Goal: Use online tool/utility: Utilize a website feature to perform a specific function

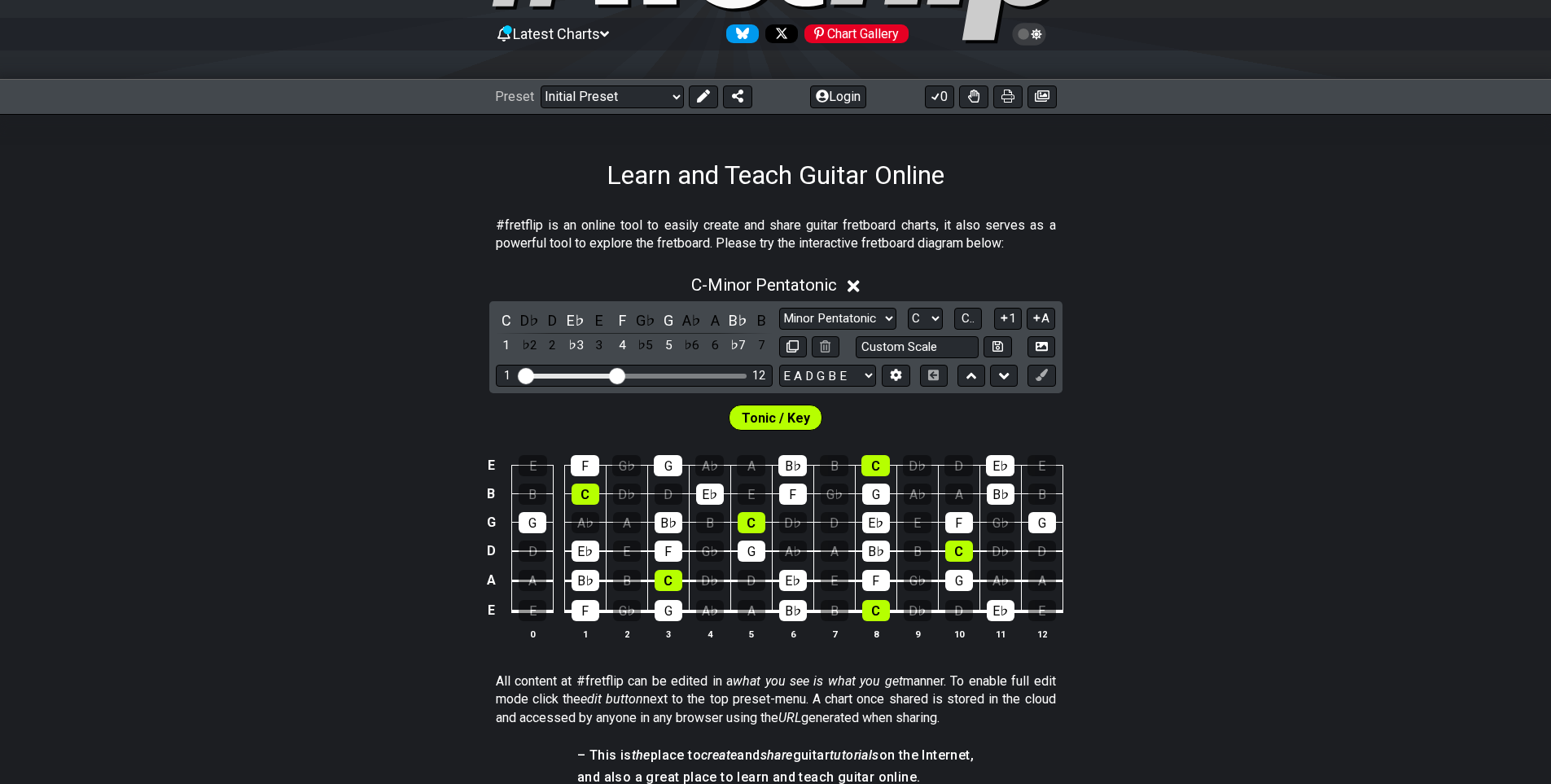
scroll to position [81, 0]
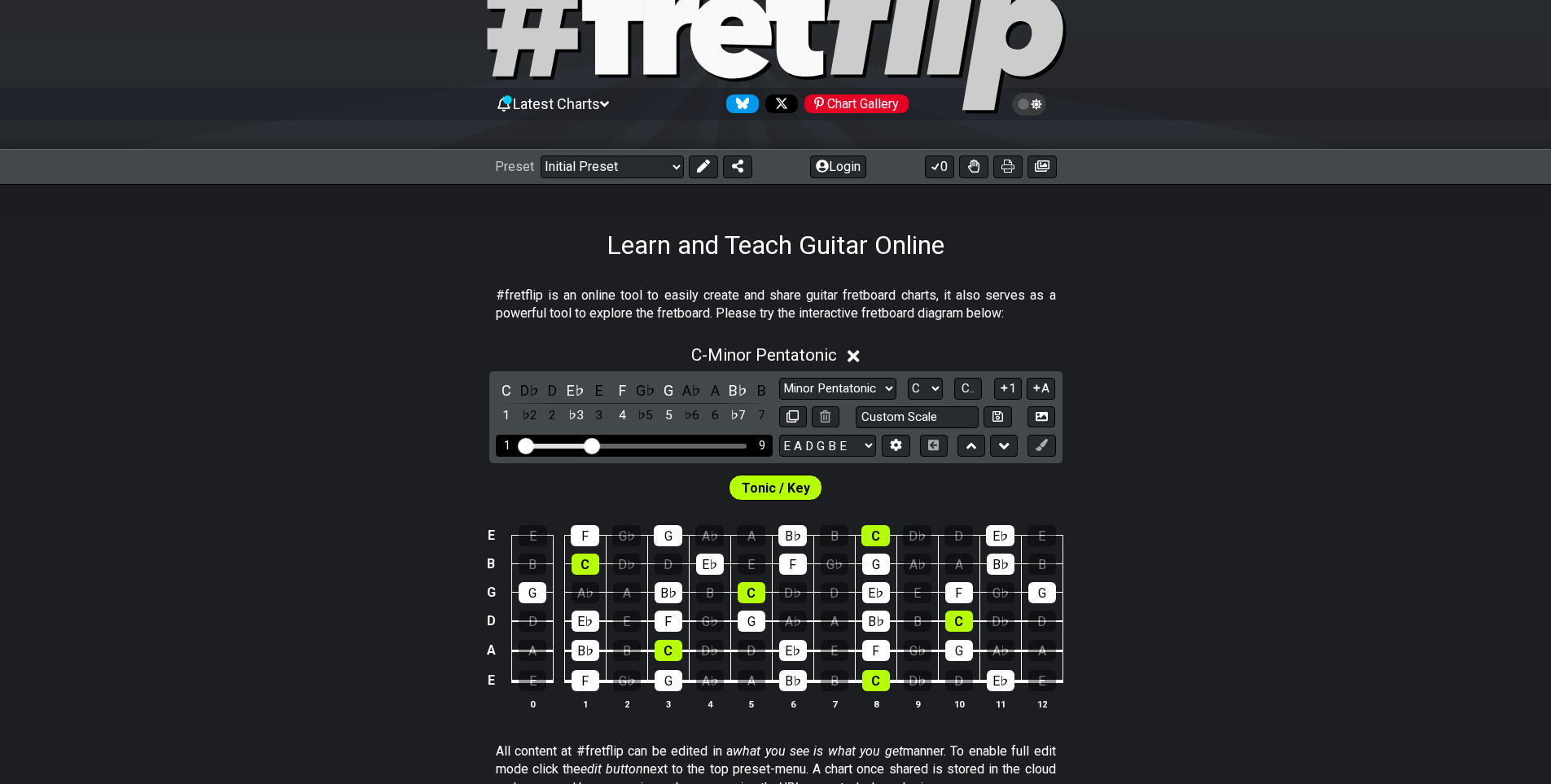
drag, startPoint x: 611, startPoint y: 445, endPoint x: 593, endPoint y: 450, distance: 18.7
click at [593, 445] on input "Visible fret range" at bounding box center [634, 445] width 231 height 0
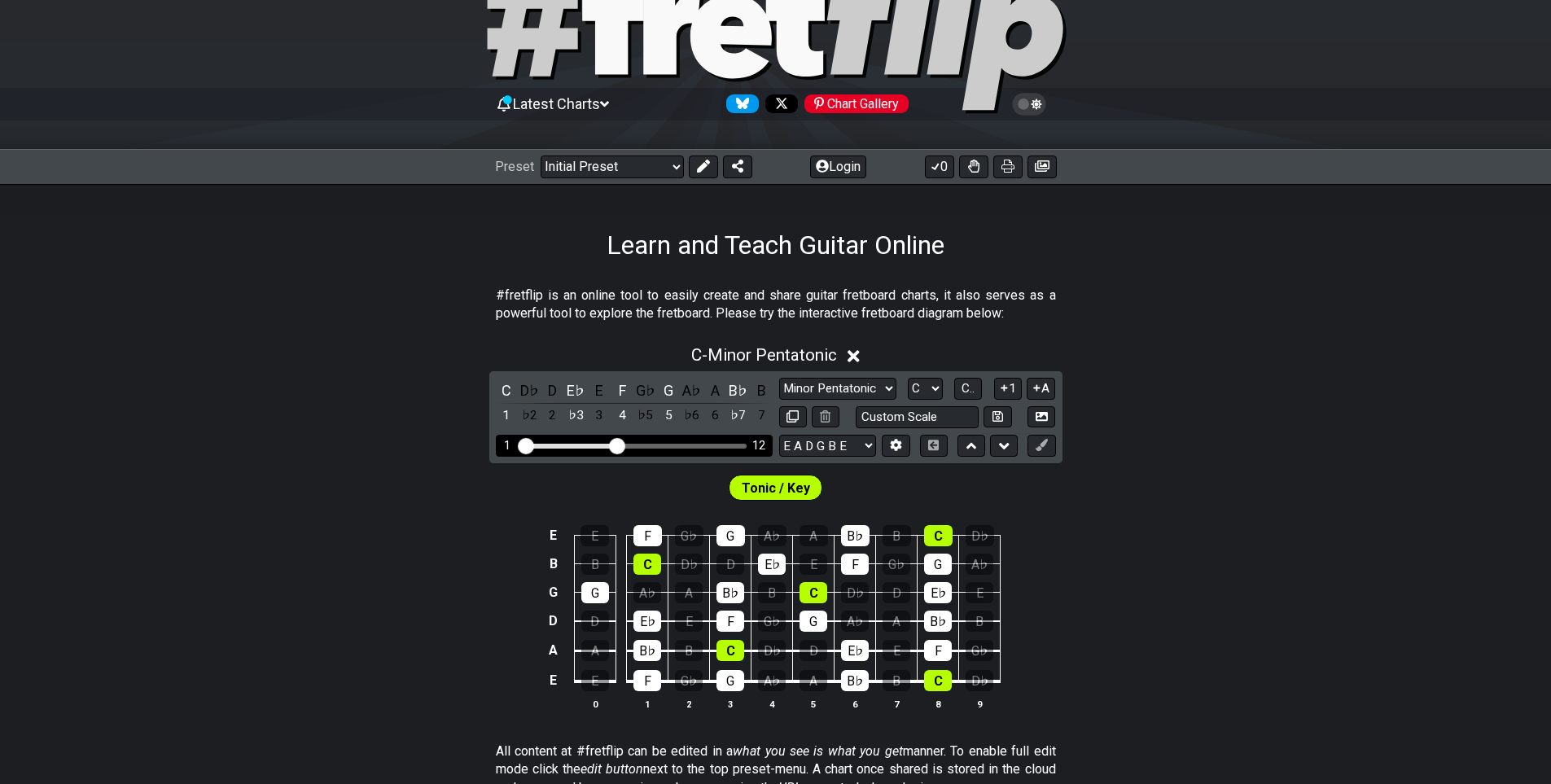
drag, startPoint x: 593, startPoint y: 450, endPoint x: 617, endPoint y: 450, distance: 24.0
click at [617, 445] on input "Visible fret range" at bounding box center [634, 445] width 231 height 0
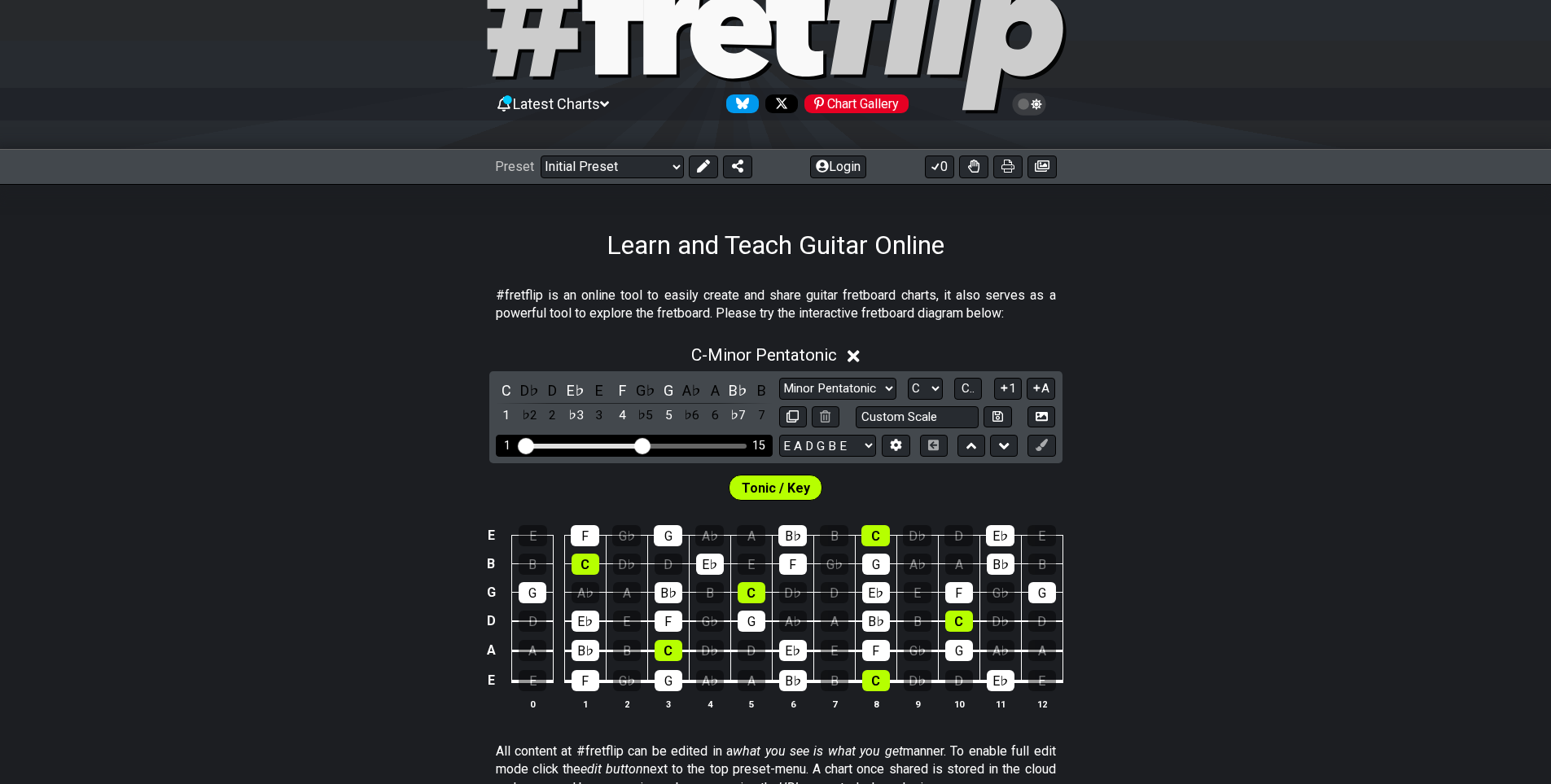
drag, startPoint x: 617, startPoint y: 450, endPoint x: 645, endPoint y: 448, distance: 28.1
click at [645, 445] on input "Visible fret range" at bounding box center [634, 445] width 231 height 0
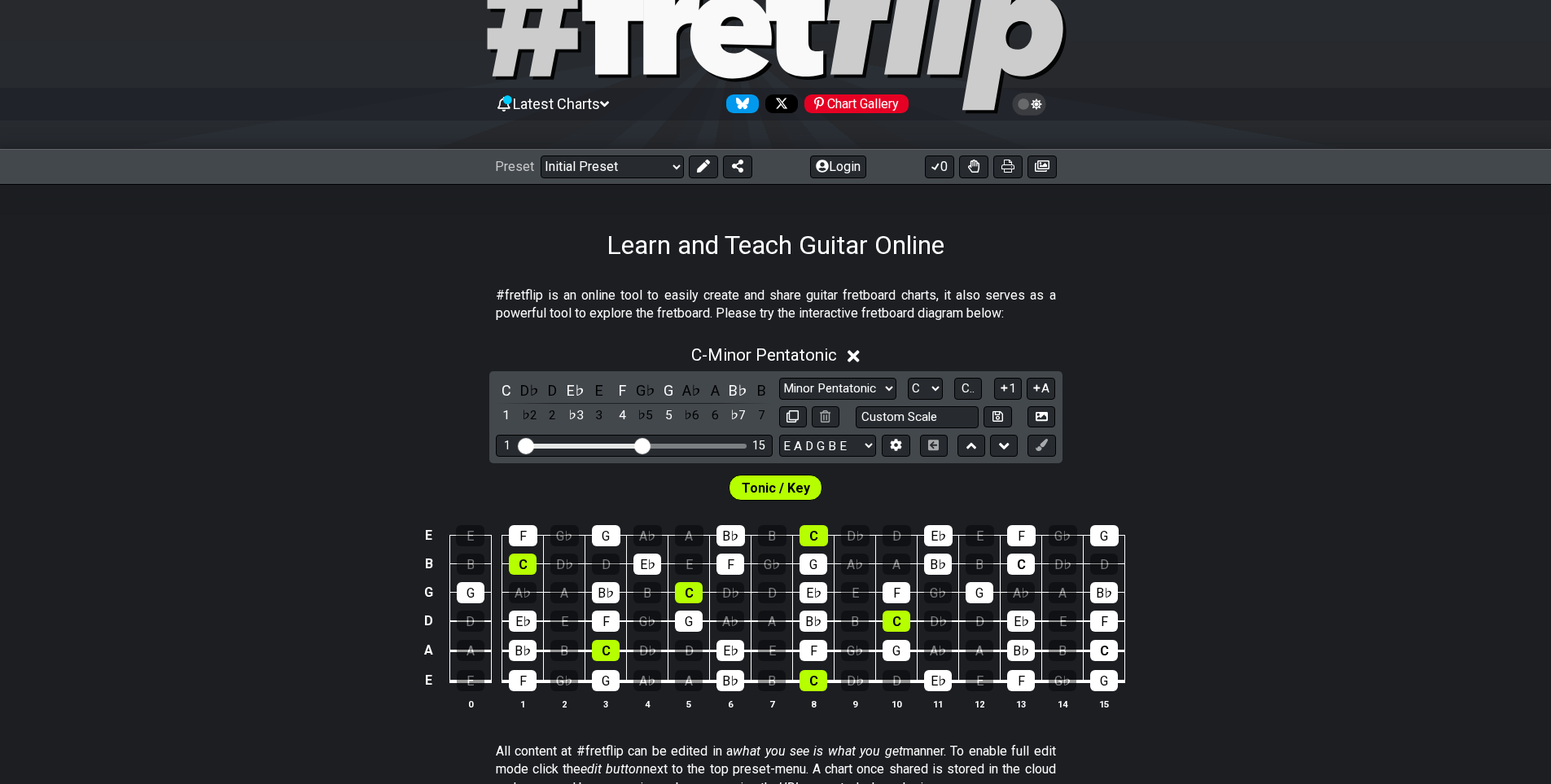
scroll to position [162, 0]
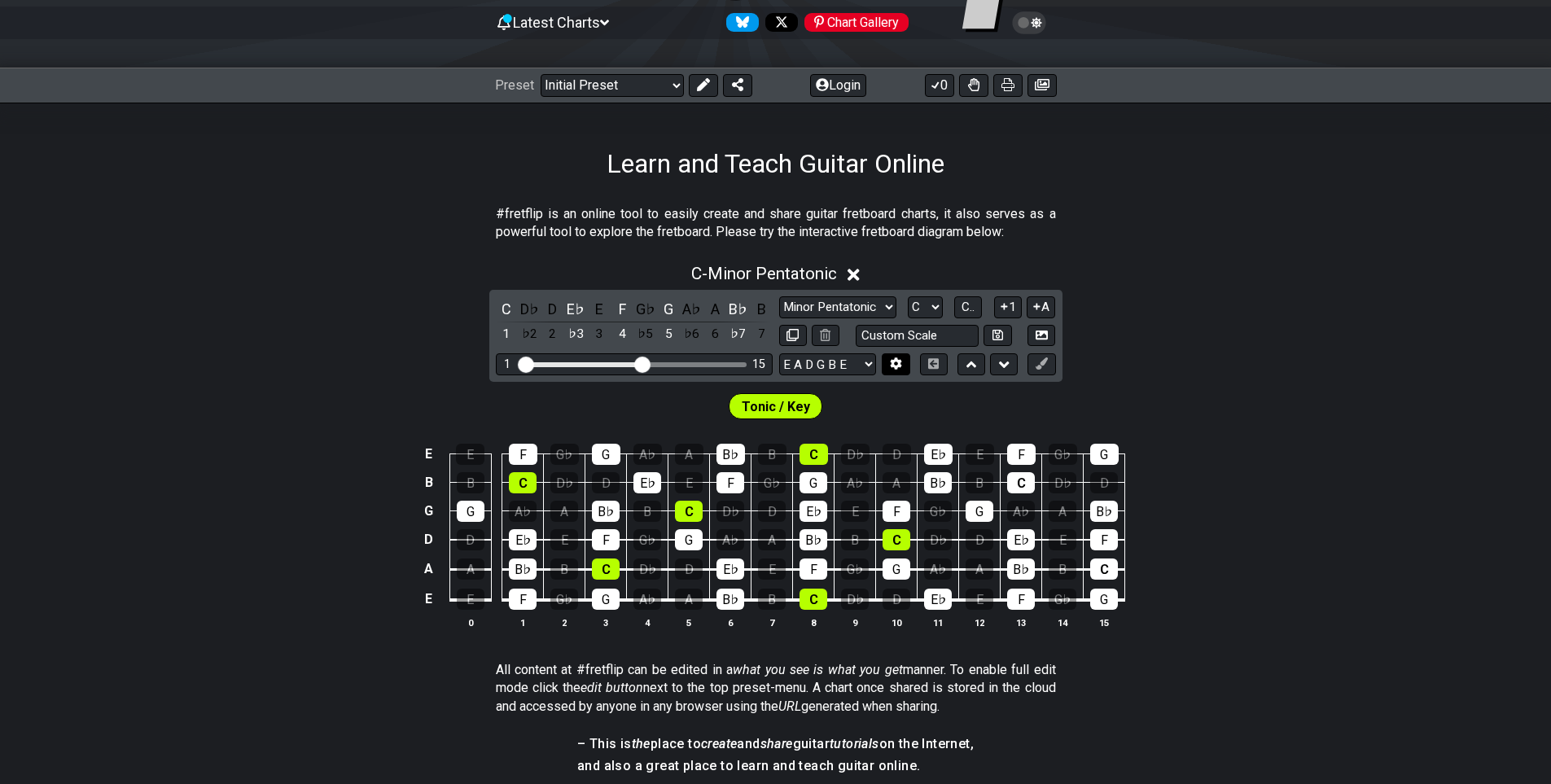
click at [902, 366] on icon at bounding box center [895, 363] width 12 height 12
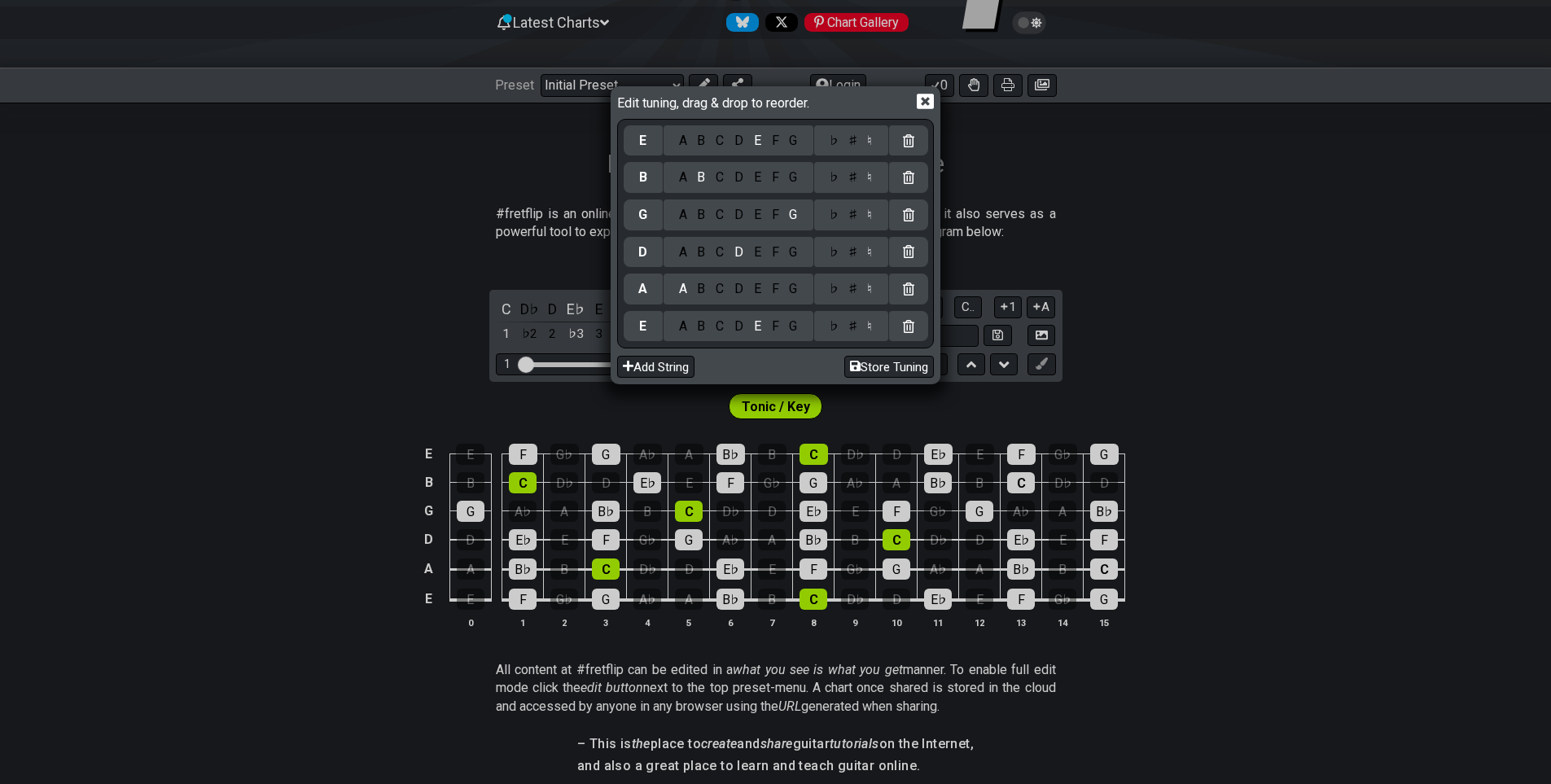
click at [1198, 357] on div "Edit tuning, drag & drop to reorder. E A B C D E F G ♭ ♯ ♮ B A B C D E F G ♭ ♯ …" at bounding box center [776, 392] width 1551 height 784
click at [928, 98] on icon at bounding box center [925, 101] width 17 height 17
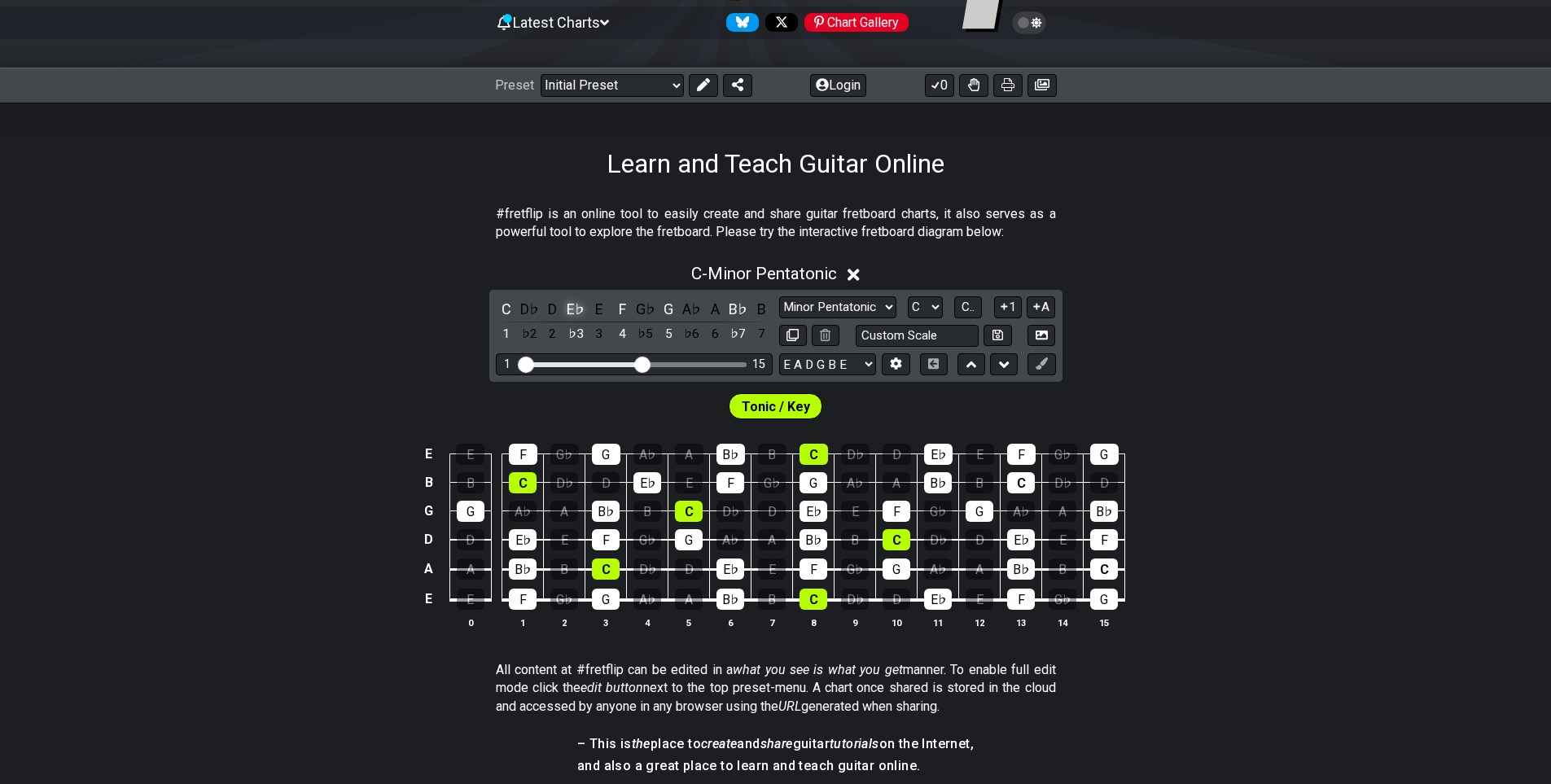
click at [577, 308] on div "E♭" at bounding box center [575, 308] width 21 height 22
click at [553, 313] on div "D" at bounding box center [553, 308] width 21 height 22
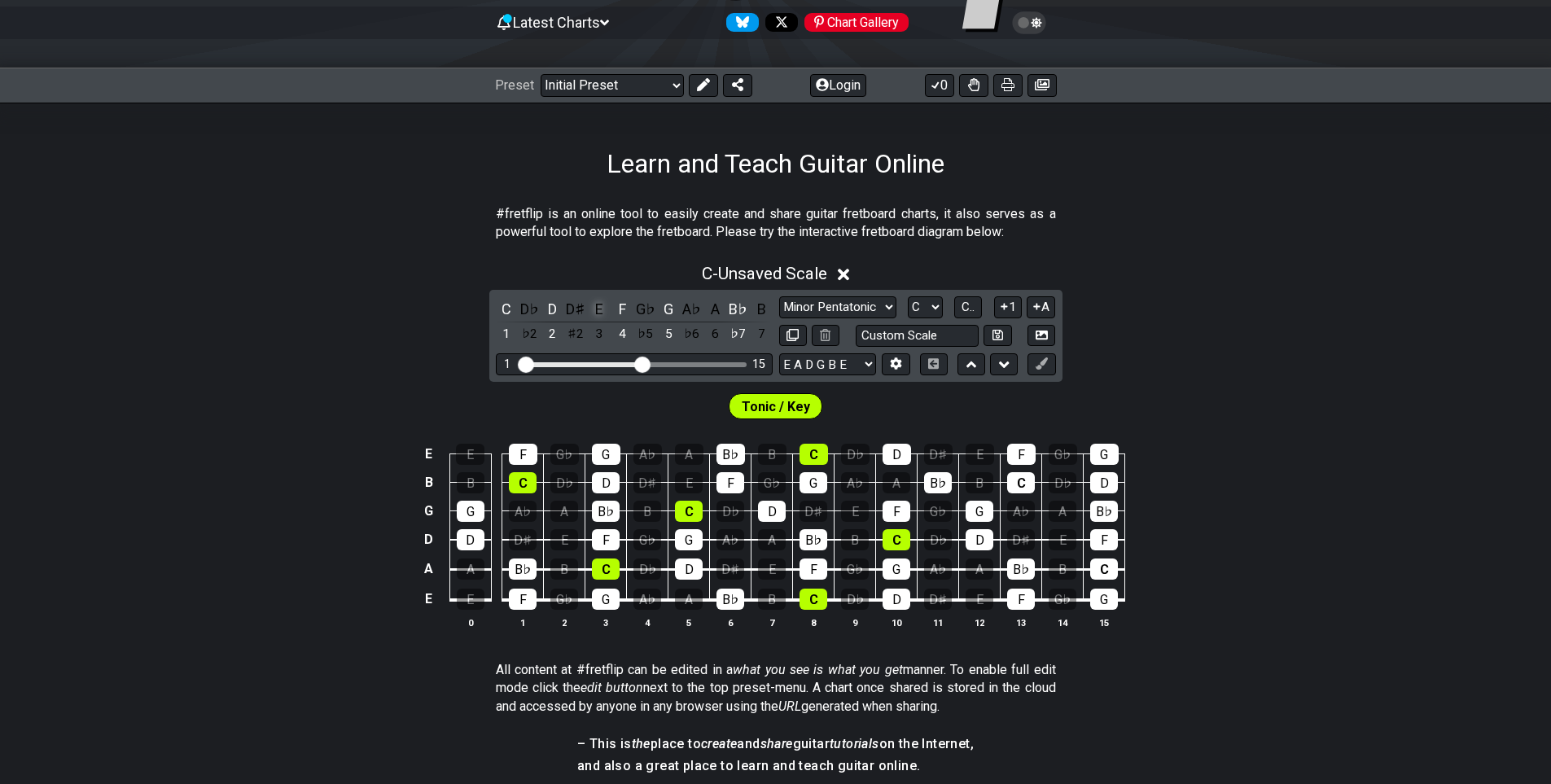
click at [599, 308] on div "E" at bounding box center [599, 308] width 21 height 22
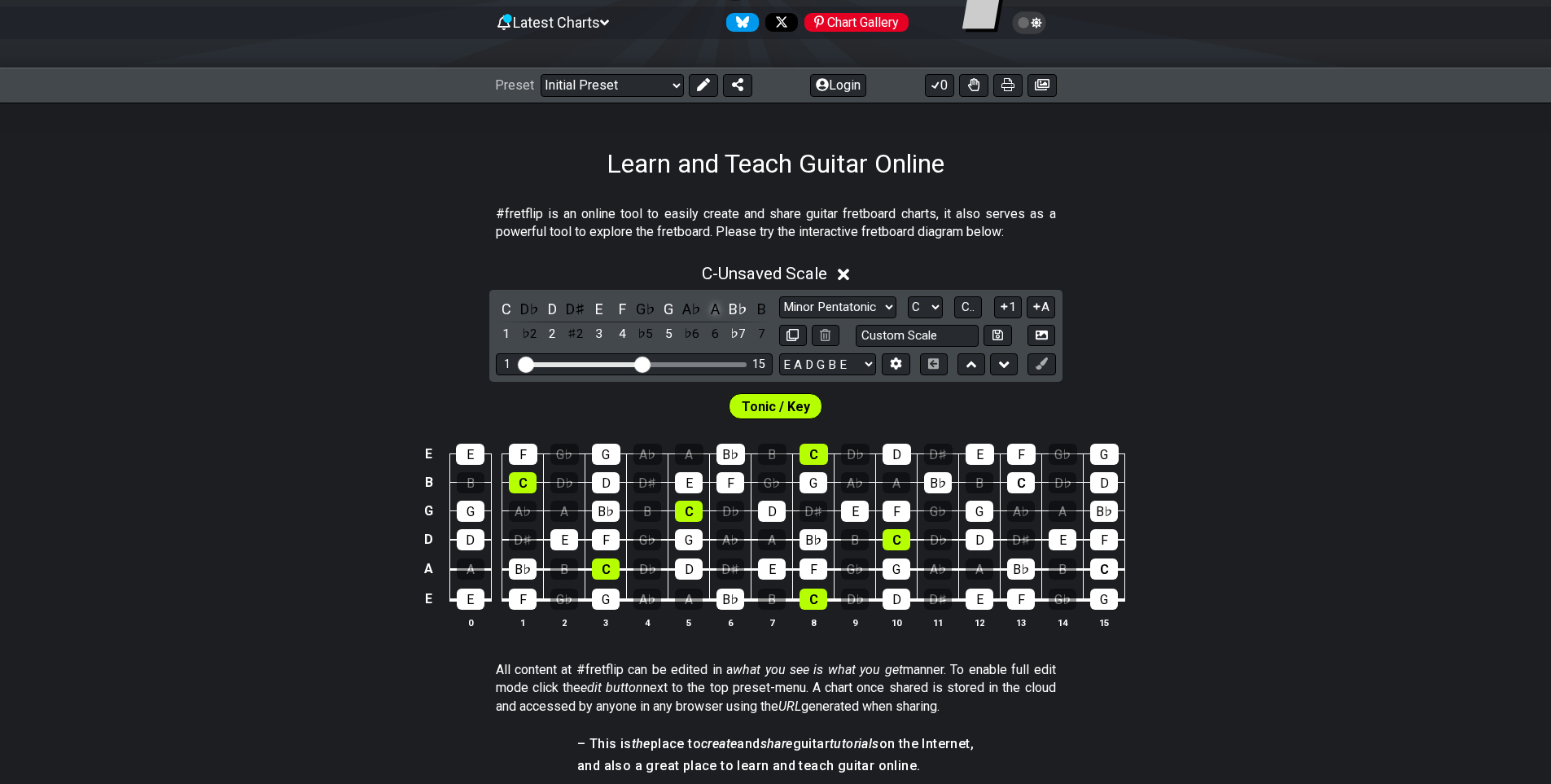
click at [722, 309] on div "A" at bounding box center [714, 308] width 21 height 22
click at [734, 303] on div "B♭" at bounding box center [738, 308] width 21 height 22
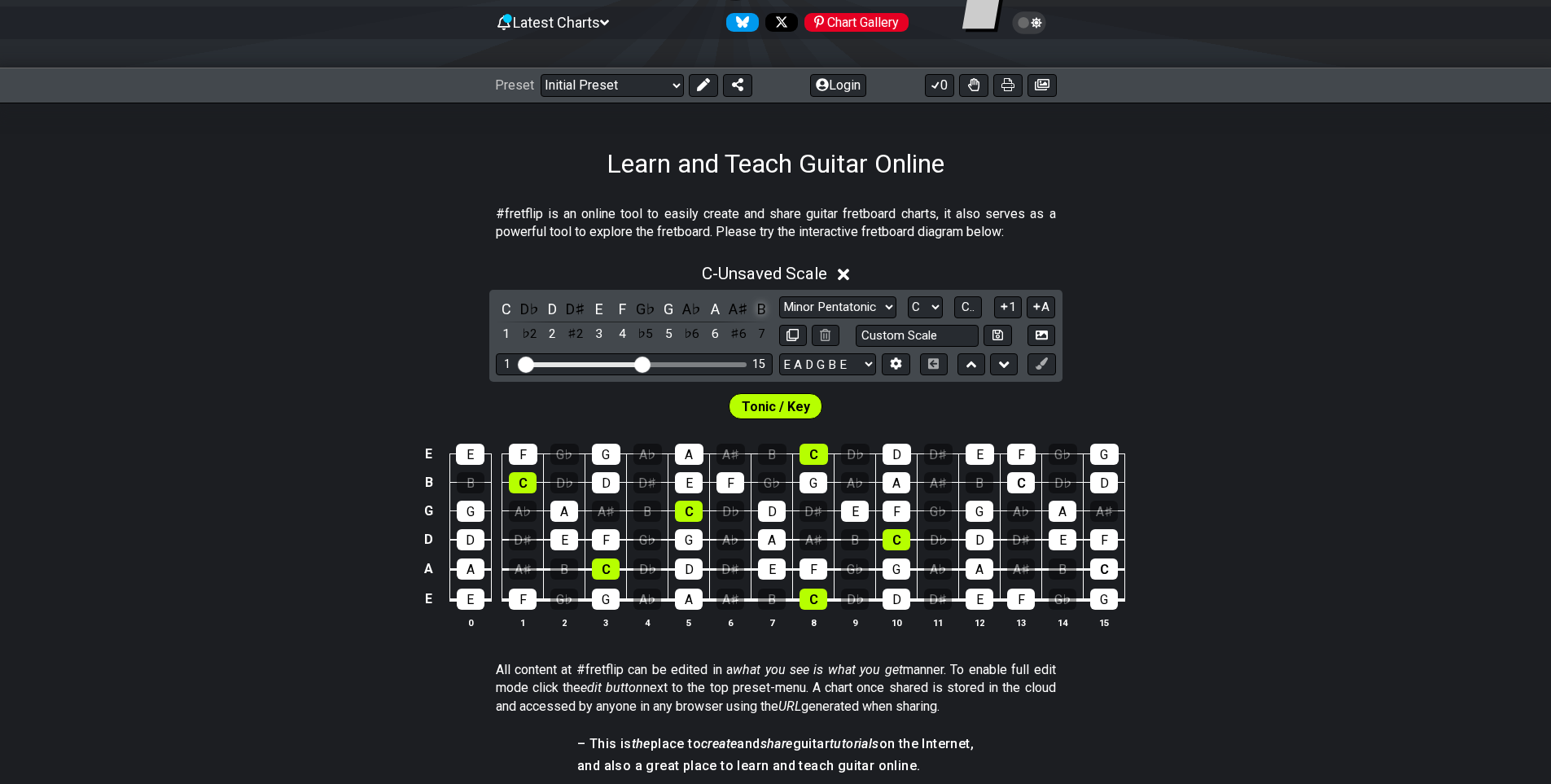
click at [762, 303] on div "B" at bounding box center [761, 308] width 21 height 22
click at [916, 306] on select "A♭ A A♯ B♭ B C C♯ D♭ D D♯ E♭ E F F♯ G♭ G G♯" at bounding box center [925, 307] width 35 height 22
click at [908, 297] on select "A♭ A A♯ B♭ B C C♯ D♭ D D♯ E♭ E F F♯ G♭ G G♯" at bounding box center [925, 307] width 35 height 22
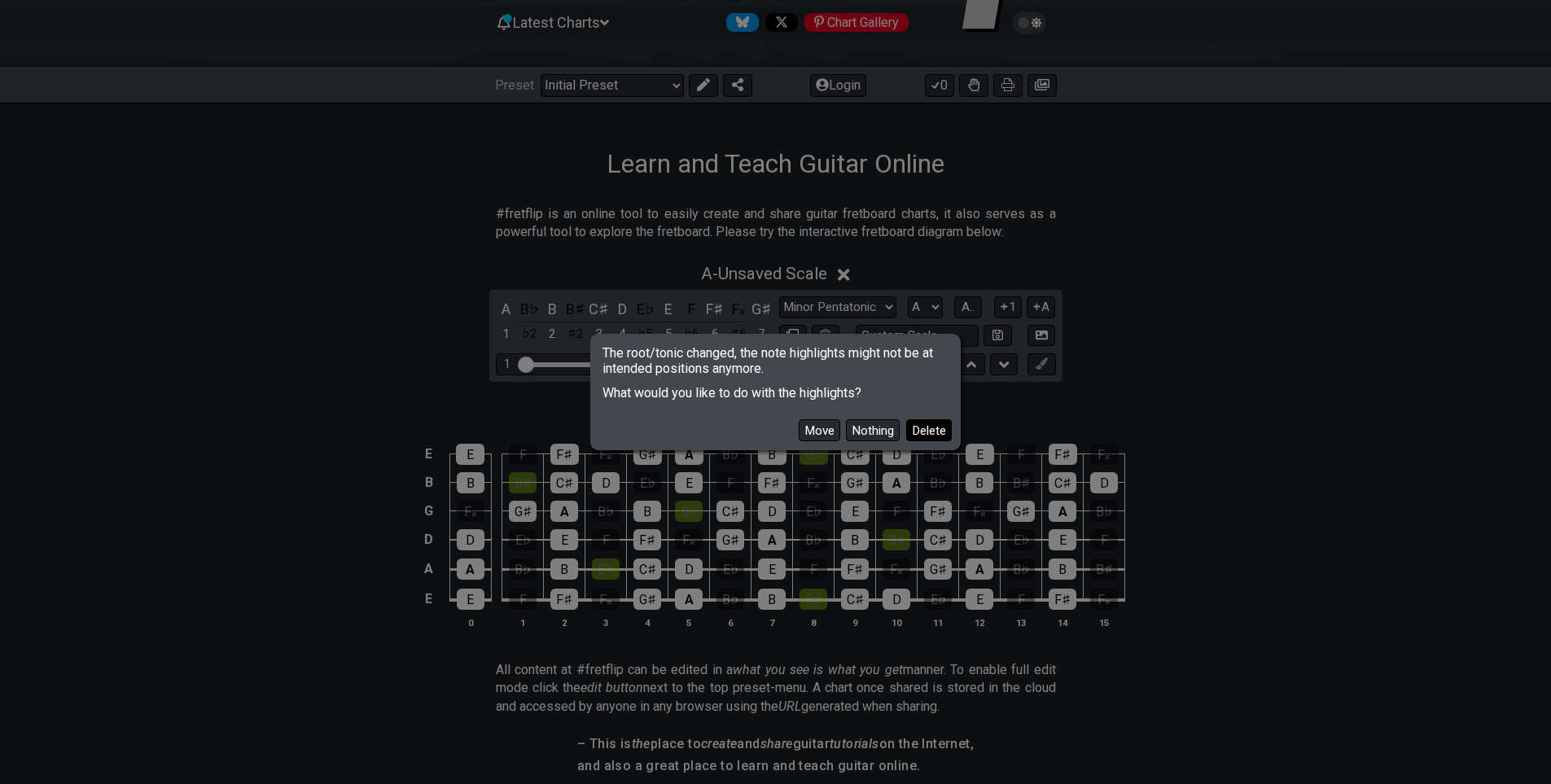
click at [921, 429] on button "Delete" at bounding box center [929, 430] width 45 height 22
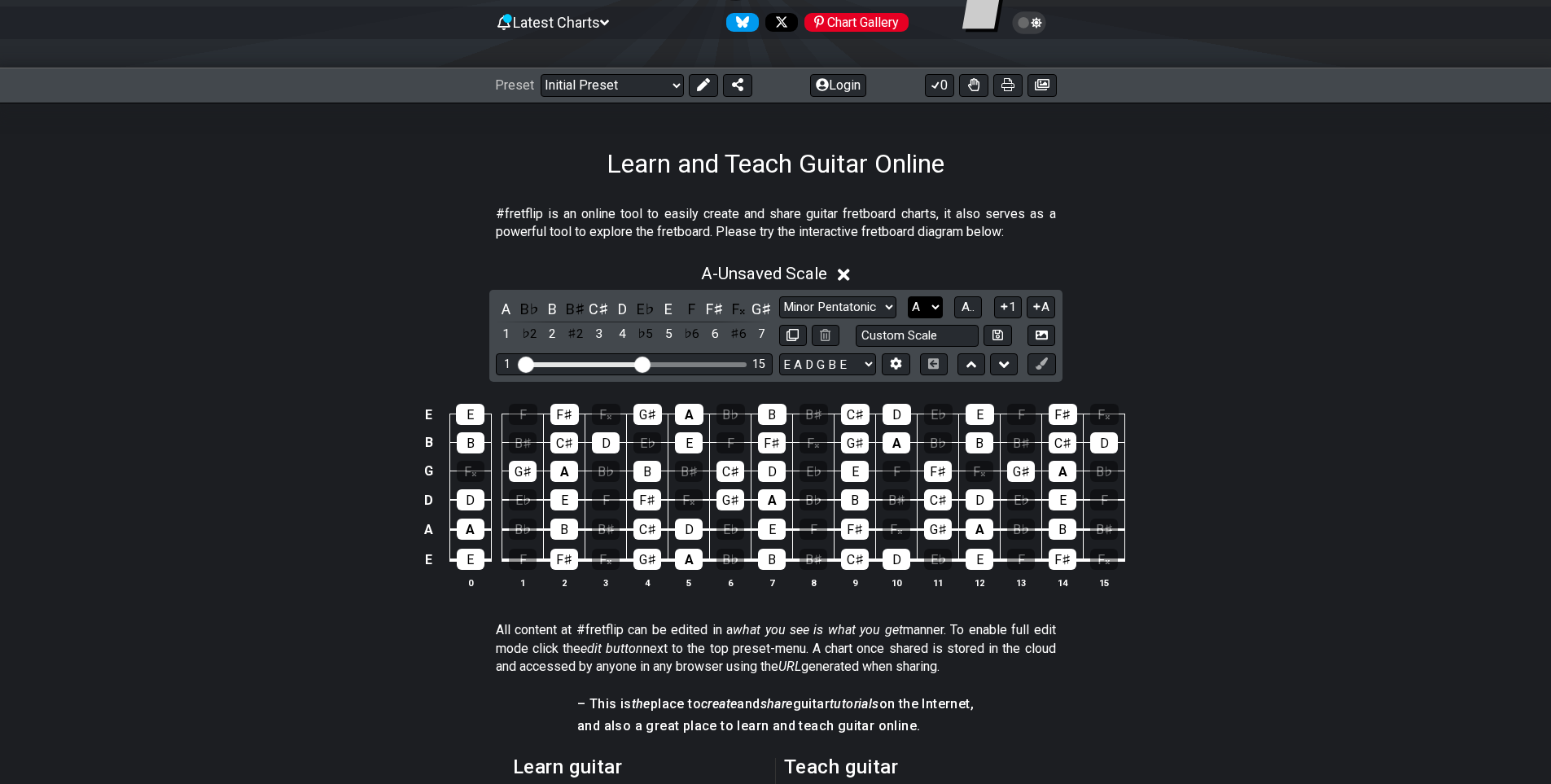
click at [929, 303] on select "A♭ A A♯ B♭ B C C♯ D♭ D D♯ E♭ E F F♯ G♭ G G♯" at bounding box center [925, 307] width 35 height 22
select select "C"
click at [908, 297] on select "A♭ A A♯ B♭ B C C♯ D♭ D D♯ E♭ E F F♯ G♭ G G♯" at bounding box center [925, 307] width 35 height 22
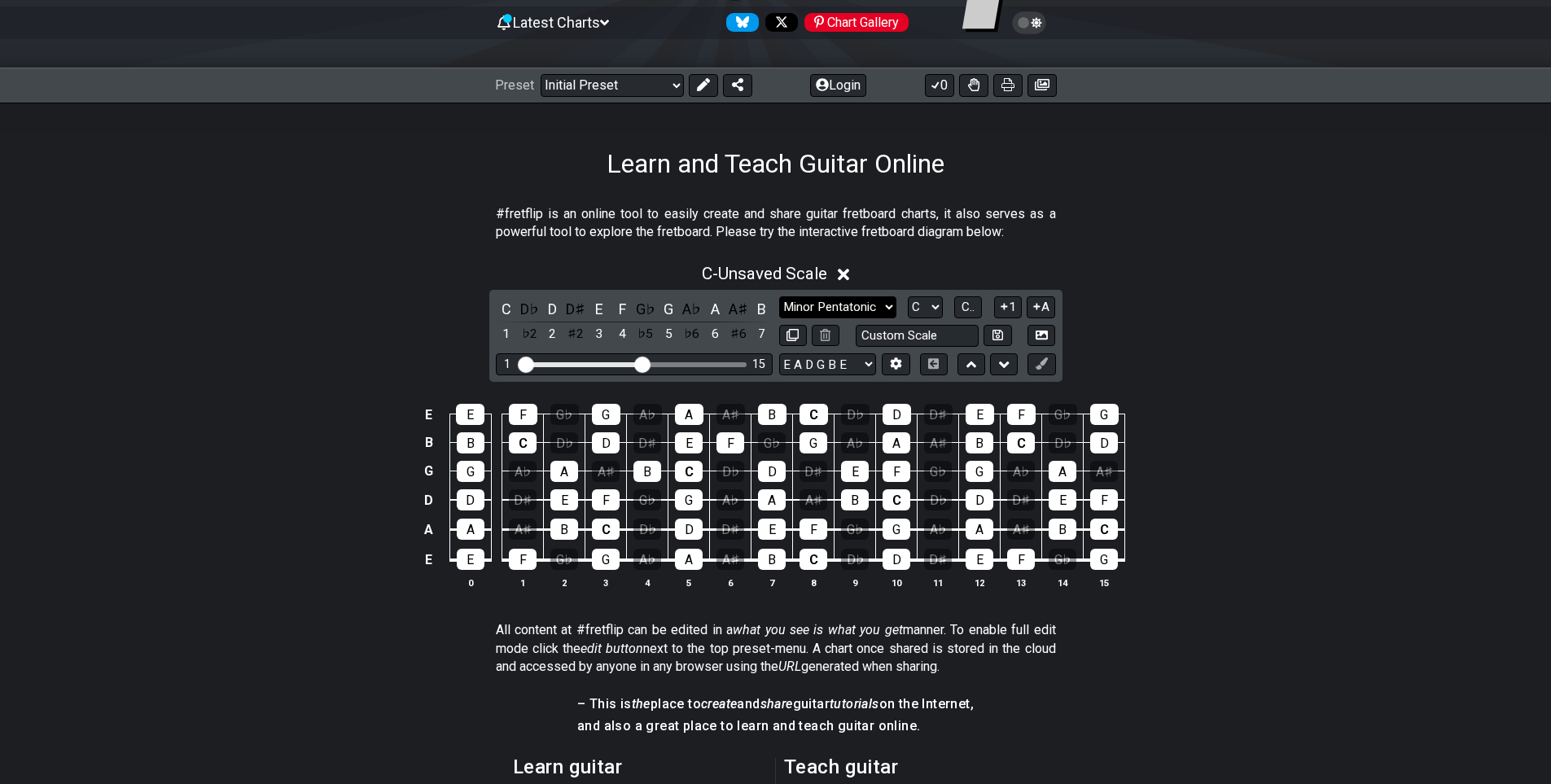
click at [826, 306] on select "Minor Pentatonic Click to edit Minor Pentatonic Major Pentatonic Minor Blues Ma…" at bounding box center [838, 307] width 117 height 22
click at [368, 359] on div "C - Unsaved Scale C D♭ D D♯ E F G♭ G A♭ A A♯ B 1 ♭2 2 ♯2 3 4 ♭5 5 ♭6 6 ♯6 7 Min…" at bounding box center [776, 433] width 1551 height 357
click at [939, 330] on input "text" at bounding box center [917, 335] width 124 height 22
click at [935, 332] on input "text" at bounding box center [917, 335] width 124 height 22
type input "Custom Scale"
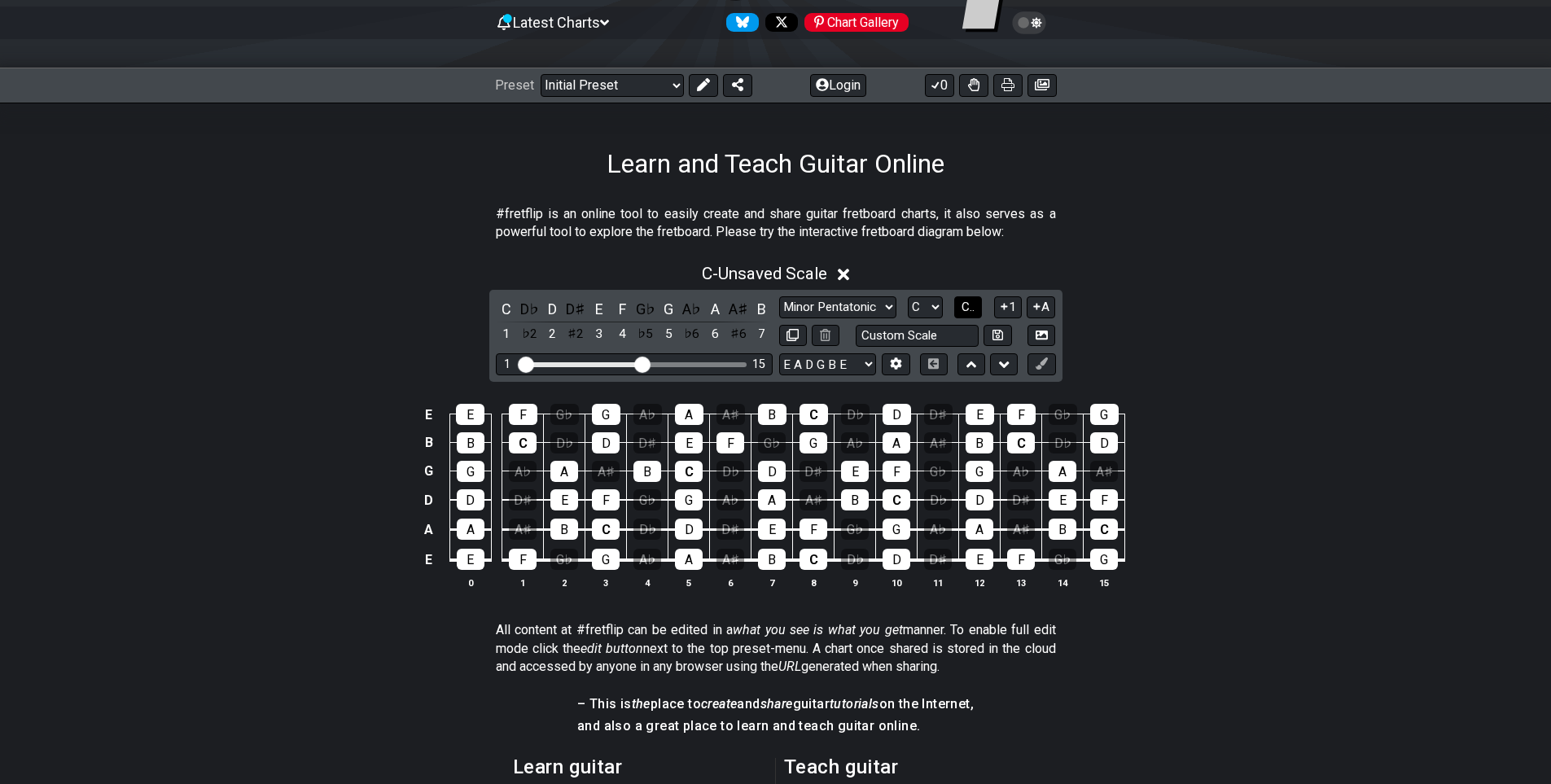
click at [978, 305] on button "C.." at bounding box center [967, 307] width 27 height 22
click at [978, 305] on span "1..7" at bounding box center [967, 307] width 20 height 15
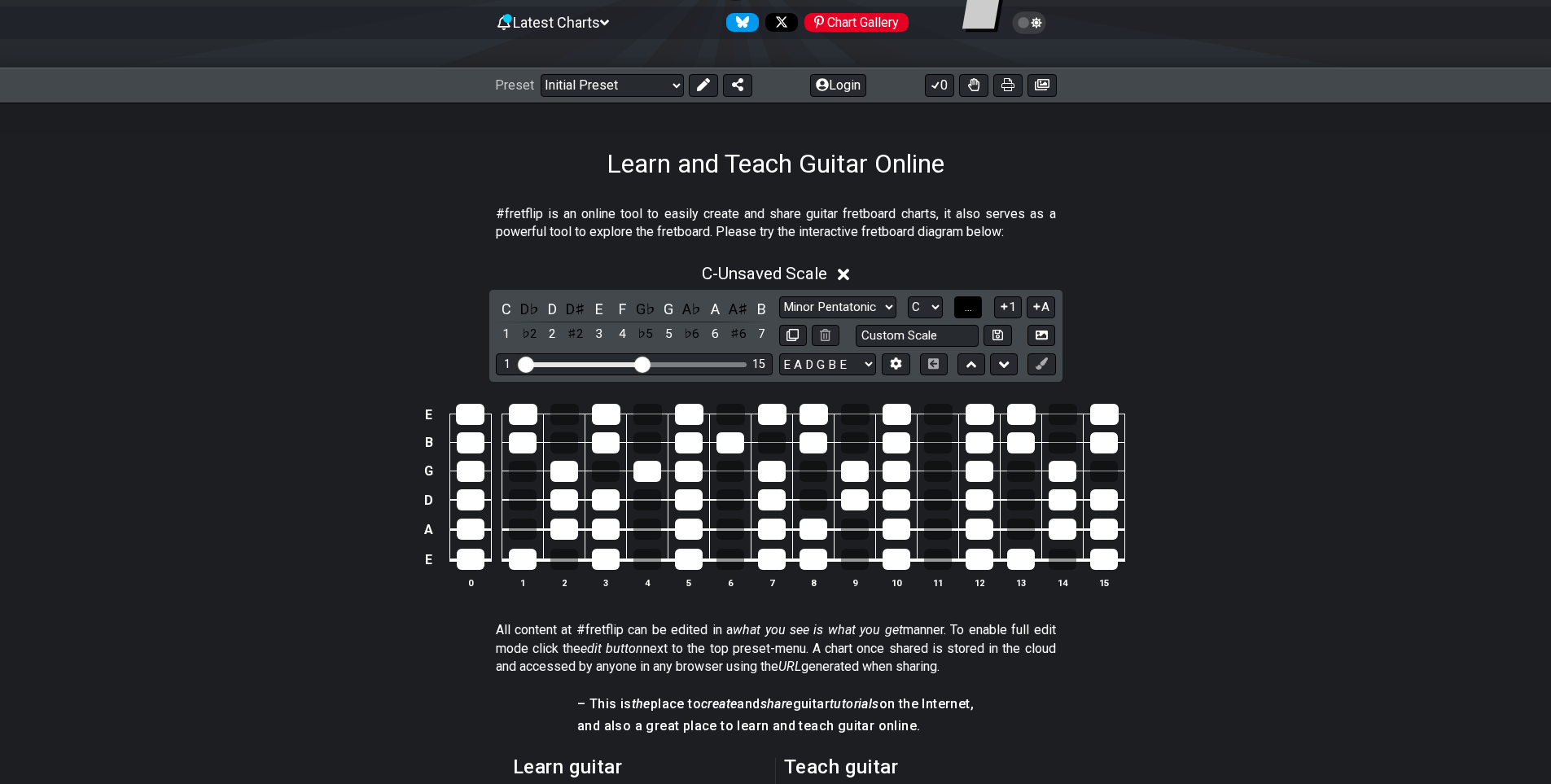
click at [978, 305] on button "..." at bounding box center [967, 307] width 27 height 22
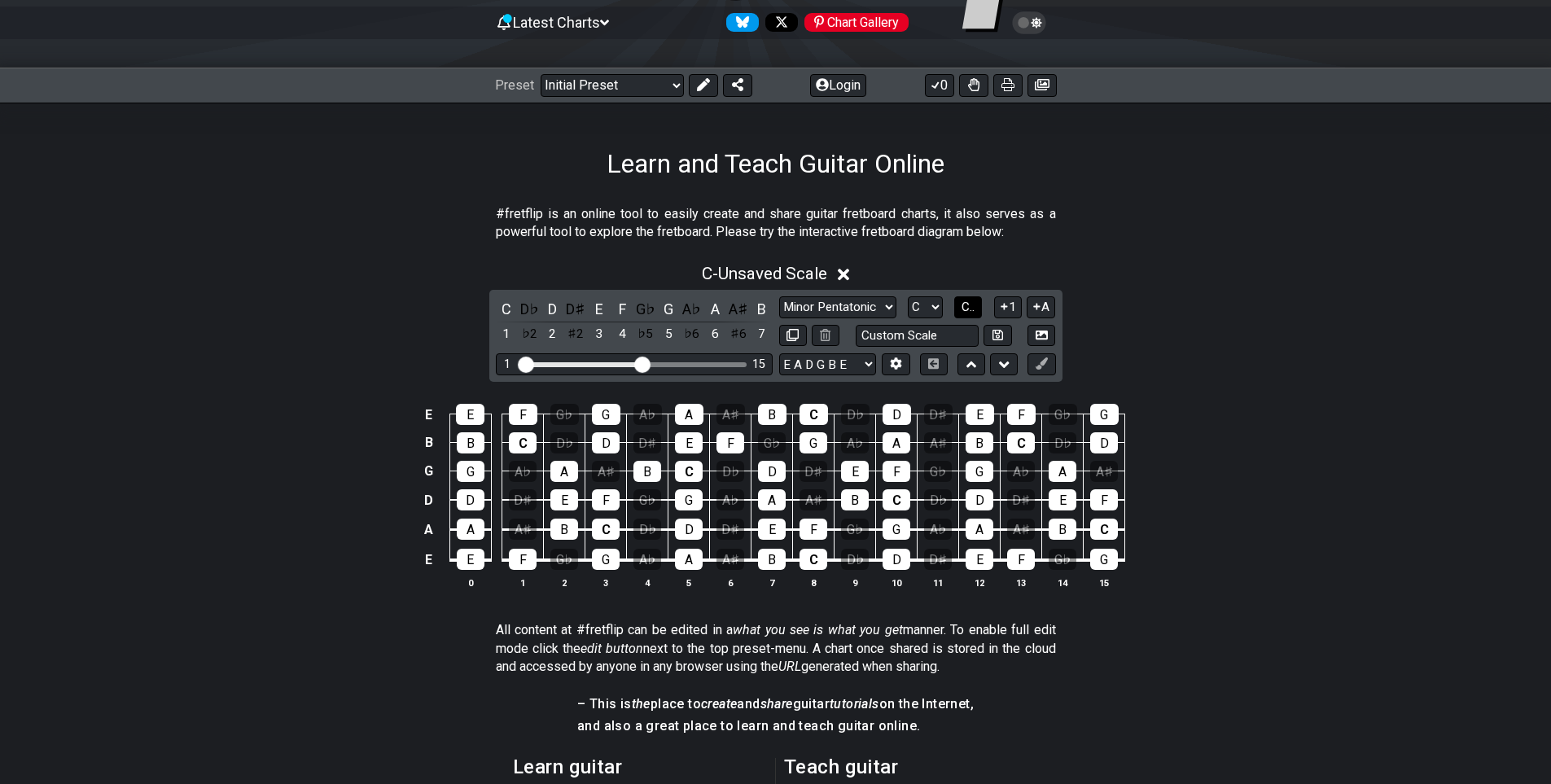
click at [978, 305] on button "C.." at bounding box center [967, 307] width 27 height 22
click at [1047, 298] on button "A" at bounding box center [1041, 307] width 28 height 22
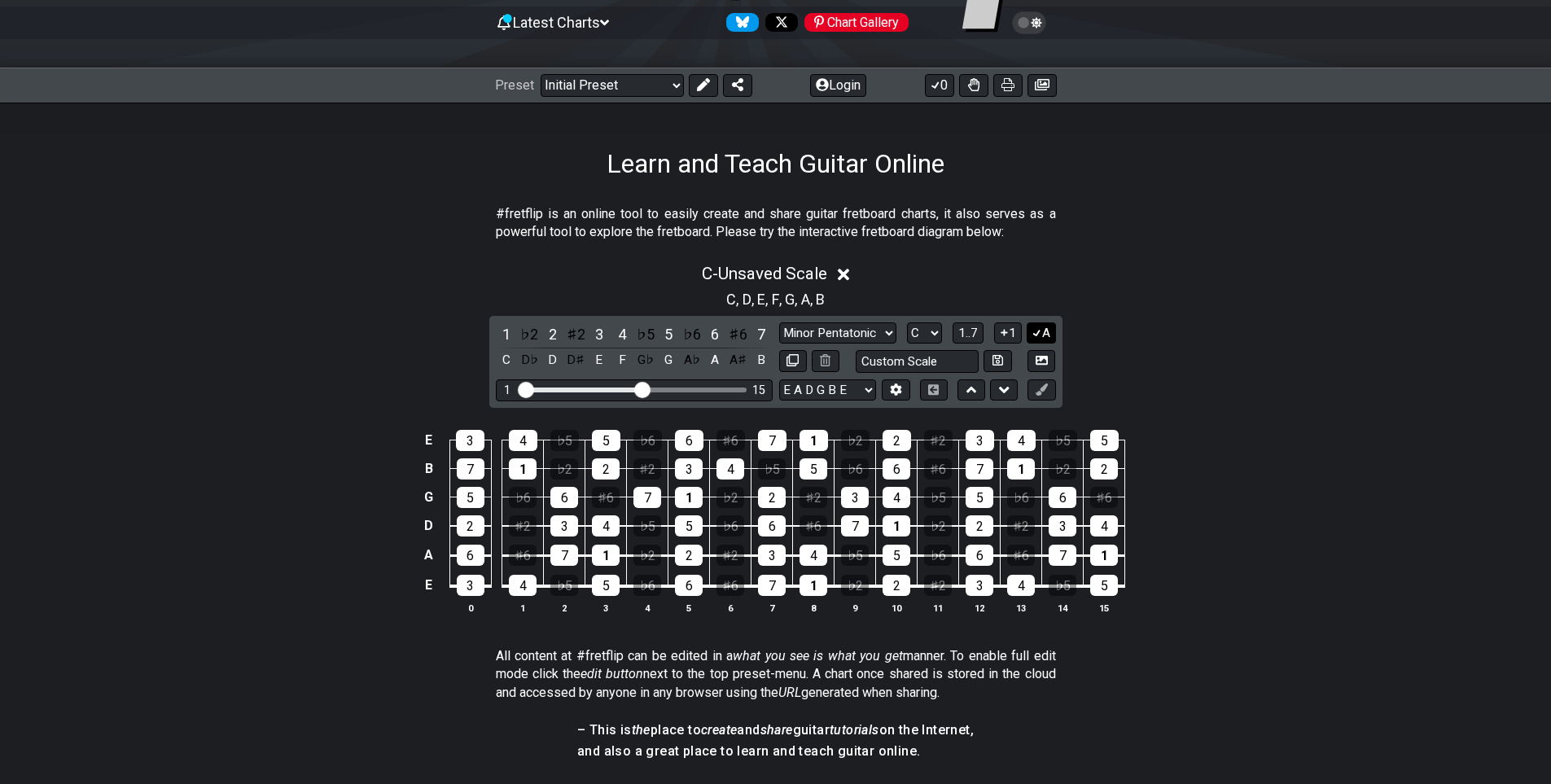
click at [1042, 332] on button "A" at bounding box center [1041, 332] width 28 height 22
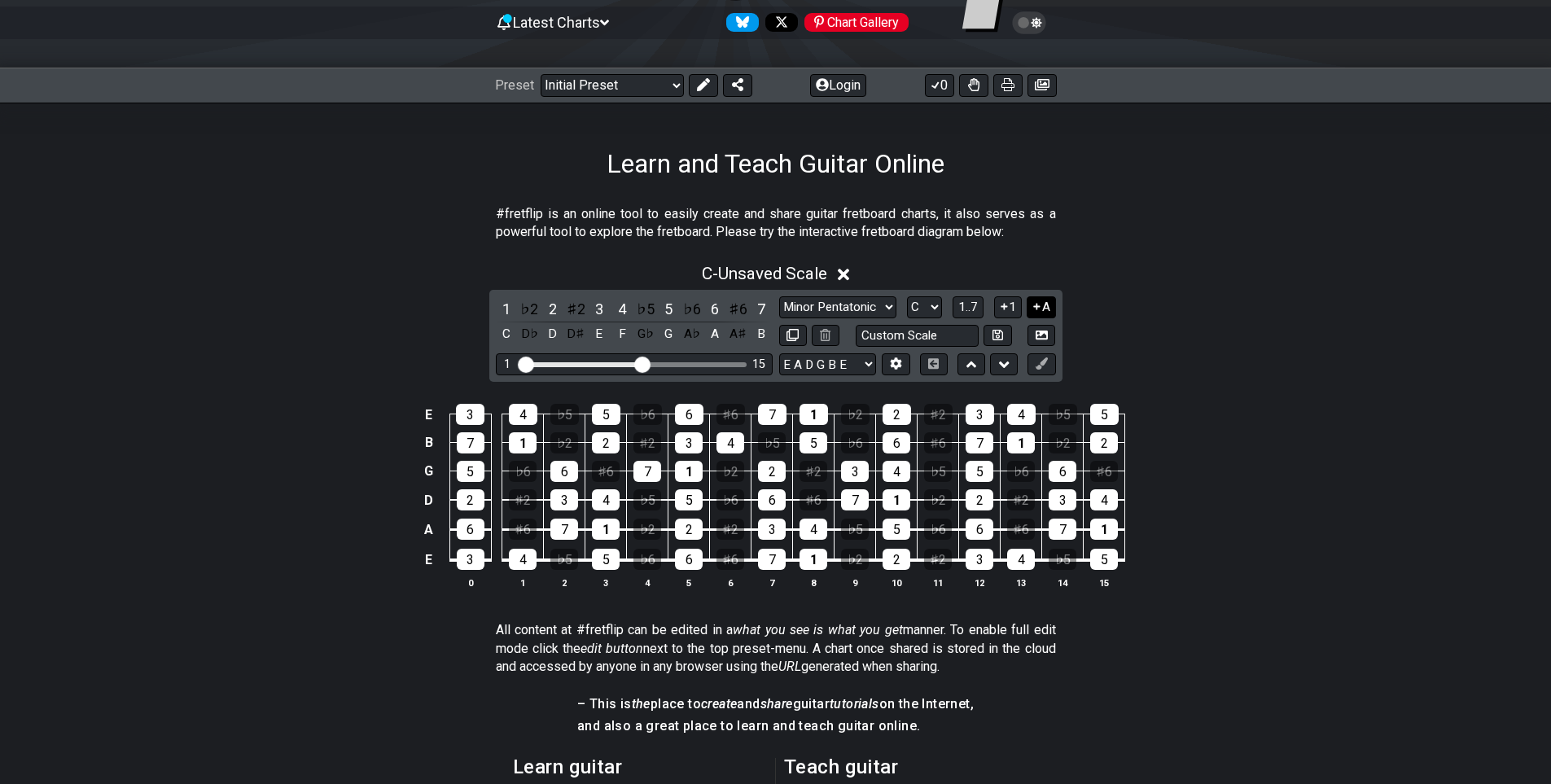
click at [1042, 310] on button "A" at bounding box center [1041, 307] width 28 height 22
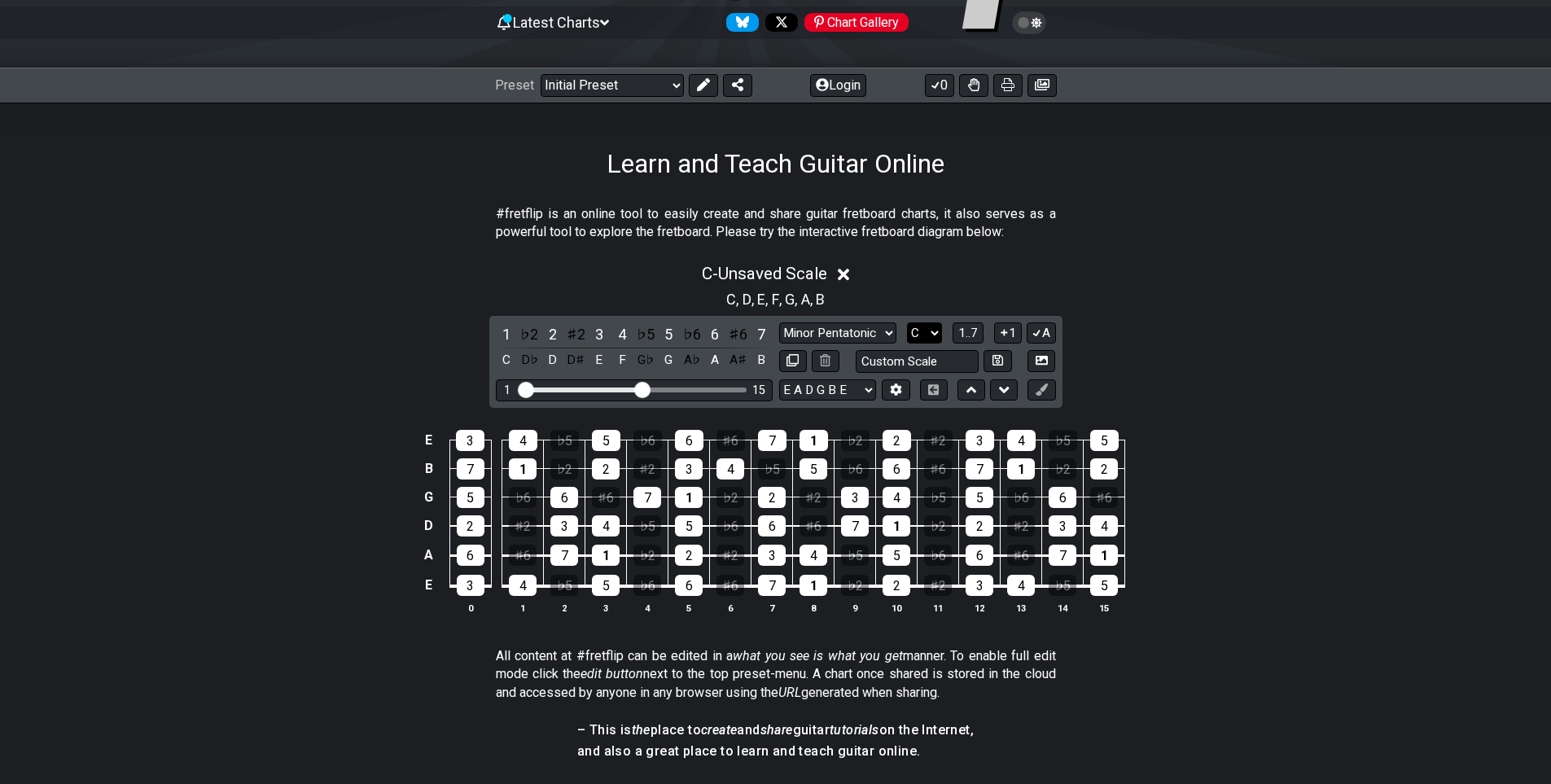
click at [936, 338] on select "A♭ A A♯ B♭ B C C♯ D♭ D D♯ E♭ E F F♯ G♭ G G♯" at bounding box center [924, 332] width 35 height 22
drag, startPoint x: 1168, startPoint y: 352, endPoint x: 946, endPoint y: 321, distance: 224.2
click at [1168, 352] on div "C - Unsaved Scale C , D , E , F , G , A , B 1 ♭2 2 ♯2 3 4 ♭5 5 ♭6 6 ♯6 7 C D♭ D…" at bounding box center [776, 445] width 1551 height 383
click at [830, 327] on select "Minor Pentatonic Click to edit Minor Pentatonic Major Pentatonic Minor Blues Ma…" at bounding box center [838, 332] width 117 height 22
select select "Major / [PERSON_NAME]"
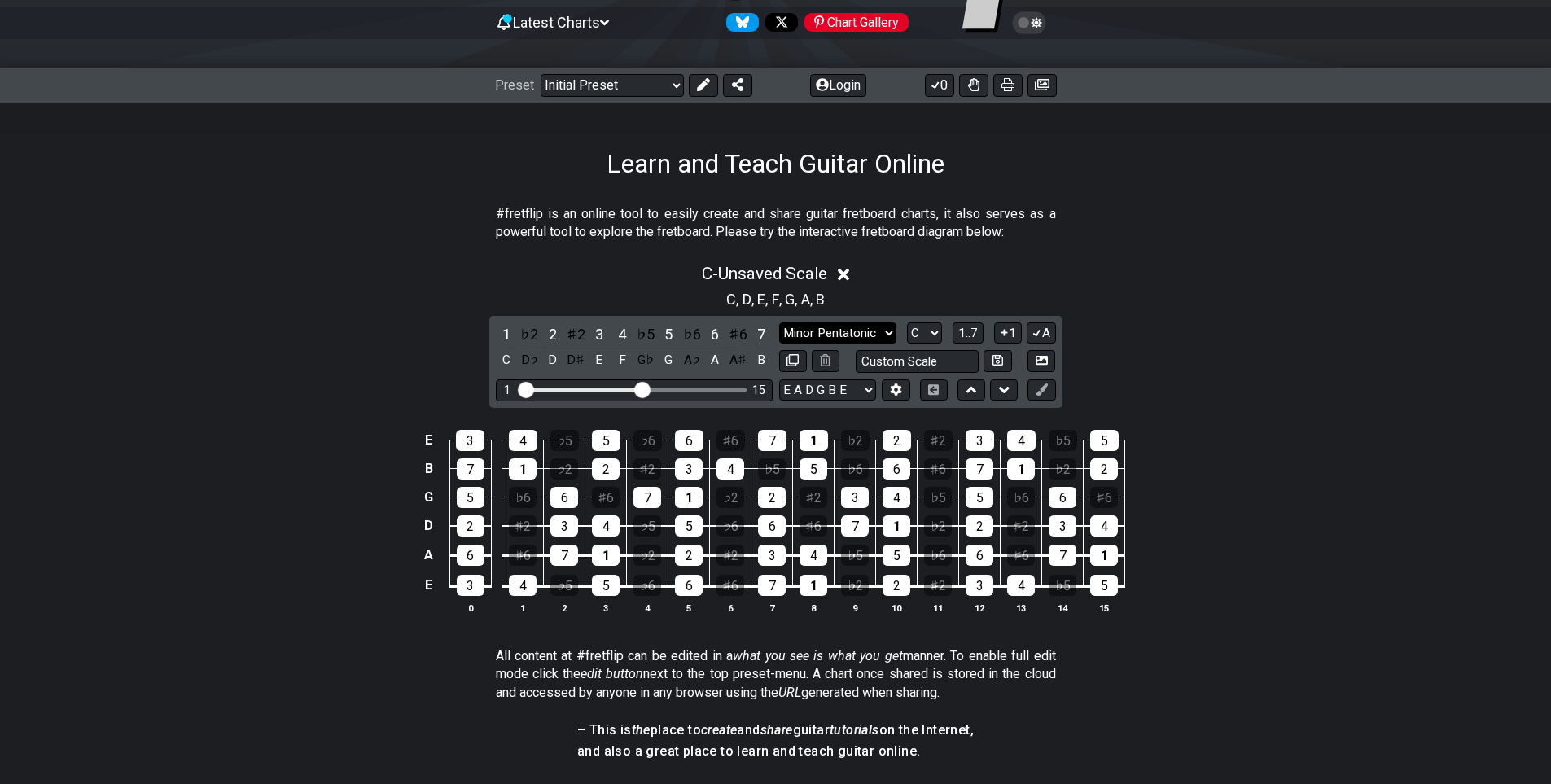
click at [779, 322] on select "Minor Pentatonic Click to edit Minor Pentatonic Major Pentatonic Minor Blues Ma…" at bounding box center [838, 332] width 117 height 22
click at [1219, 409] on div "E 3 4 ♭5 5 ♭6 6 ♭7 7 1 ♭2 2 ♭3 3 4 ♭5 5 B 7 1 ♭2 2 ♭3 3 4 ♭5 5 ♭6 6 ♭7 7 1 ♭2 2…" at bounding box center [776, 523] width 1551 height 229
click at [898, 383] on icon at bounding box center [895, 389] width 12 height 12
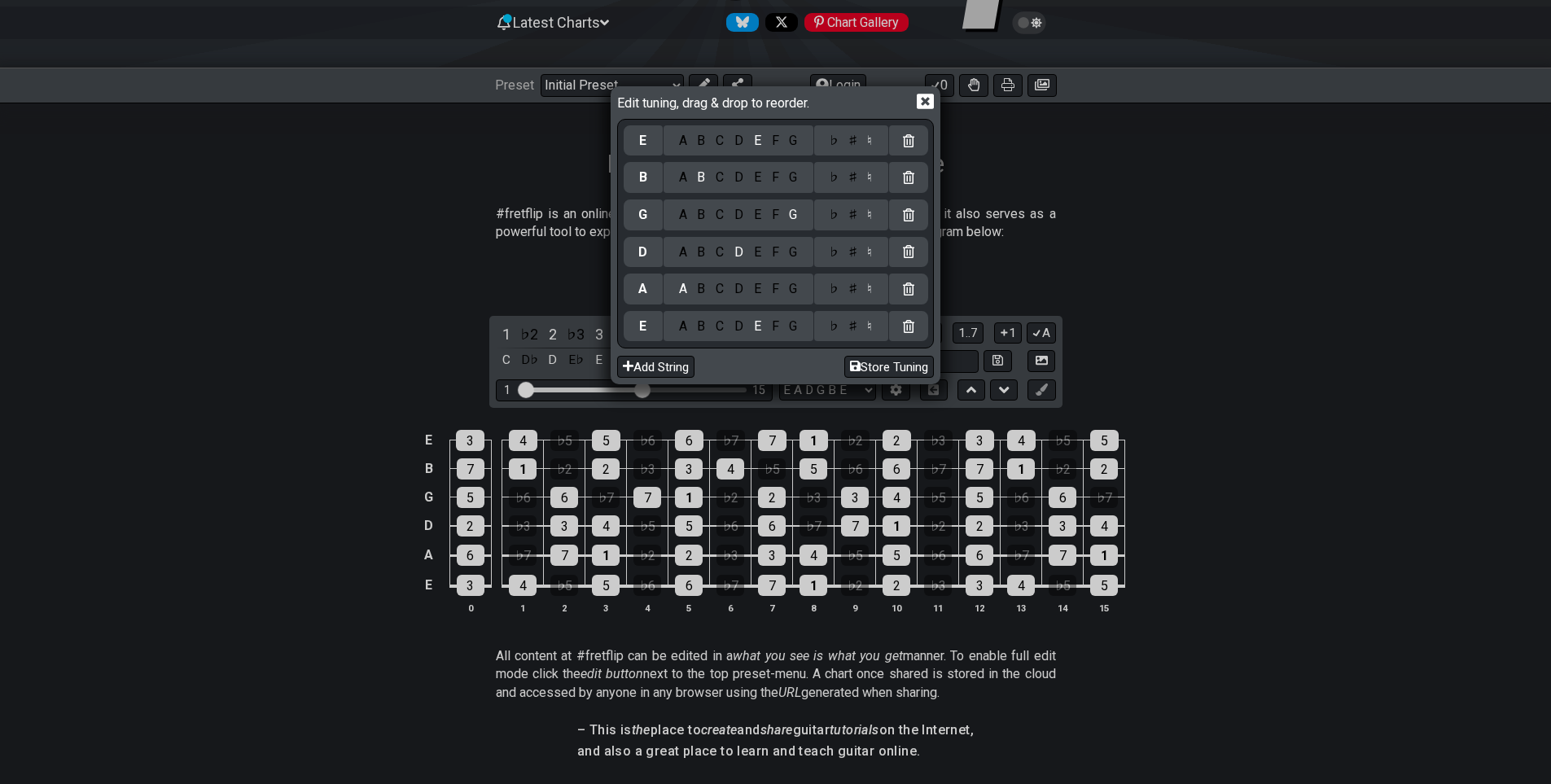
click at [927, 100] on icon at bounding box center [925, 101] width 17 height 17
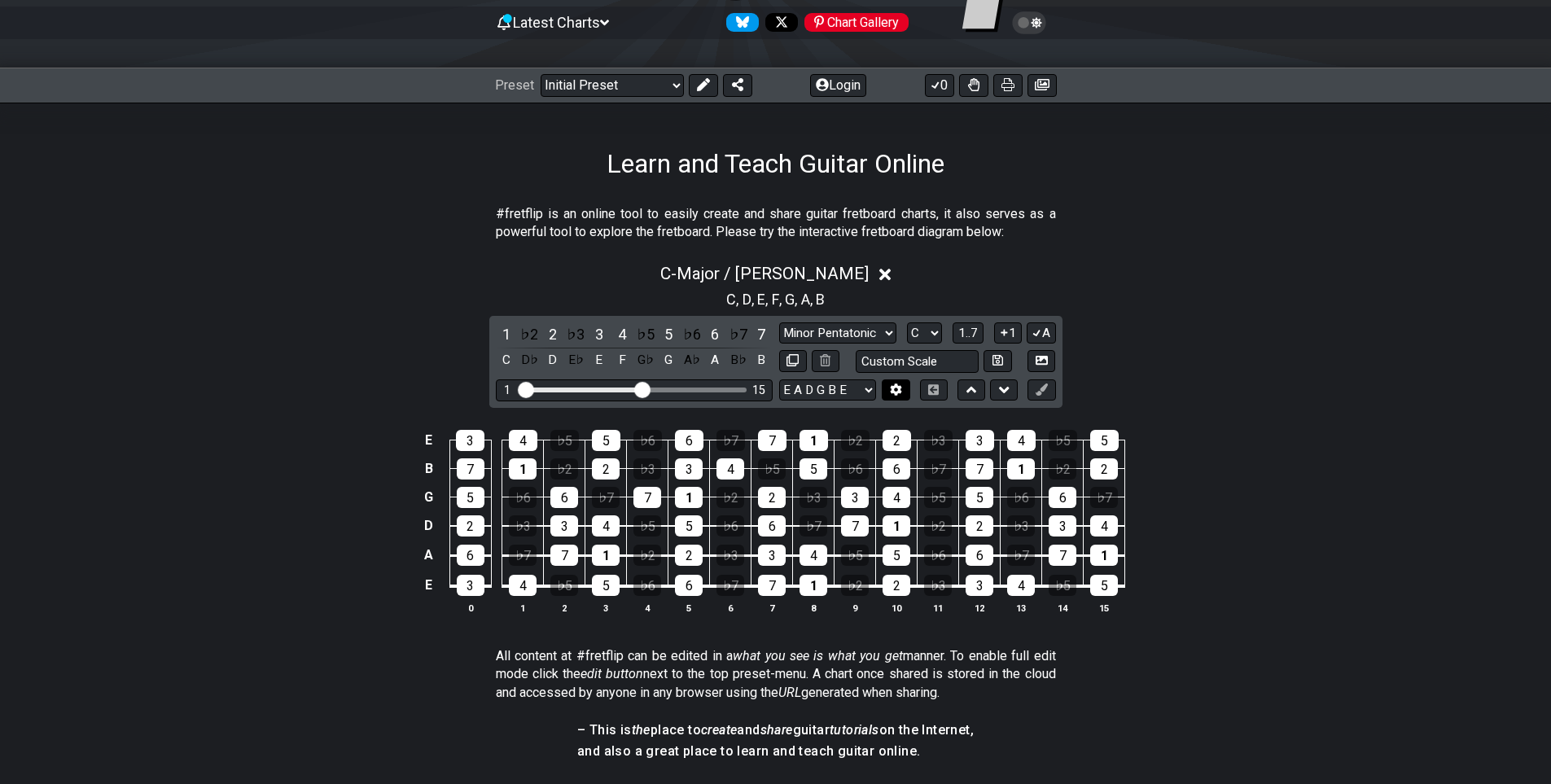
click at [895, 391] on icon at bounding box center [895, 389] width 12 height 12
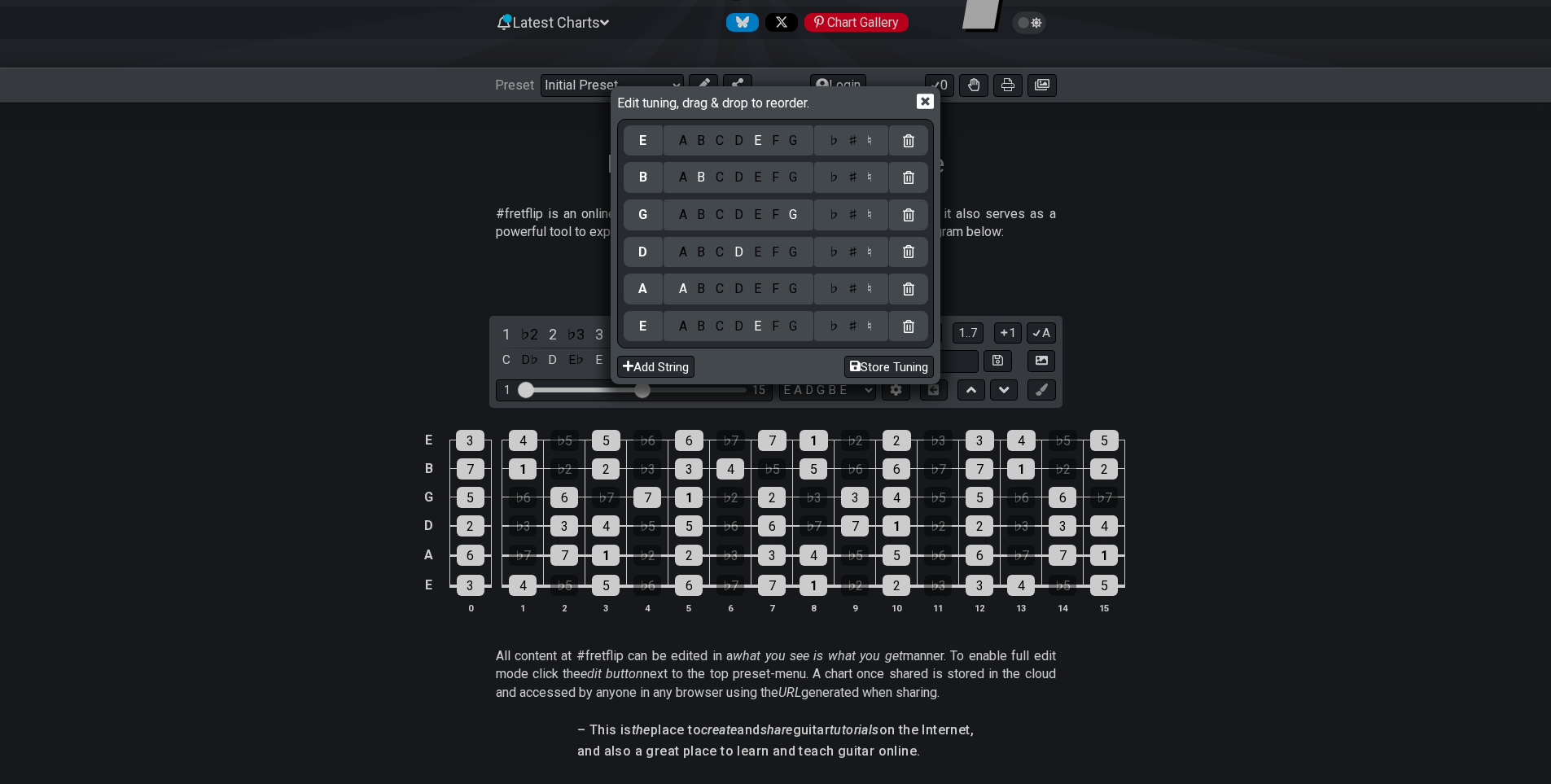
click at [925, 102] on icon at bounding box center [925, 101] width 17 height 17
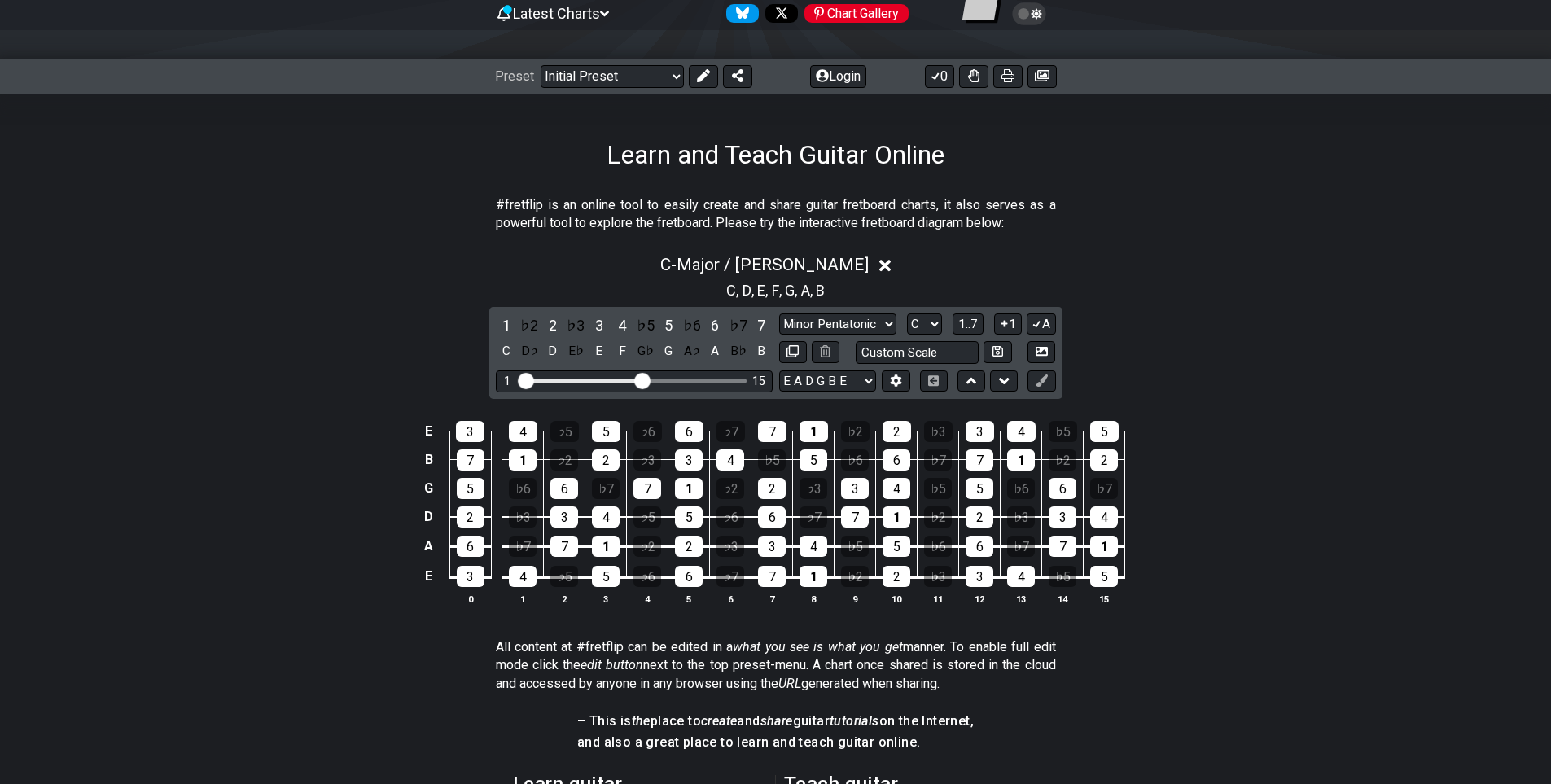
scroll to position [0, 0]
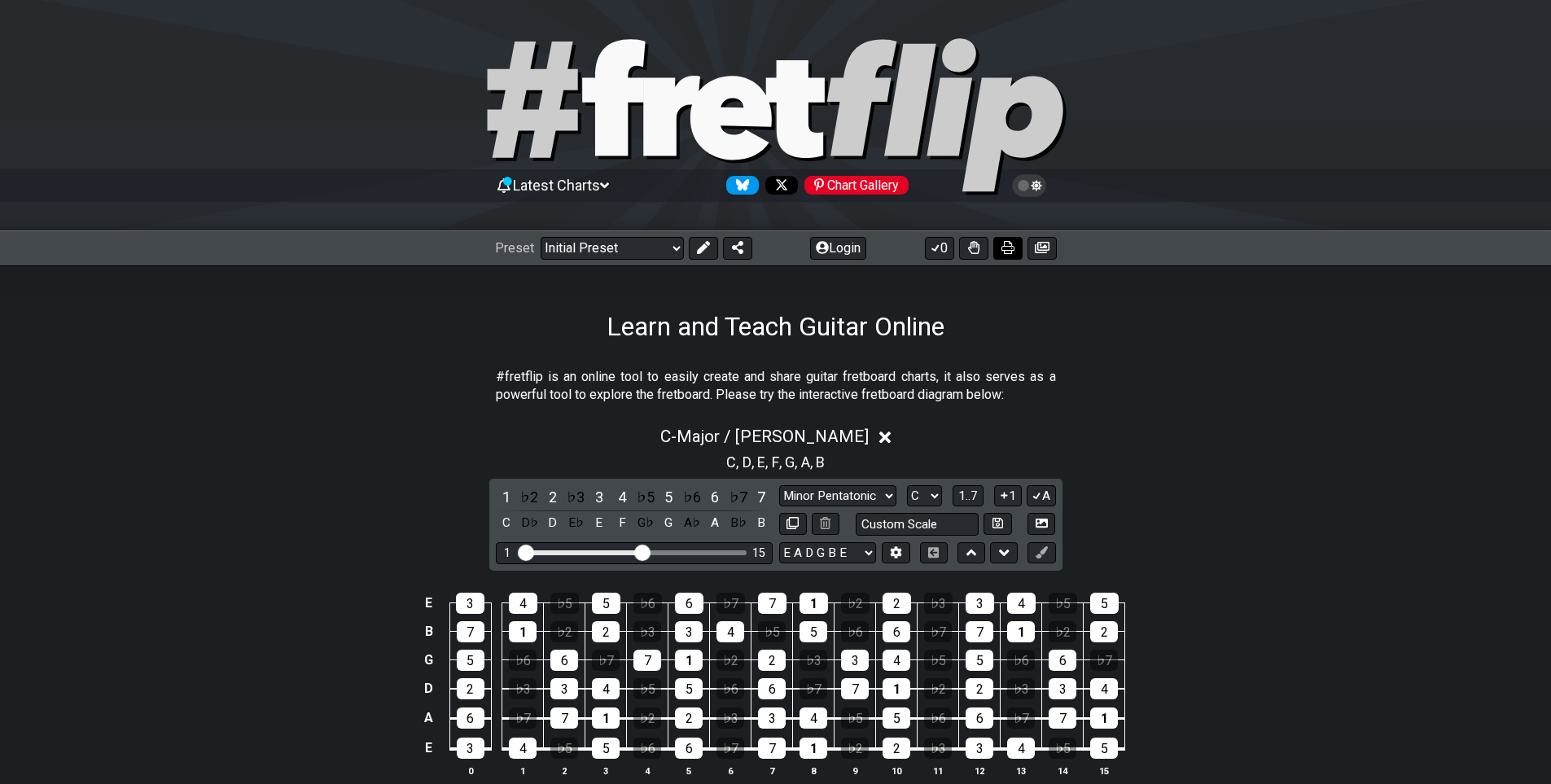
click at [1014, 253] on button at bounding box center [1007, 248] width 29 height 23
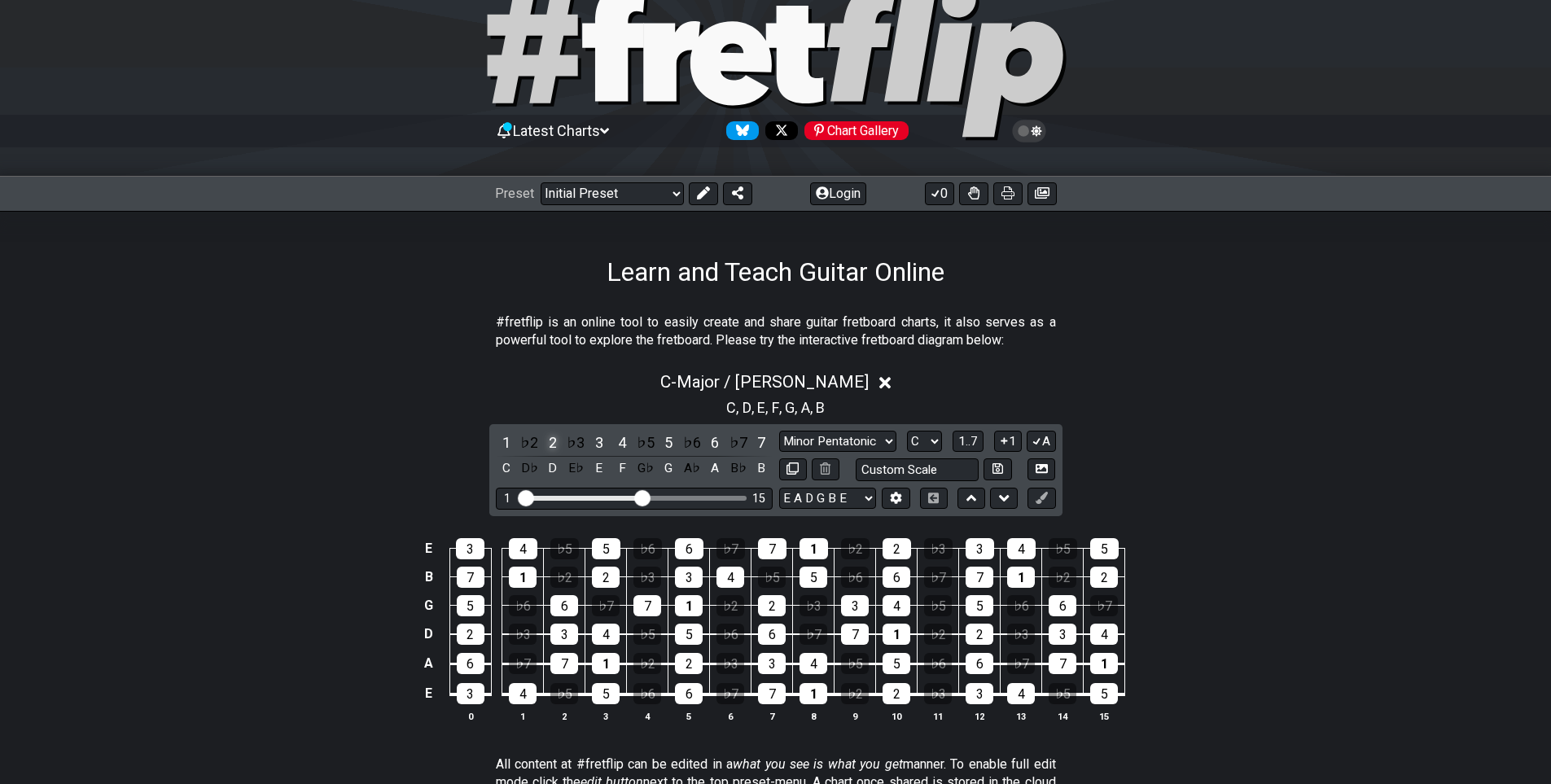
scroll to position [81, 0]
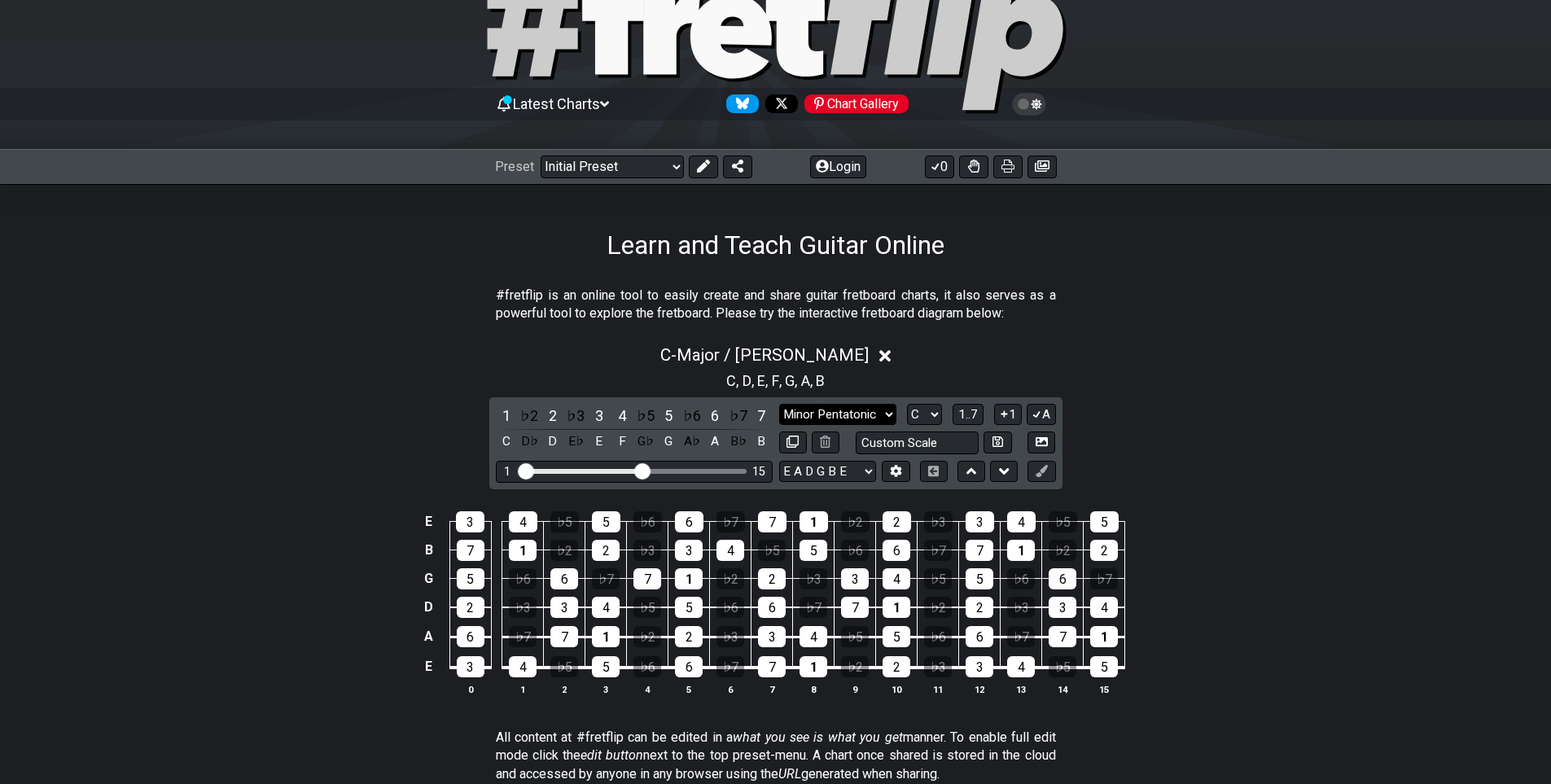
click at [881, 418] on select "Minor Pentatonic Click to edit Minor Pentatonic Major Pentatonic Minor Blues Ma…" at bounding box center [838, 414] width 117 height 22
click at [1148, 351] on div "C - Major / Ionian" at bounding box center [776, 350] width 1551 height 30
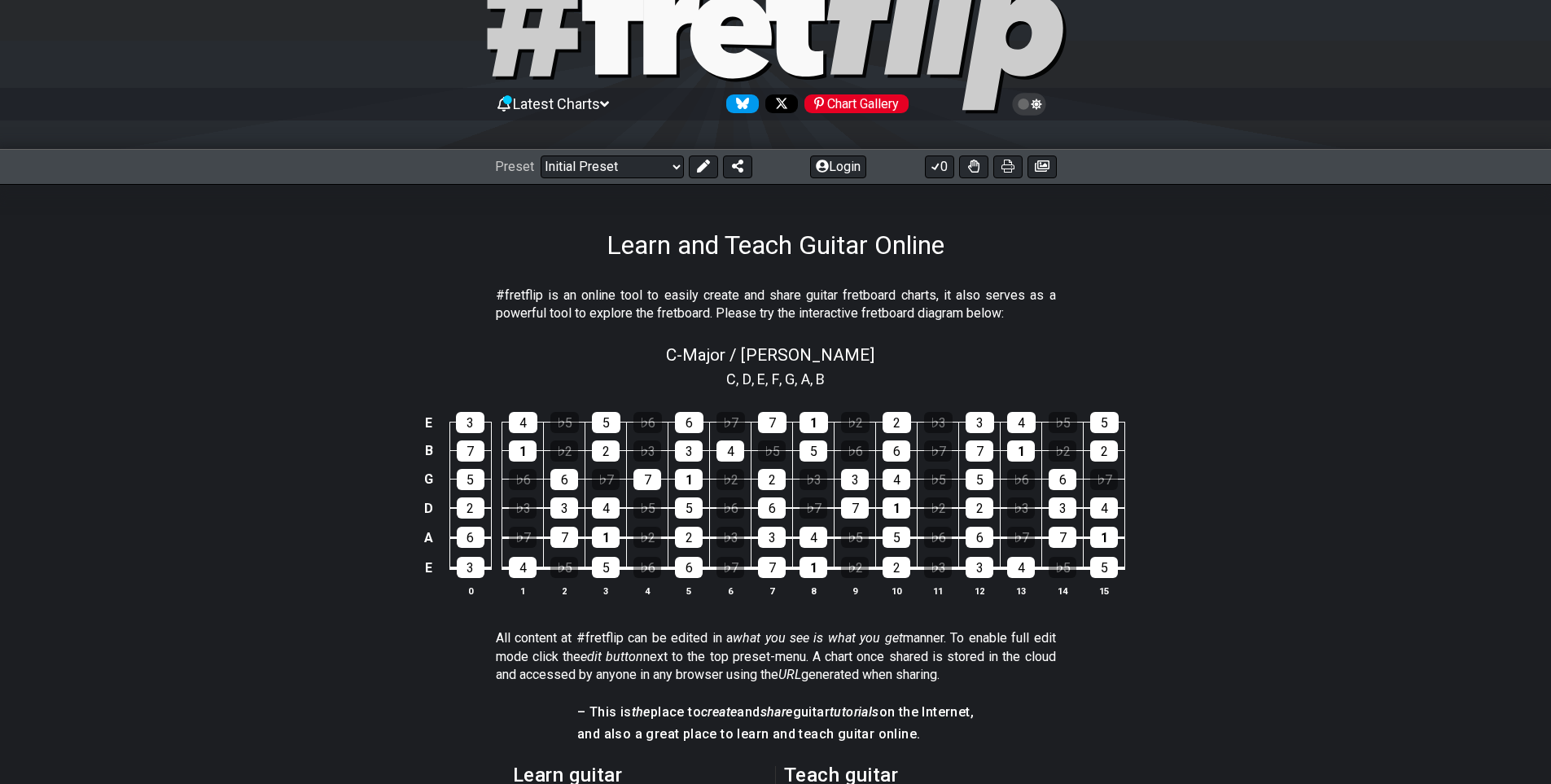
click at [776, 377] on span "F" at bounding box center [776, 379] width 8 height 22
click at [758, 252] on h1 "Learn and Teach Guitar Online" at bounding box center [776, 245] width 338 height 31
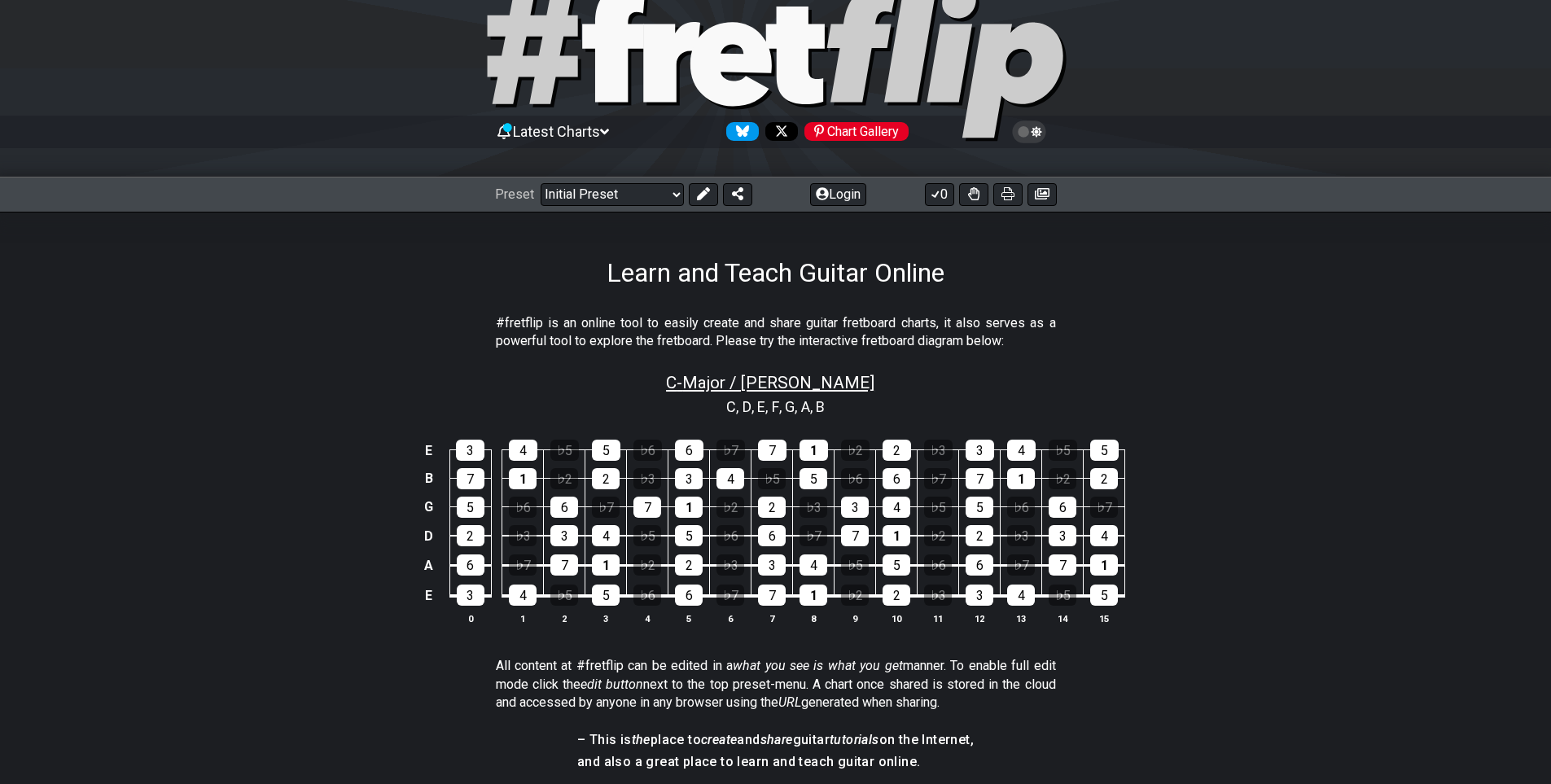
scroll to position [0, 0]
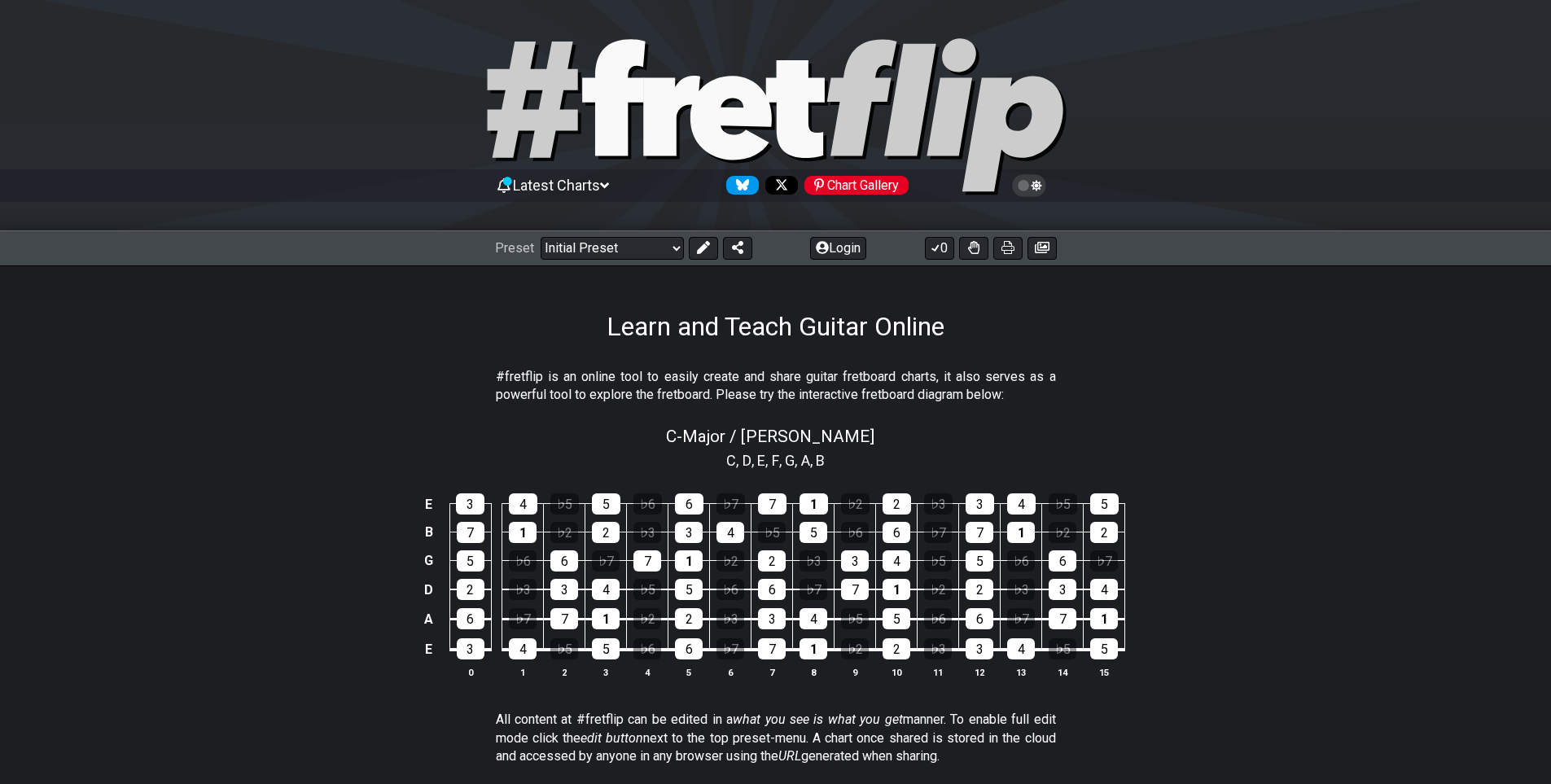
click at [796, 451] on span "," at bounding box center [797, 460] width 7 height 22
click at [792, 437] on span "C - Major / Ionian" at bounding box center [770, 436] width 209 height 20
select select "Major / [PERSON_NAME]"
select select "C"
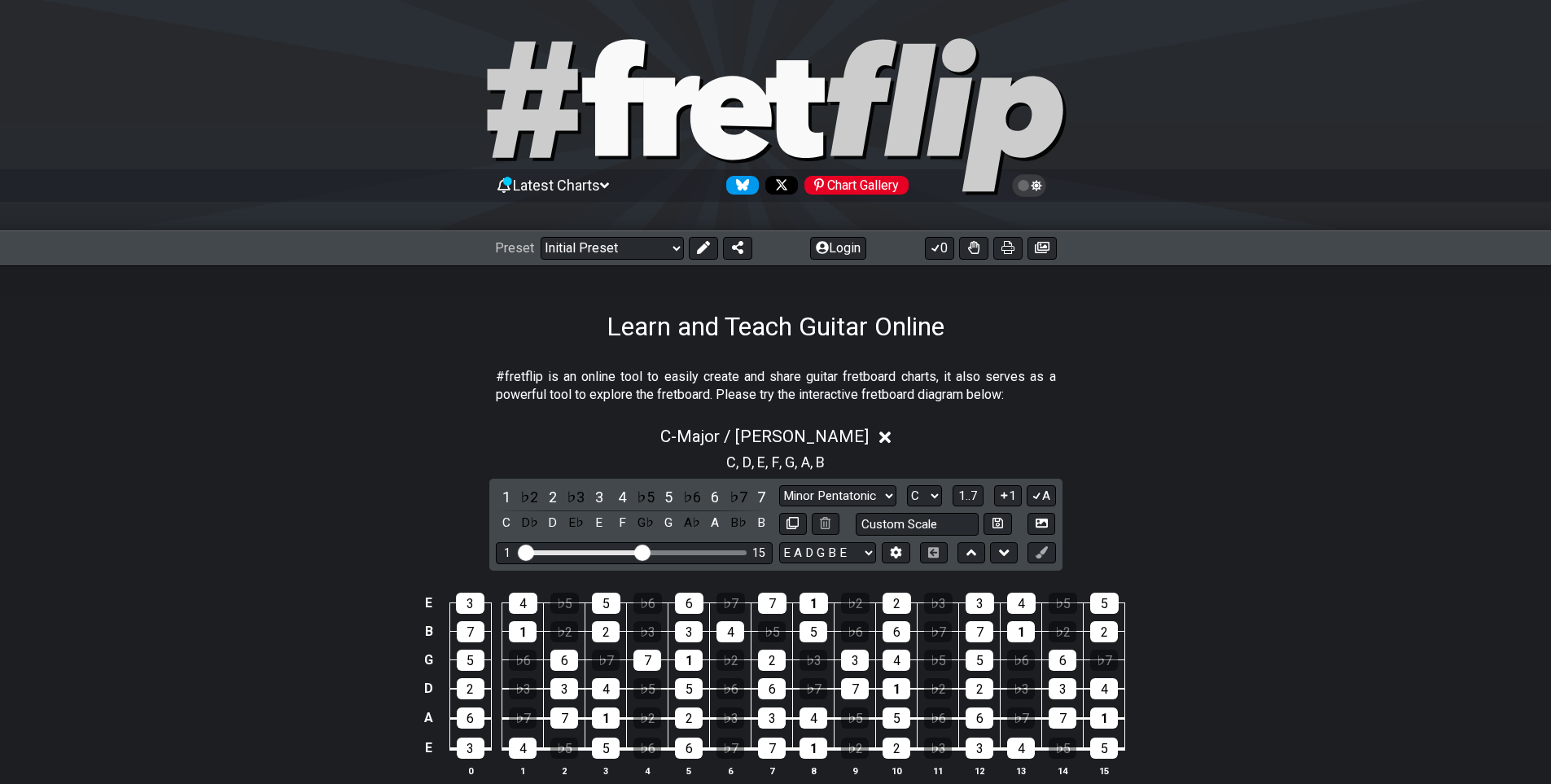
click at [1188, 469] on div "C , D , E , F , G , A , B" at bounding box center [776, 461] width 1551 height 26
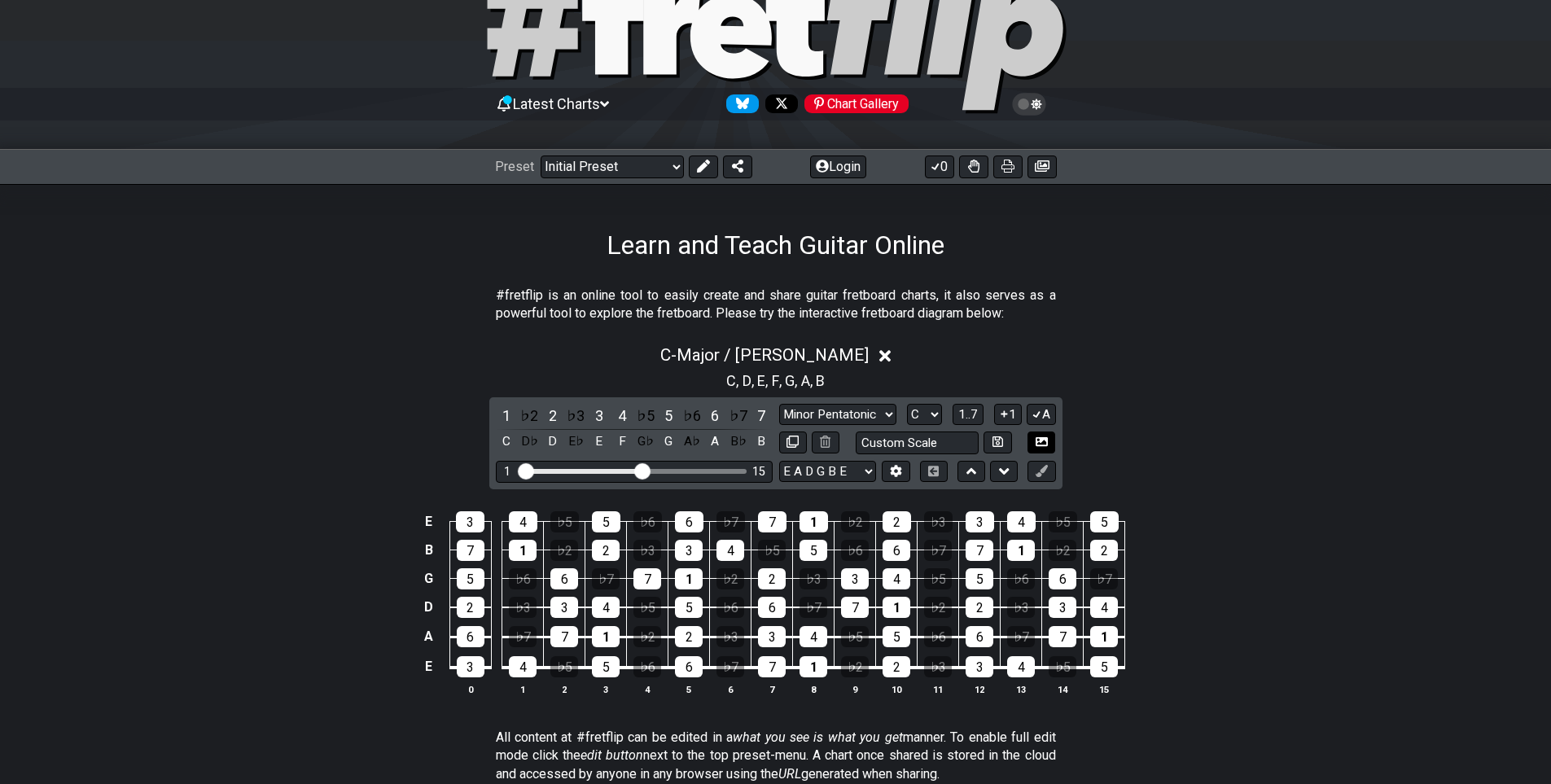
click at [1044, 439] on icon at bounding box center [1041, 441] width 12 height 9
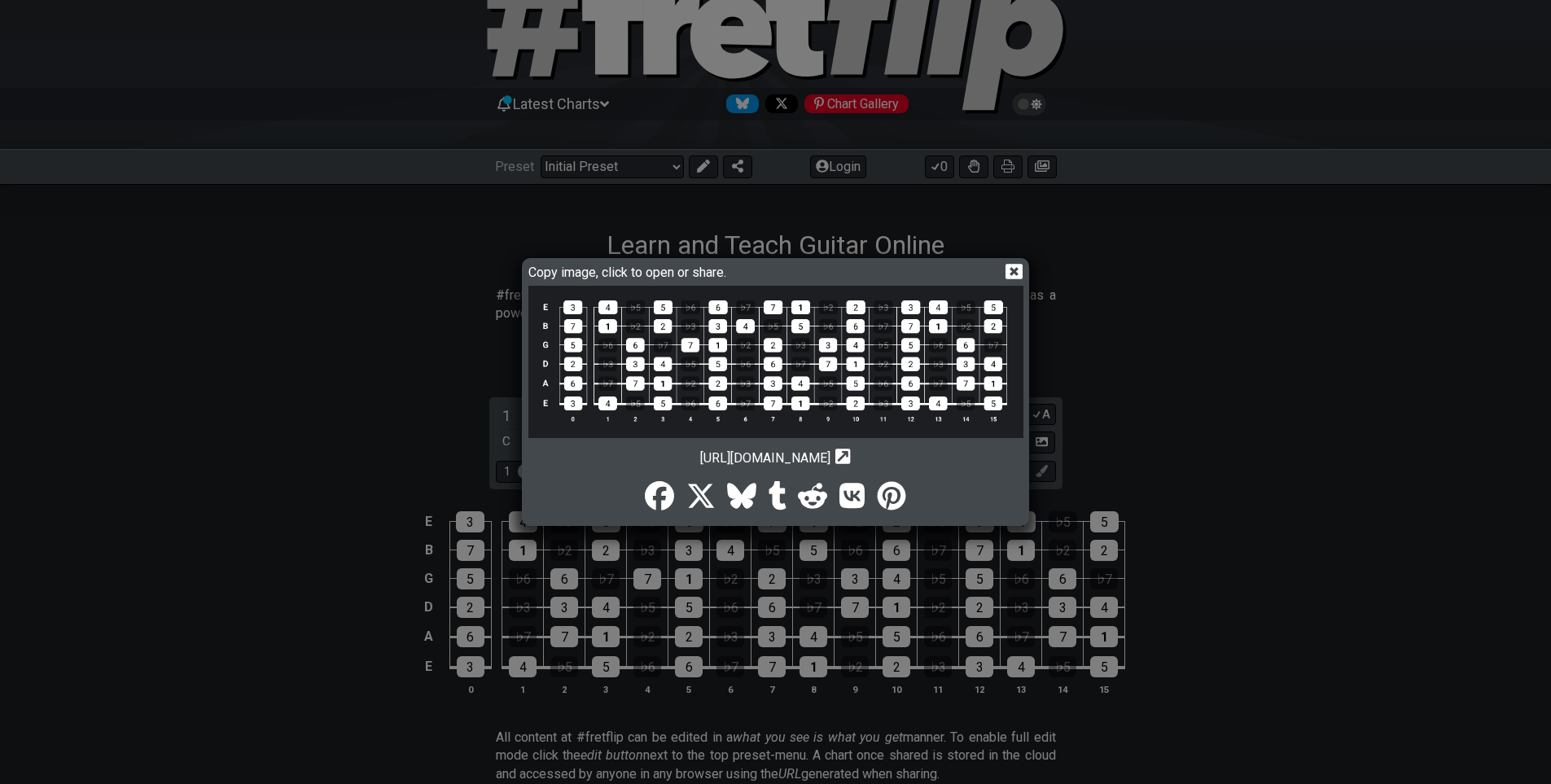
click at [1013, 266] on icon at bounding box center [1014, 271] width 17 height 15
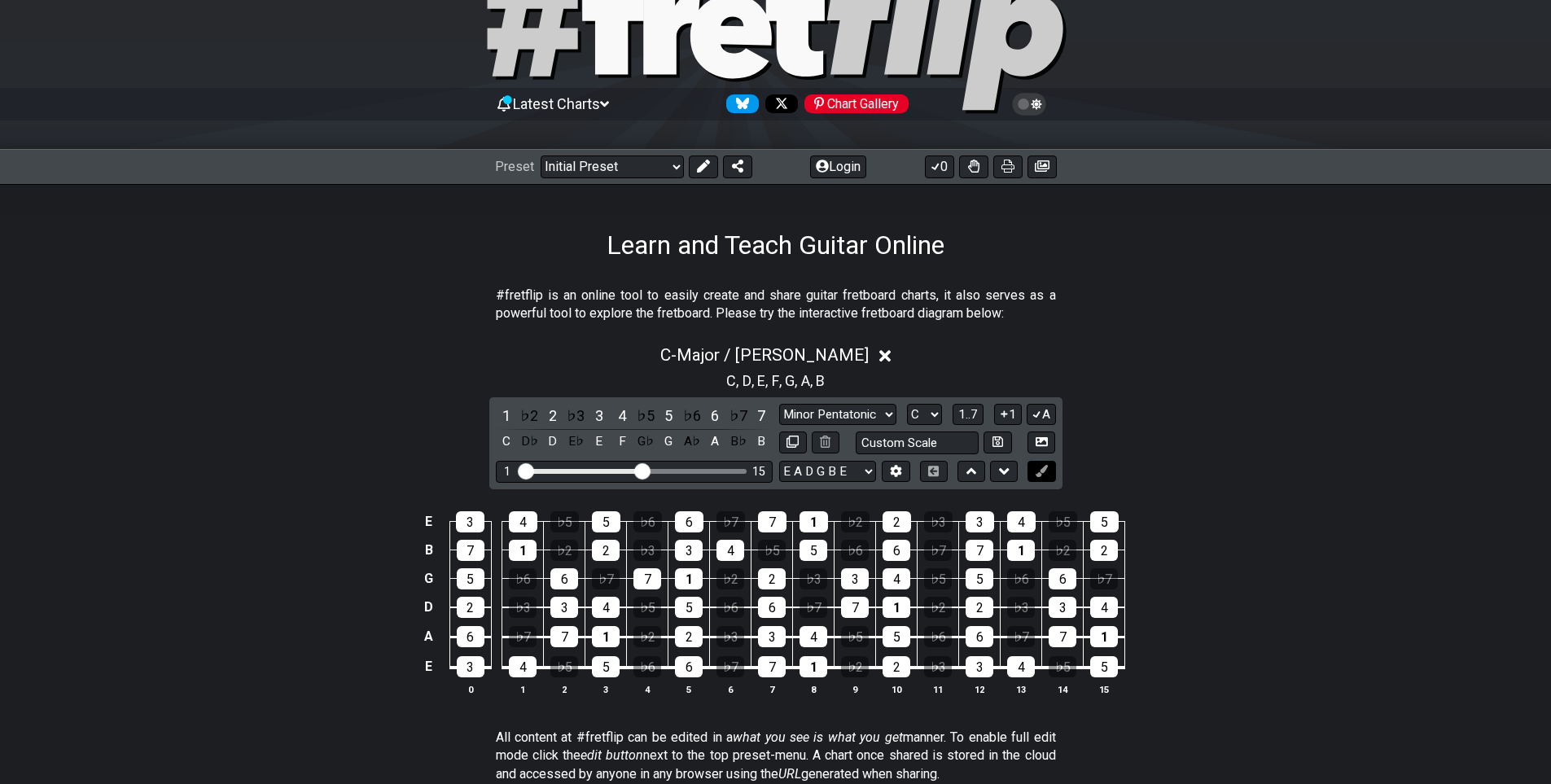
click at [1045, 468] on icon at bounding box center [1041, 470] width 12 height 12
click at [687, 605] on div "5" at bounding box center [688, 607] width 27 height 21
click at [686, 605] on div "5" at bounding box center [688, 607] width 27 height 21
click at [974, 416] on span "1..7" at bounding box center [967, 415] width 20 height 15
click at [974, 416] on button "..." at bounding box center [967, 414] width 27 height 22
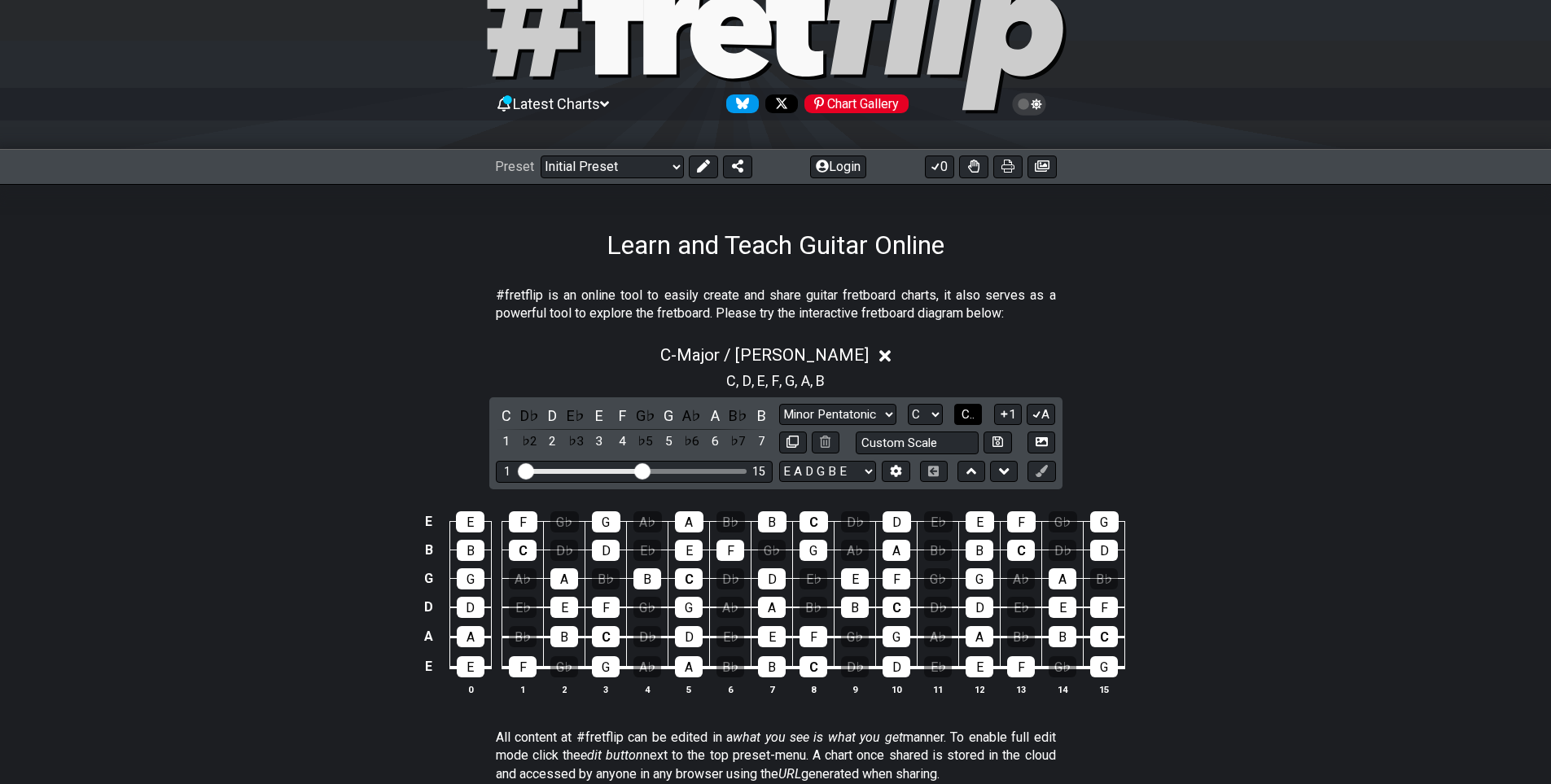
click at [974, 416] on span "C.." at bounding box center [968, 415] width 13 height 15
click at [974, 416] on span "1..7" at bounding box center [967, 415] width 20 height 15
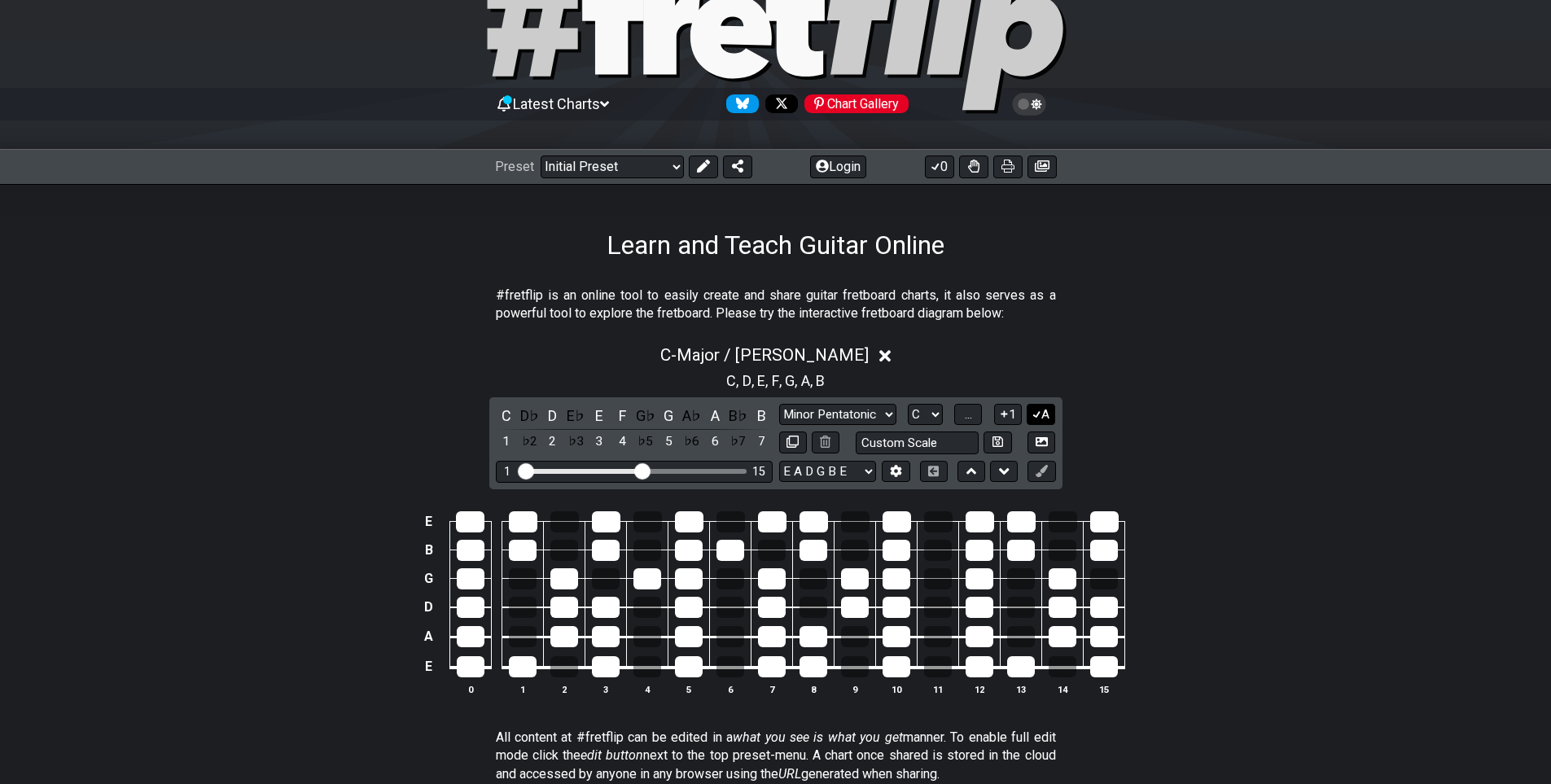
click at [1033, 415] on icon at bounding box center [1036, 414] width 15 height 12
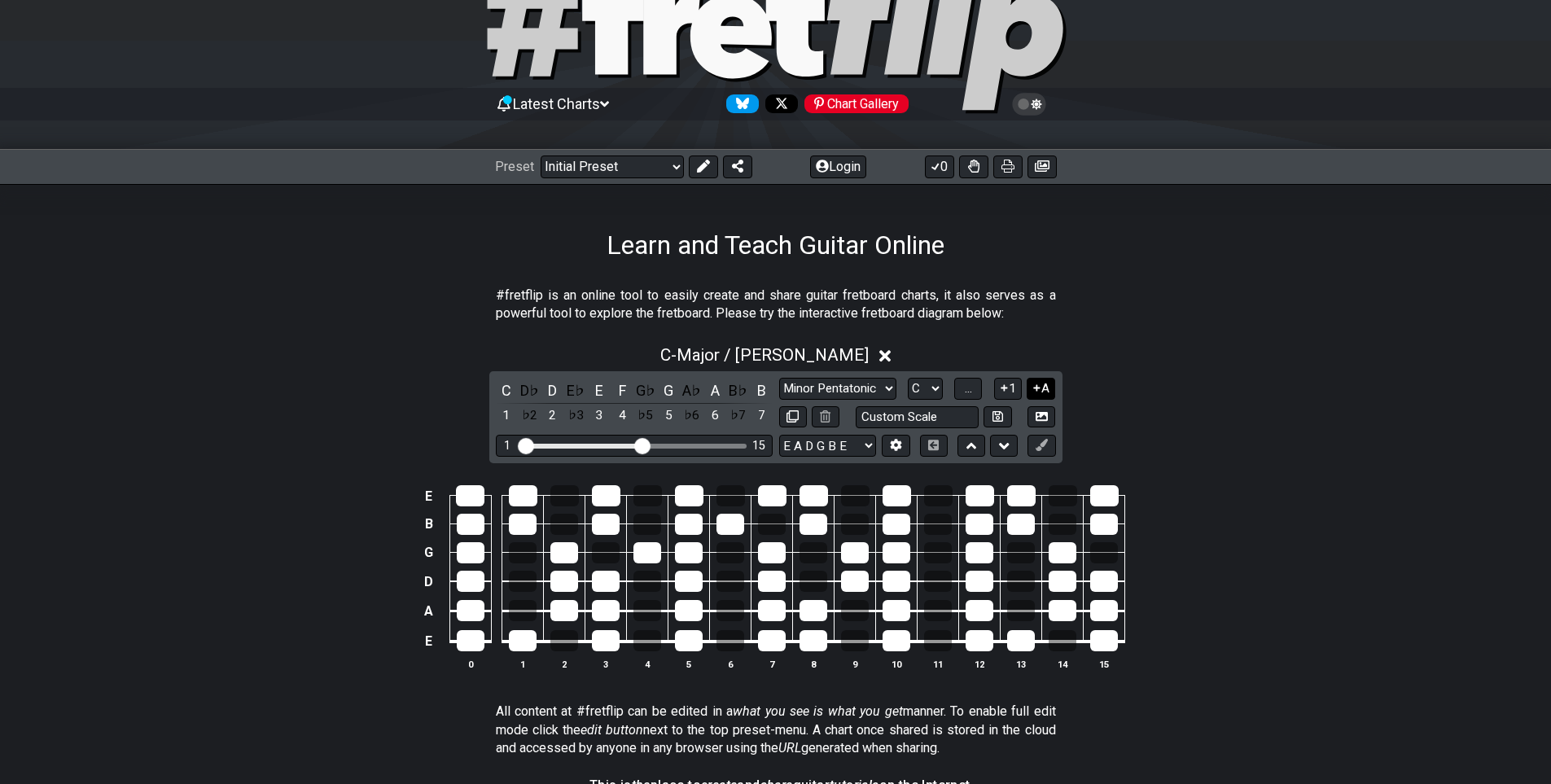
click at [1038, 387] on icon at bounding box center [1036, 388] width 7 height 7
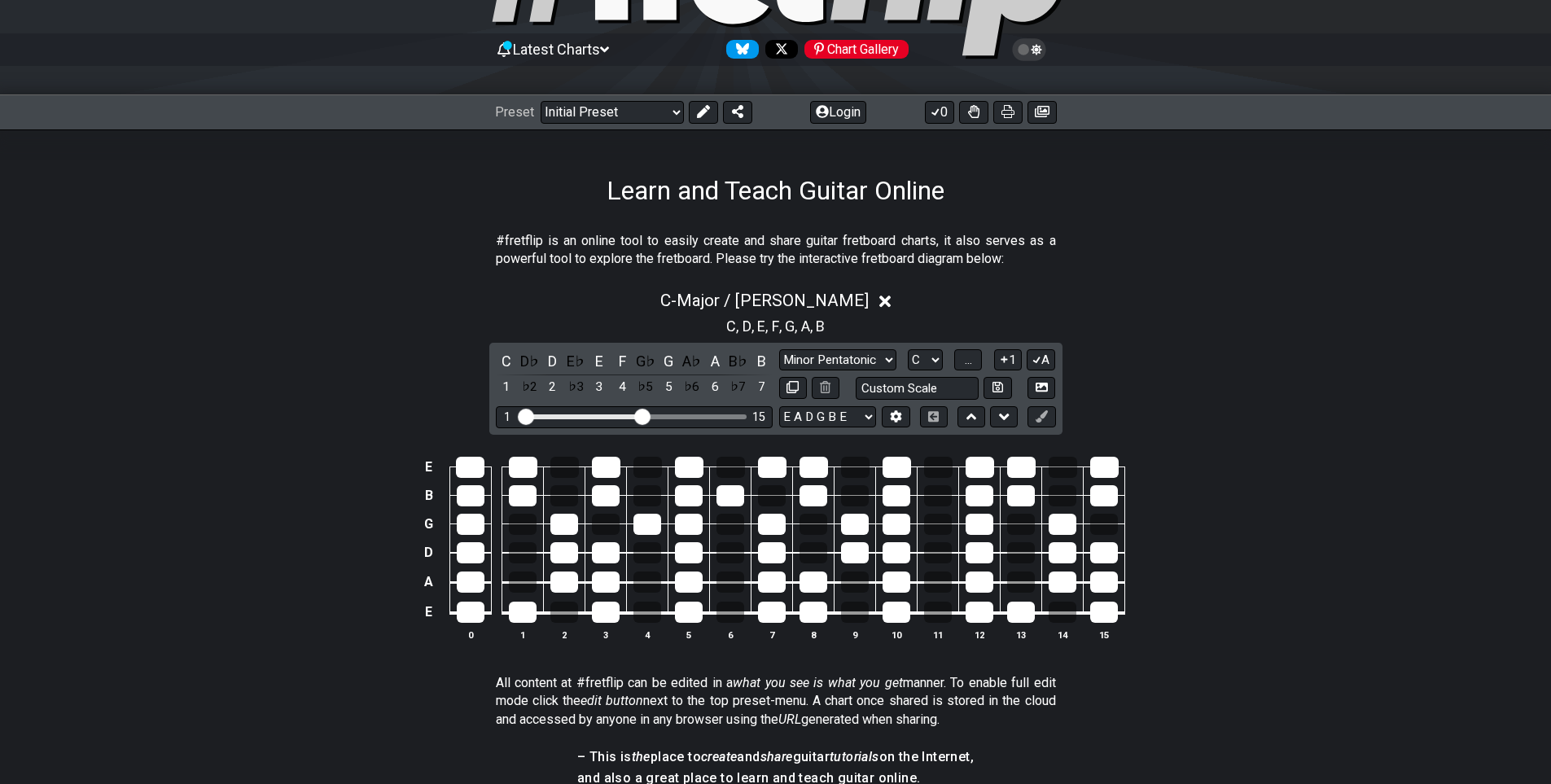
scroll to position [162, 0]
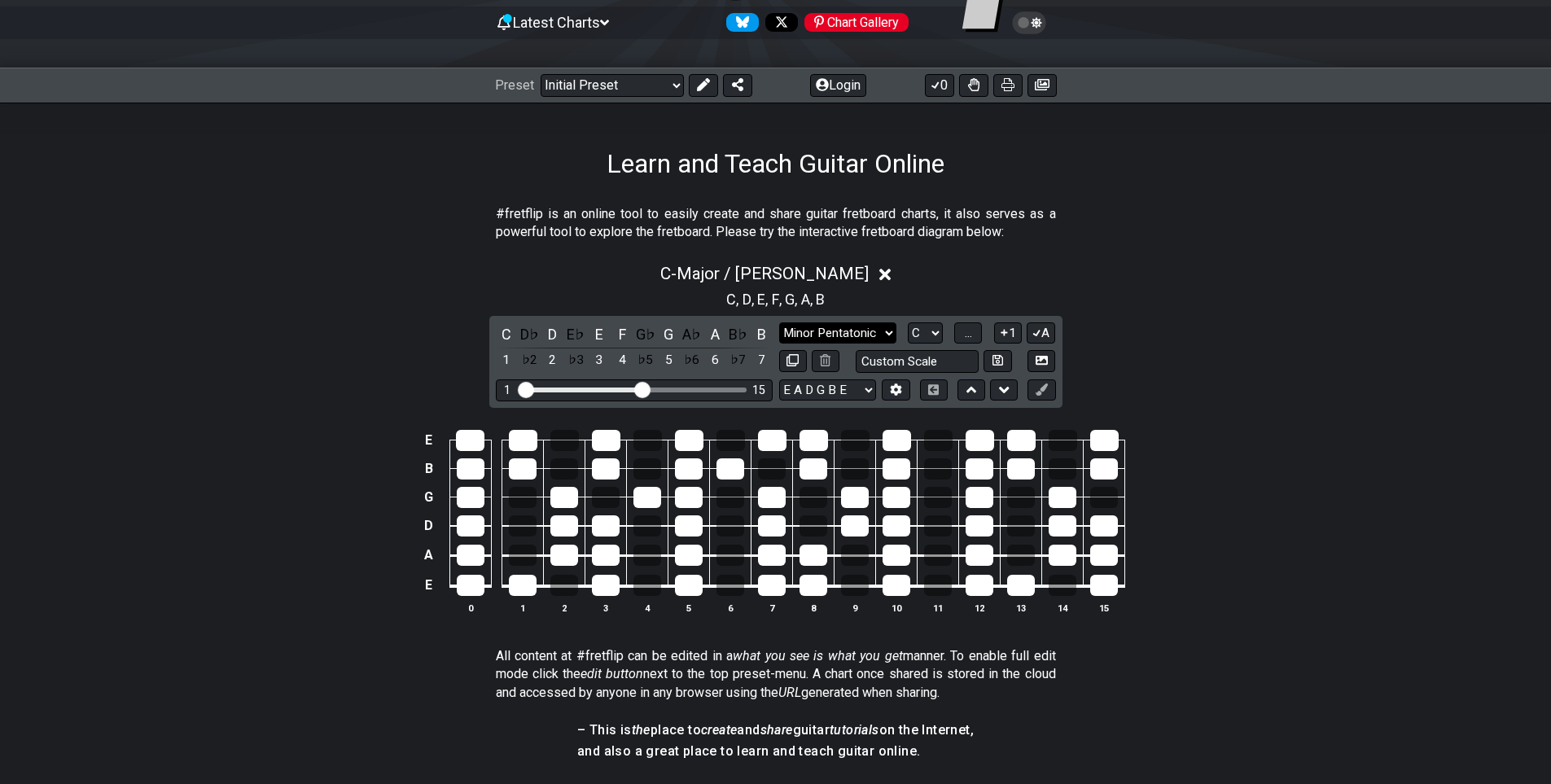
click at [882, 331] on select "Minor Pentatonic Click to edit Minor Pentatonic Major Pentatonic Minor Blues Ma…" at bounding box center [838, 332] width 117 height 22
click at [779, 322] on select "Minor Pentatonic Click to edit Minor Pentatonic Major Pentatonic Minor Blues Ma…" at bounding box center [838, 332] width 117 height 22
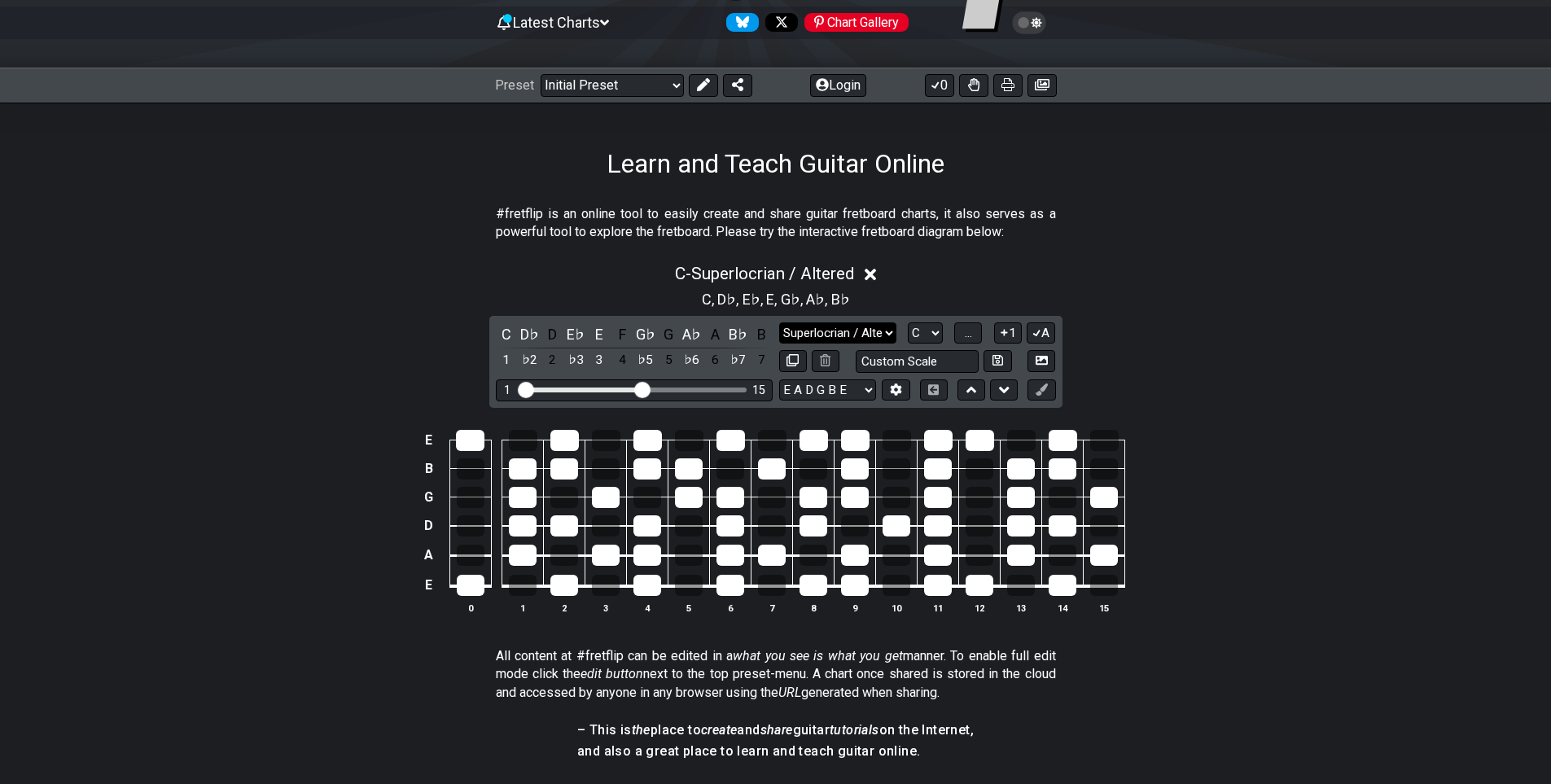
click at [874, 328] on select "Minor Pentatonic Click to edit Minor Pentatonic Major Pentatonic Minor Blues Ma…" at bounding box center [838, 332] width 117 height 22
select select "Click to edit"
click at [779, 322] on select "Minor Pentatonic Click to edit Minor Pentatonic Major Pentatonic Minor Blues Ma…" at bounding box center [838, 332] width 117 height 22
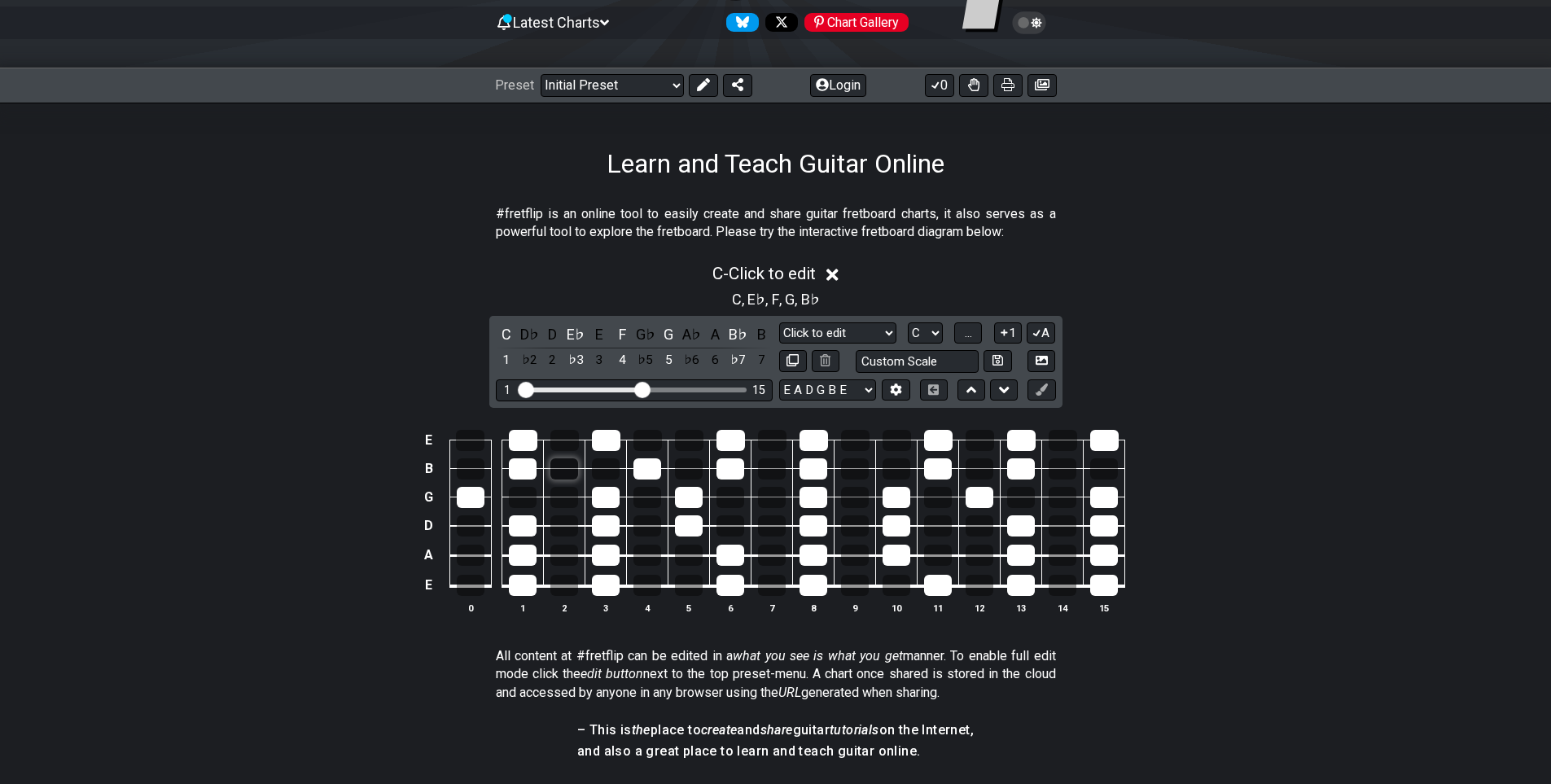
click at [555, 464] on div at bounding box center [564, 469] width 27 height 21
click at [560, 448] on div at bounding box center [565, 440] width 28 height 21
click at [475, 439] on div at bounding box center [470, 440] width 28 height 21
click at [479, 448] on div at bounding box center [470, 440] width 28 height 21
click at [476, 492] on div at bounding box center [469, 497] width 27 height 21
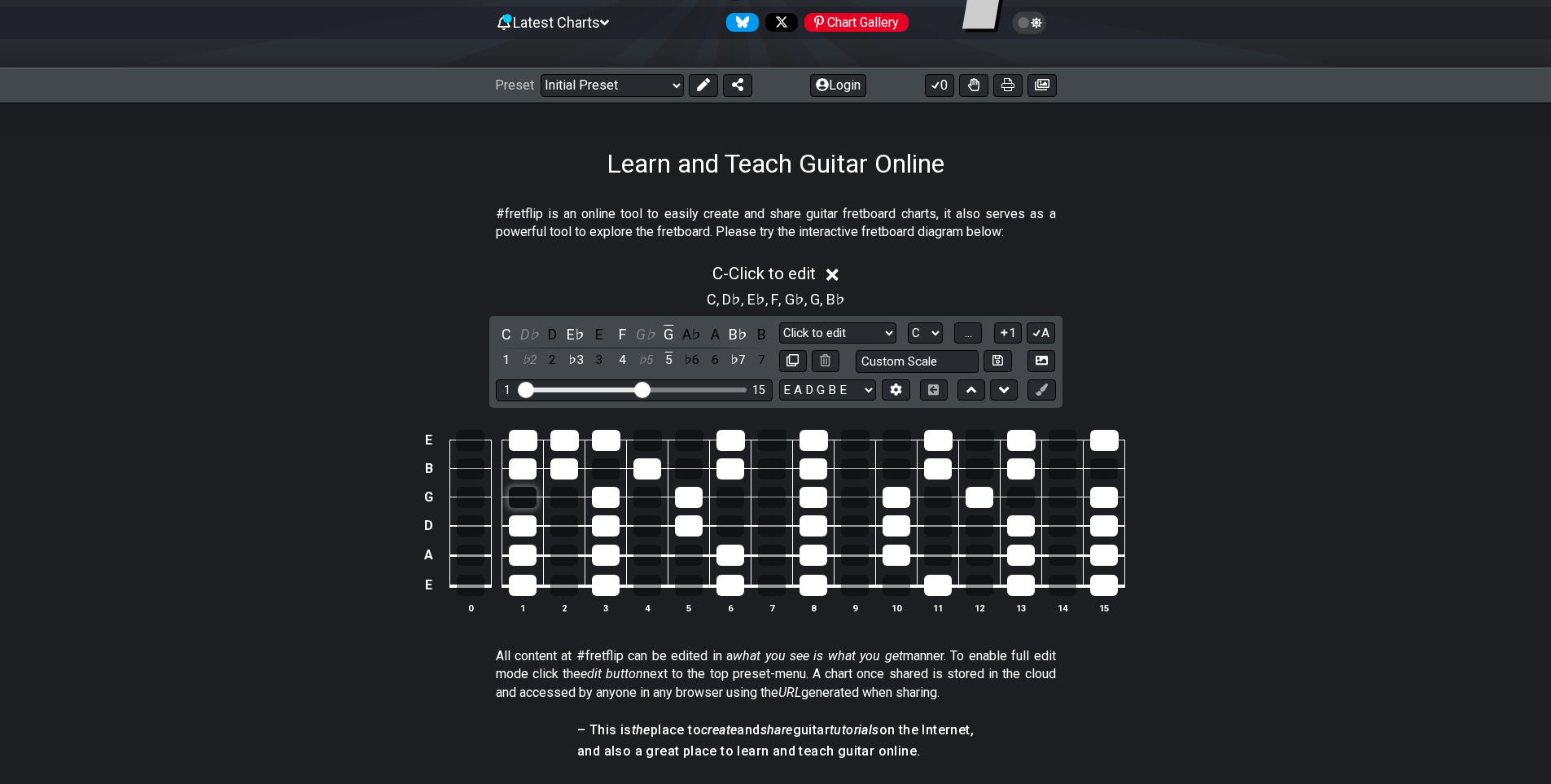
click at [525, 495] on div at bounding box center [522, 497] width 27 height 21
drag, startPoint x: 569, startPoint y: 494, endPoint x: 570, endPoint y: 508, distance: 14.0
click at [570, 494] on div at bounding box center [564, 497] width 27 height 21
click at [570, 520] on div at bounding box center [564, 526] width 27 height 21
click at [569, 545] on div at bounding box center [564, 555] width 27 height 21
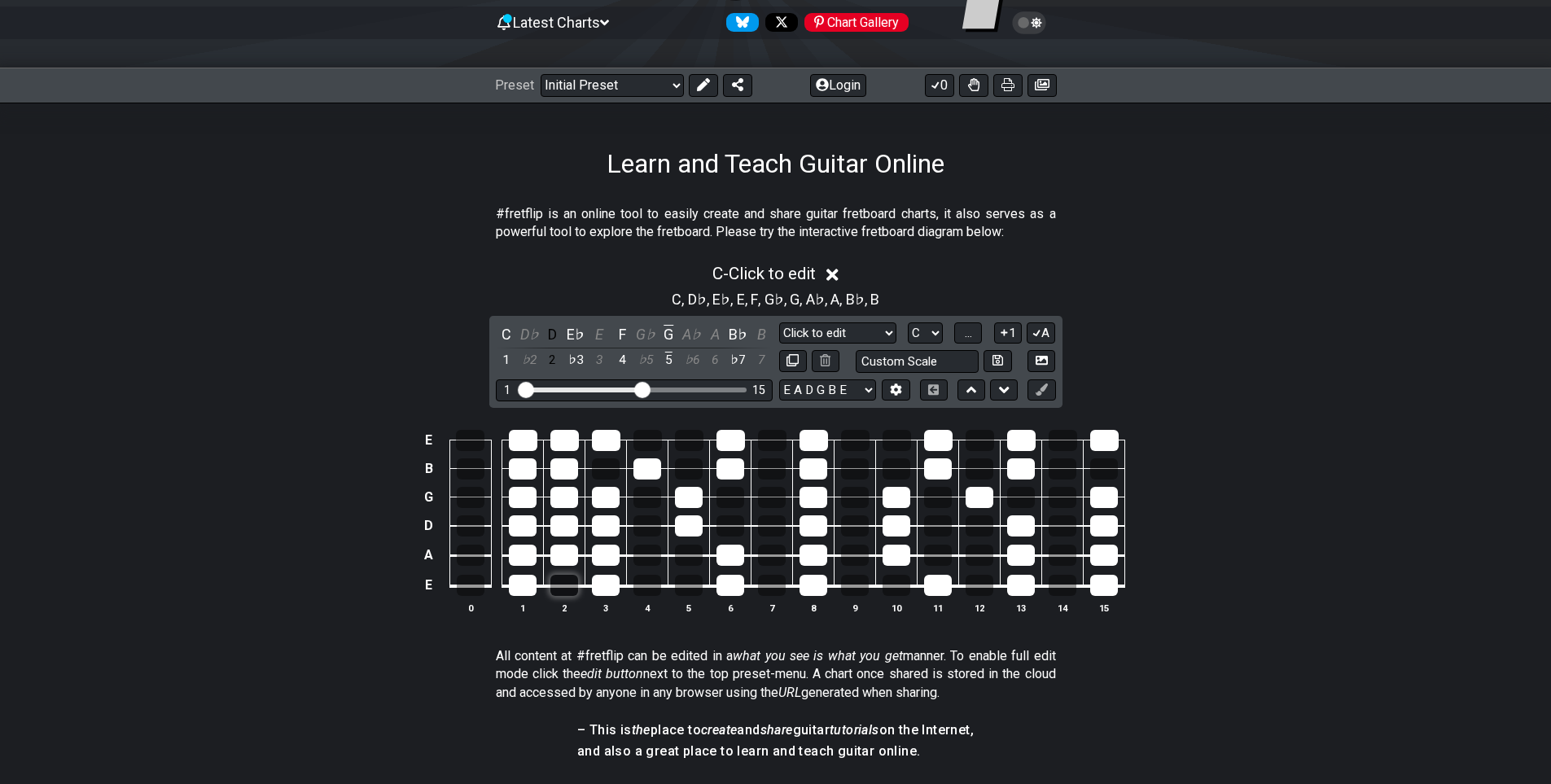
click at [561, 583] on div at bounding box center [564, 585] width 27 height 21
click at [644, 584] on div at bounding box center [646, 585] width 27 height 21
drag, startPoint x: 642, startPoint y: 553, endPoint x: 642, endPoint y: 541, distance: 12.0
click at [642, 551] on div at bounding box center [646, 555] width 27 height 21
click at [650, 509] on td at bounding box center [648, 511] width 42 height 29
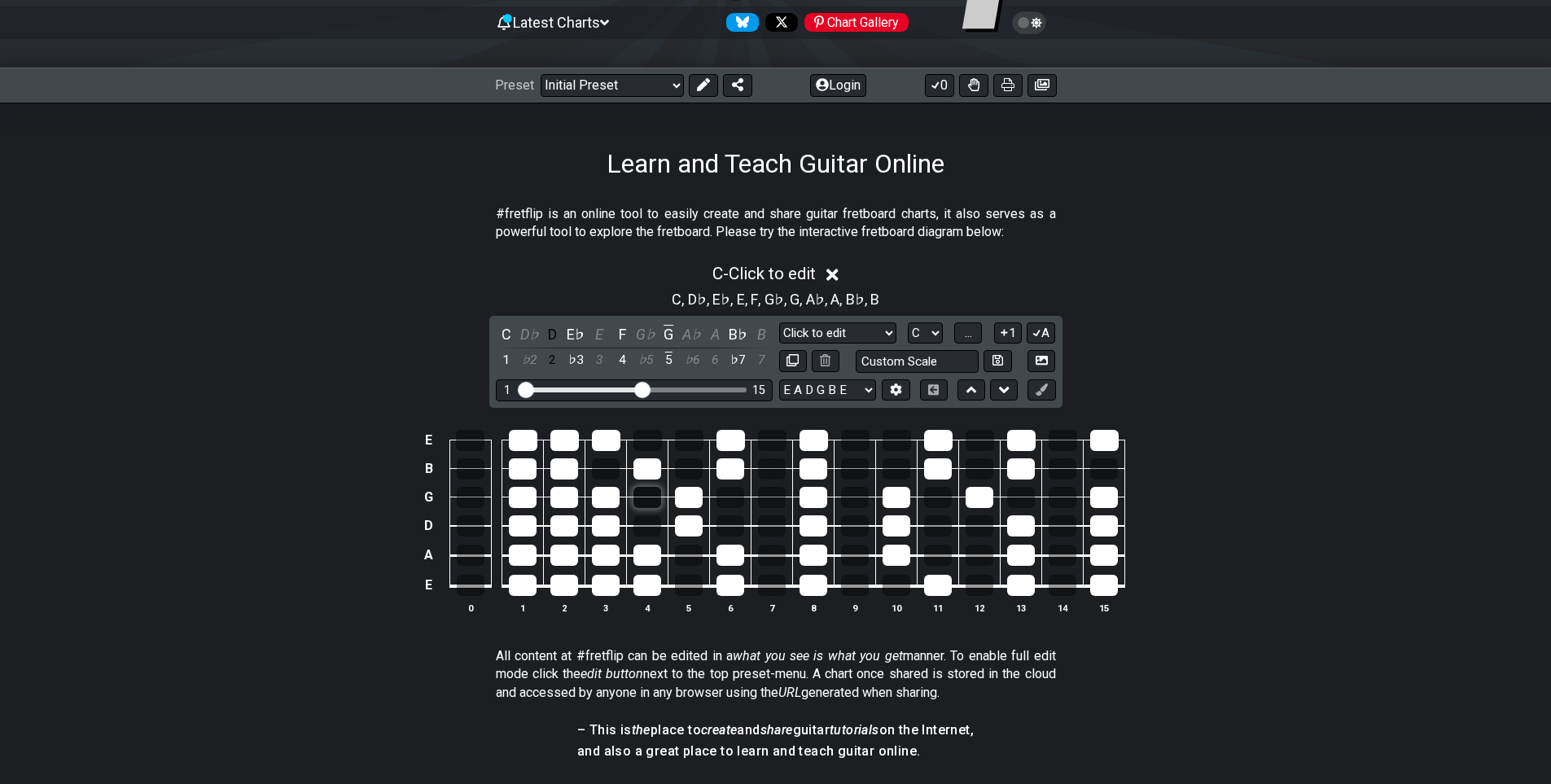
click at [651, 492] on div at bounding box center [646, 497] width 27 height 21
click at [650, 533] on div at bounding box center [646, 526] width 27 height 21
click at [596, 459] on div at bounding box center [605, 469] width 27 height 21
drag, startPoint x: 639, startPoint y: 440, endPoint x: 671, endPoint y: 440, distance: 32.0
click at [639, 440] on div at bounding box center [647, 440] width 28 height 21
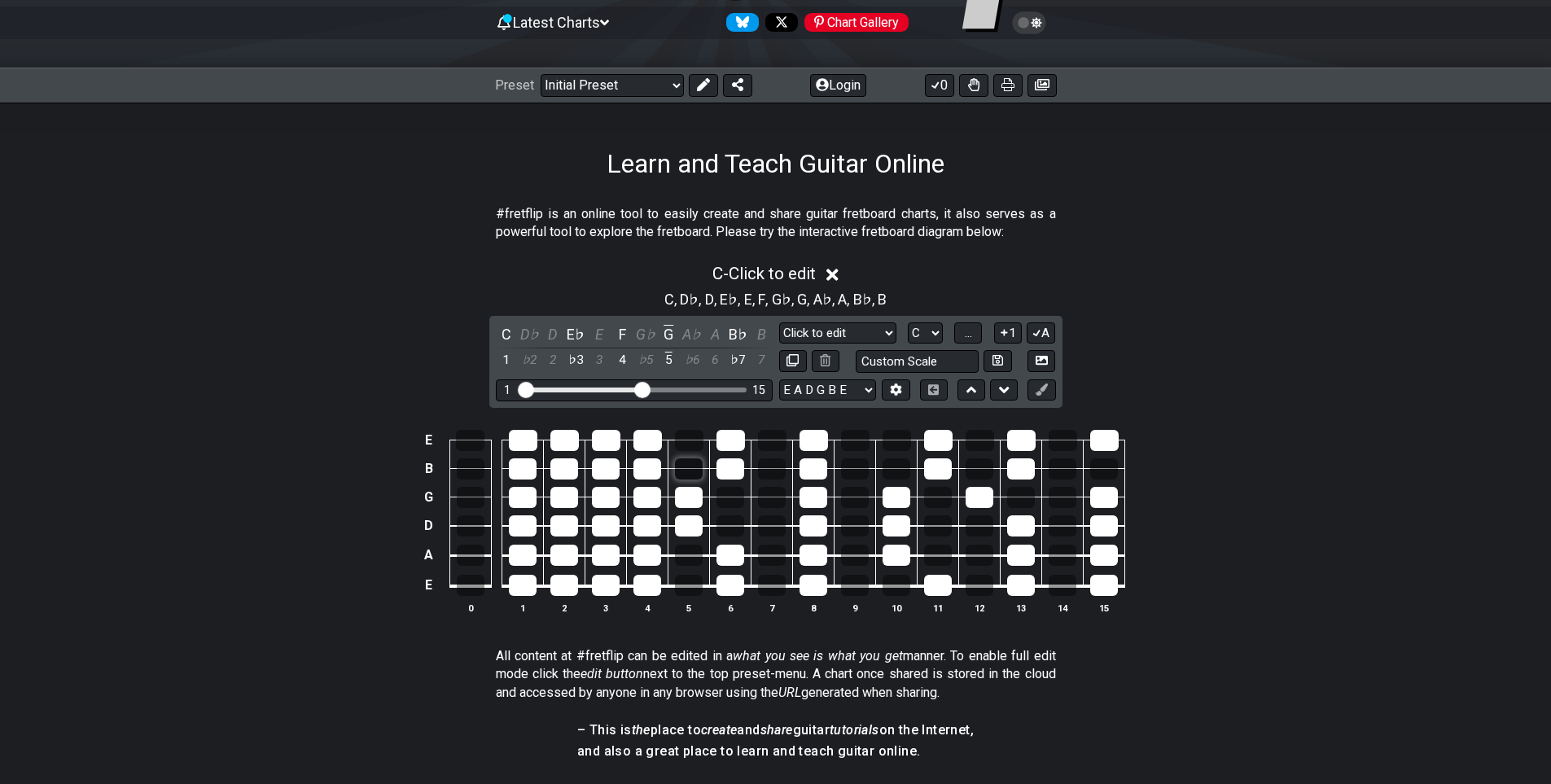
drag, startPoint x: 686, startPoint y: 442, endPoint x: 690, endPoint y: 462, distance: 20.4
click at [686, 443] on div at bounding box center [689, 440] width 28 height 21
click at [690, 471] on div at bounding box center [688, 469] width 27 height 21
drag, startPoint x: 686, startPoint y: 550, endPoint x: 687, endPoint y: 558, distance: 8.1
click at [686, 551] on div at bounding box center [688, 555] width 27 height 21
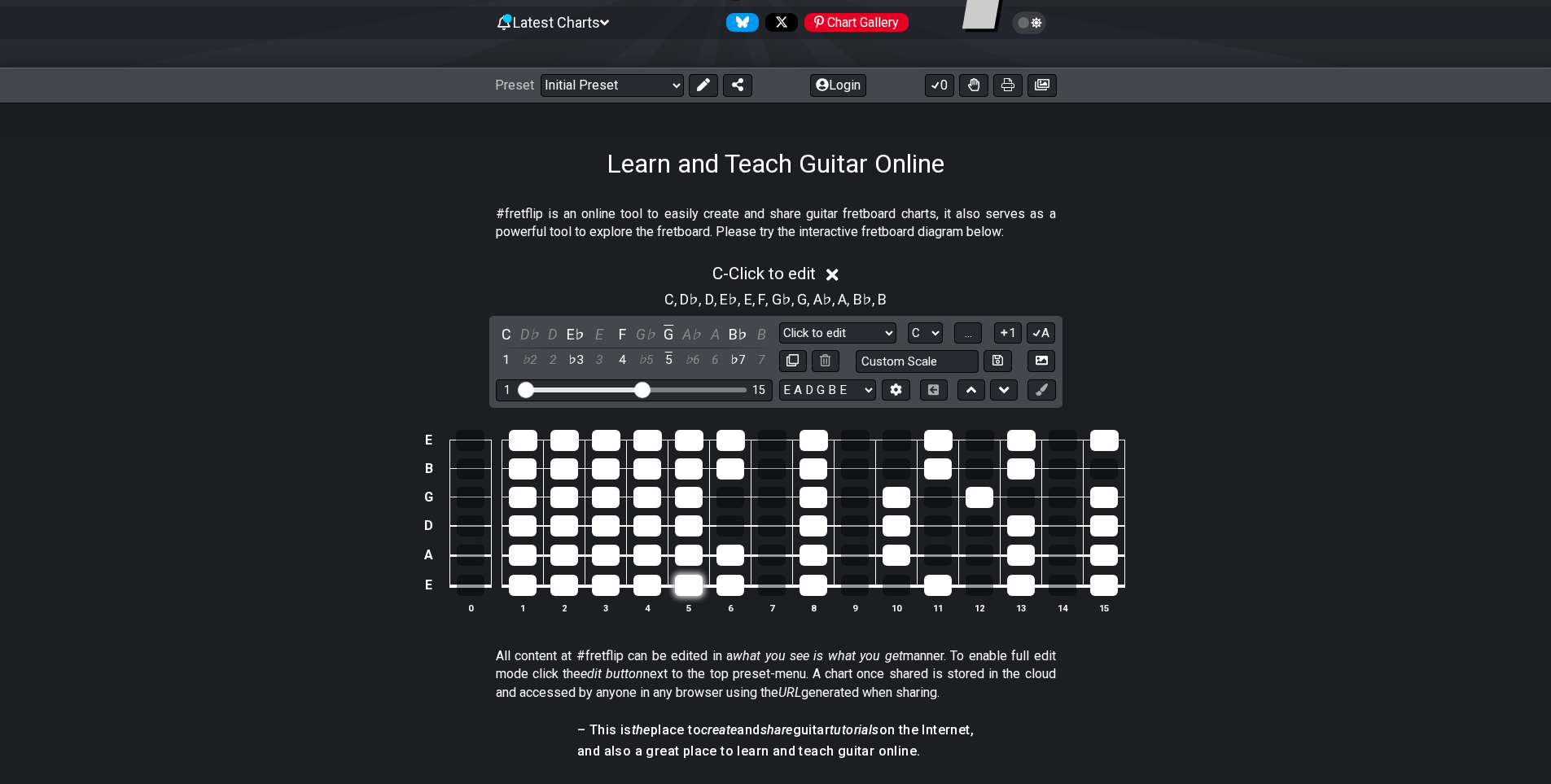
click at [686, 584] on div at bounding box center [688, 585] width 27 height 21
click at [726, 527] on div at bounding box center [729, 526] width 27 height 21
click at [735, 496] on div at bounding box center [729, 497] width 27 height 21
click at [769, 497] on div at bounding box center [771, 497] width 27 height 21
click at [772, 524] on div at bounding box center [771, 526] width 27 height 21
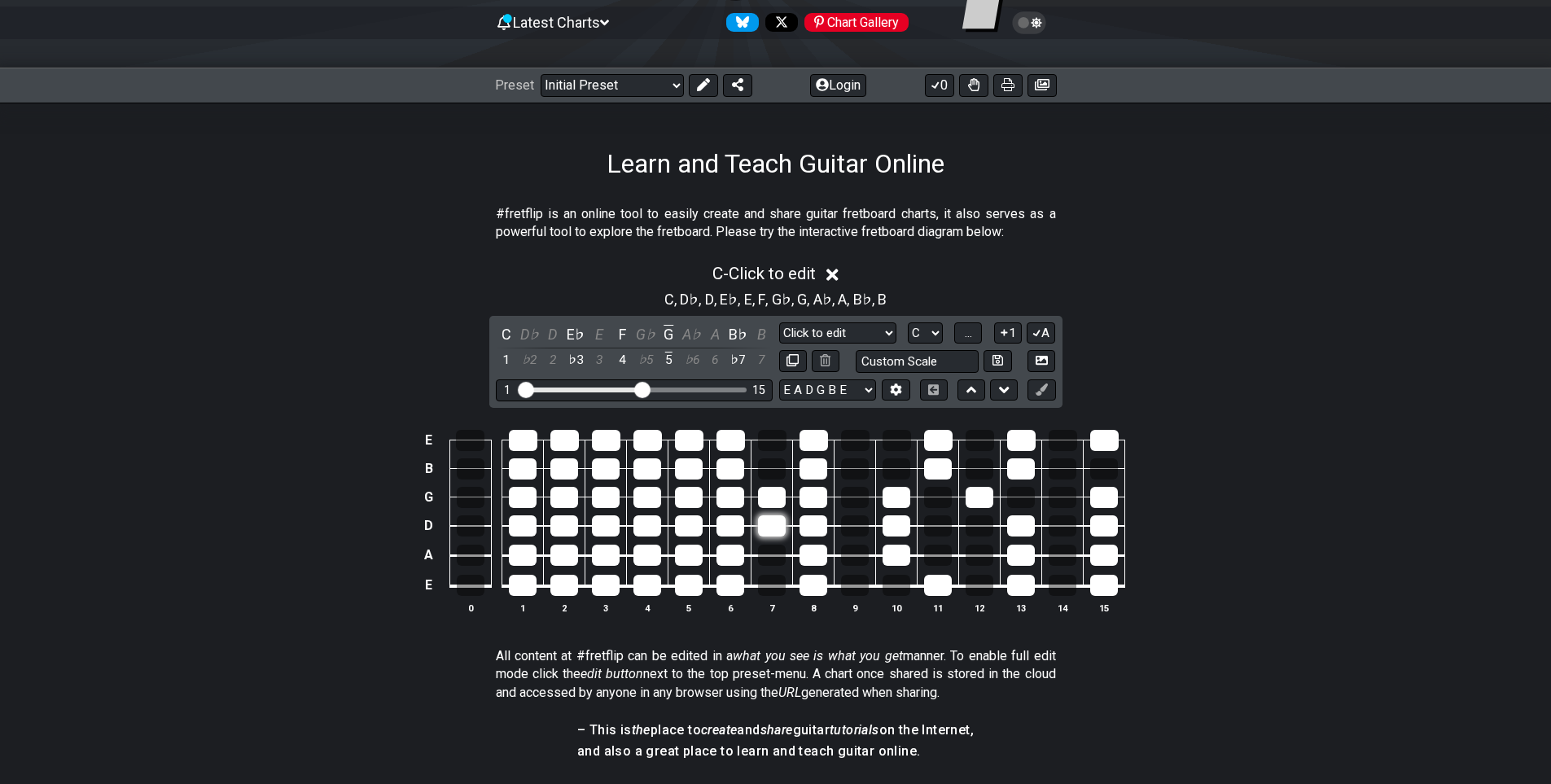
click at [775, 527] on div at bounding box center [771, 526] width 27 height 21
click at [775, 500] on div at bounding box center [771, 497] width 27 height 21
click at [726, 586] on div at bounding box center [729, 585] width 27 height 21
click at [735, 562] on div at bounding box center [729, 555] width 27 height 21
drag, startPoint x: 741, startPoint y: 533, endPoint x: 740, endPoint y: 512, distance: 21.0
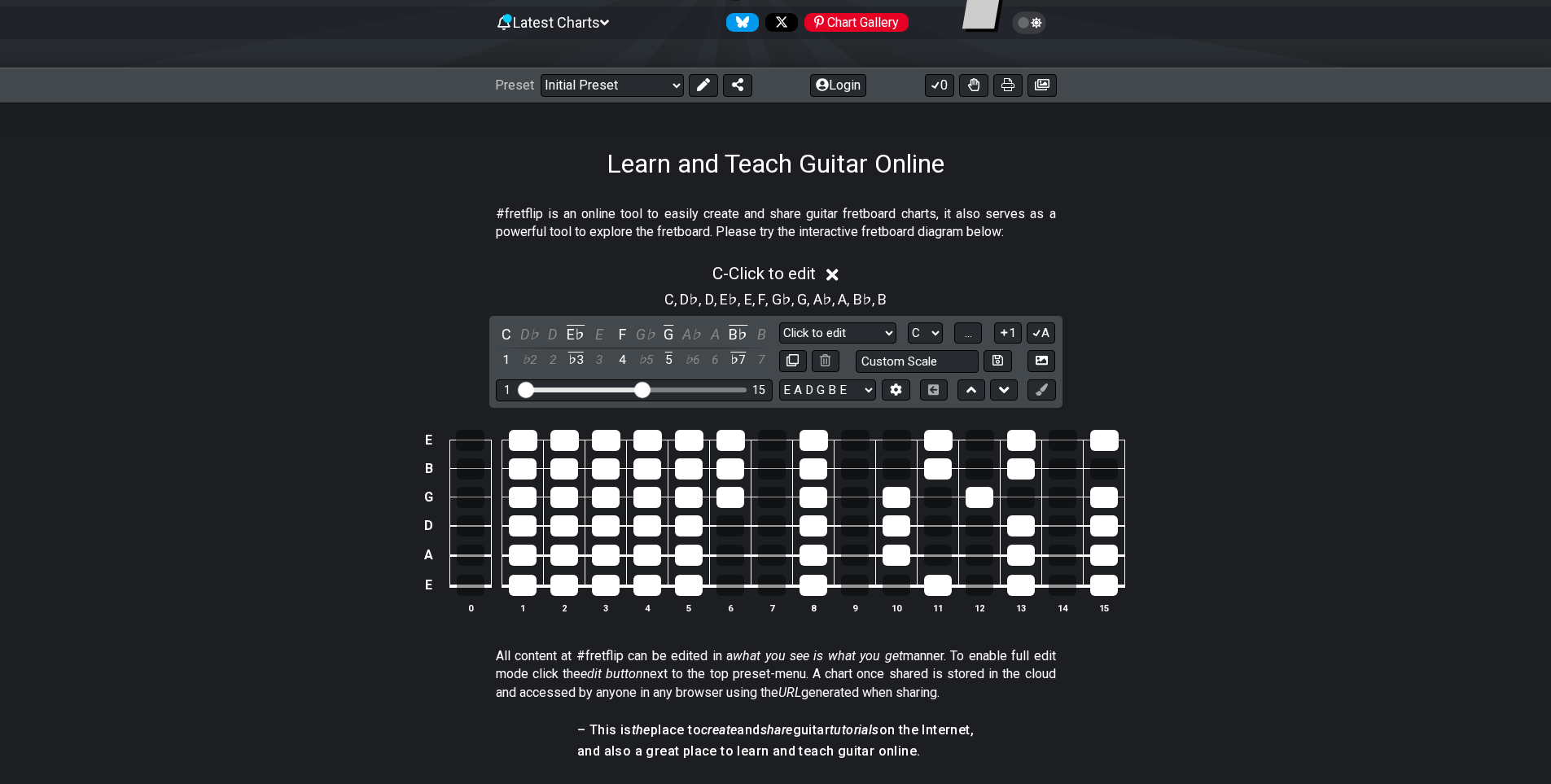
click at [741, 532] on div at bounding box center [729, 526] width 27 height 21
click at [735, 494] on div at bounding box center [729, 497] width 27 height 21
drag, startPoint x: 735, startPoint y: 469, endPoint x: 736, endPoint y: 444, distance: 25.0
click at [735, 469] on div at bounding box center [729, 469] width 27 height 21
click at [736, 442] on div at bounding box center [730, 440] width 28 height 21
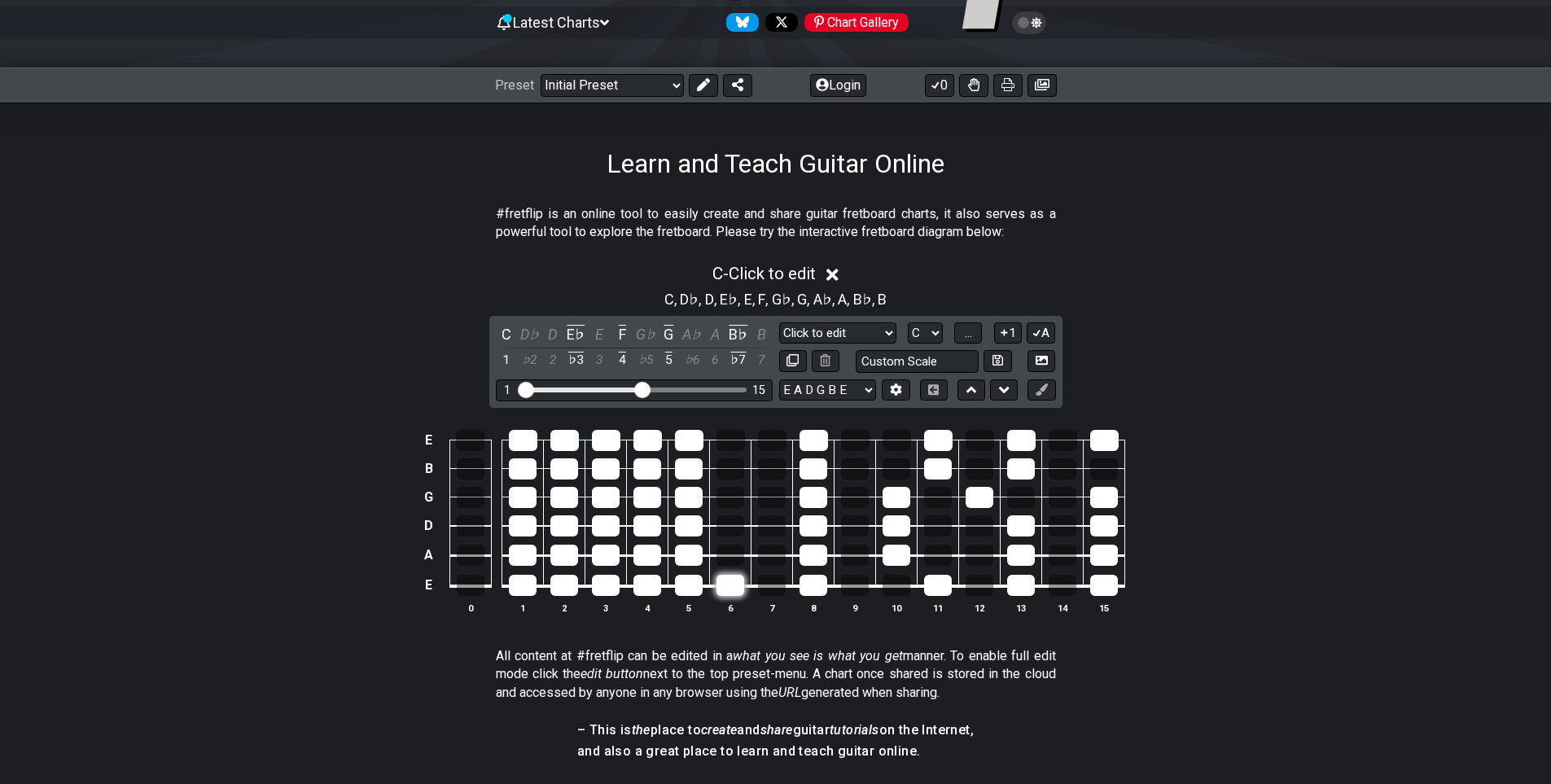
click at [729, 580] on div at bounding box center [729, 585] width 27 height 21
click at [729, 564] on div at bounding box center [729, 555] width 27 height 21
click at [786, 561] on tbody "E B G D A E 0 1 2 3 4 5 6 7 8 9 10 11 12 13 14 15" at bounding box center [772, 507] width 706 height 192
click at [779, 586] on div at bounding box center [771, 585] width 27 height 21
click at [771, 521] on div at bounding box center [771, 526] width 27 height 21
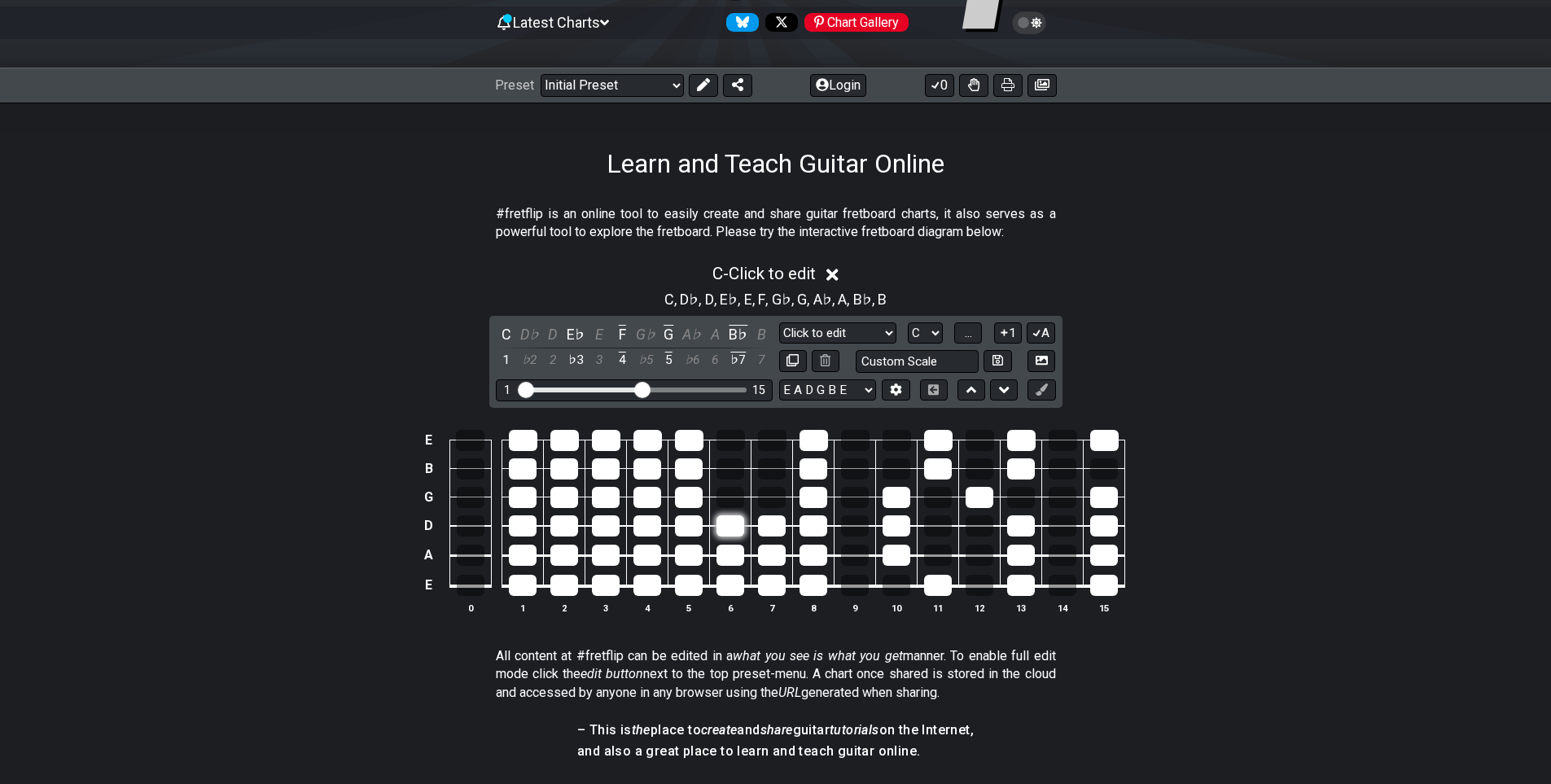
click at [722, 521] on div at bounding box center [729, 526] width 27 height 21
drag, startPoint x: 725, startPoint y: 503, endPoint x: 754, endPoint y: 502, distance: 29.0
click at [727, 503] on div at bounding box center [729, 497] width 27 height 21
click at [766, 501] on div at bounding box center [771, 497] width 27 height 21
click at [769, 469] on div at bounding box center [771, 469] width 27 height 21
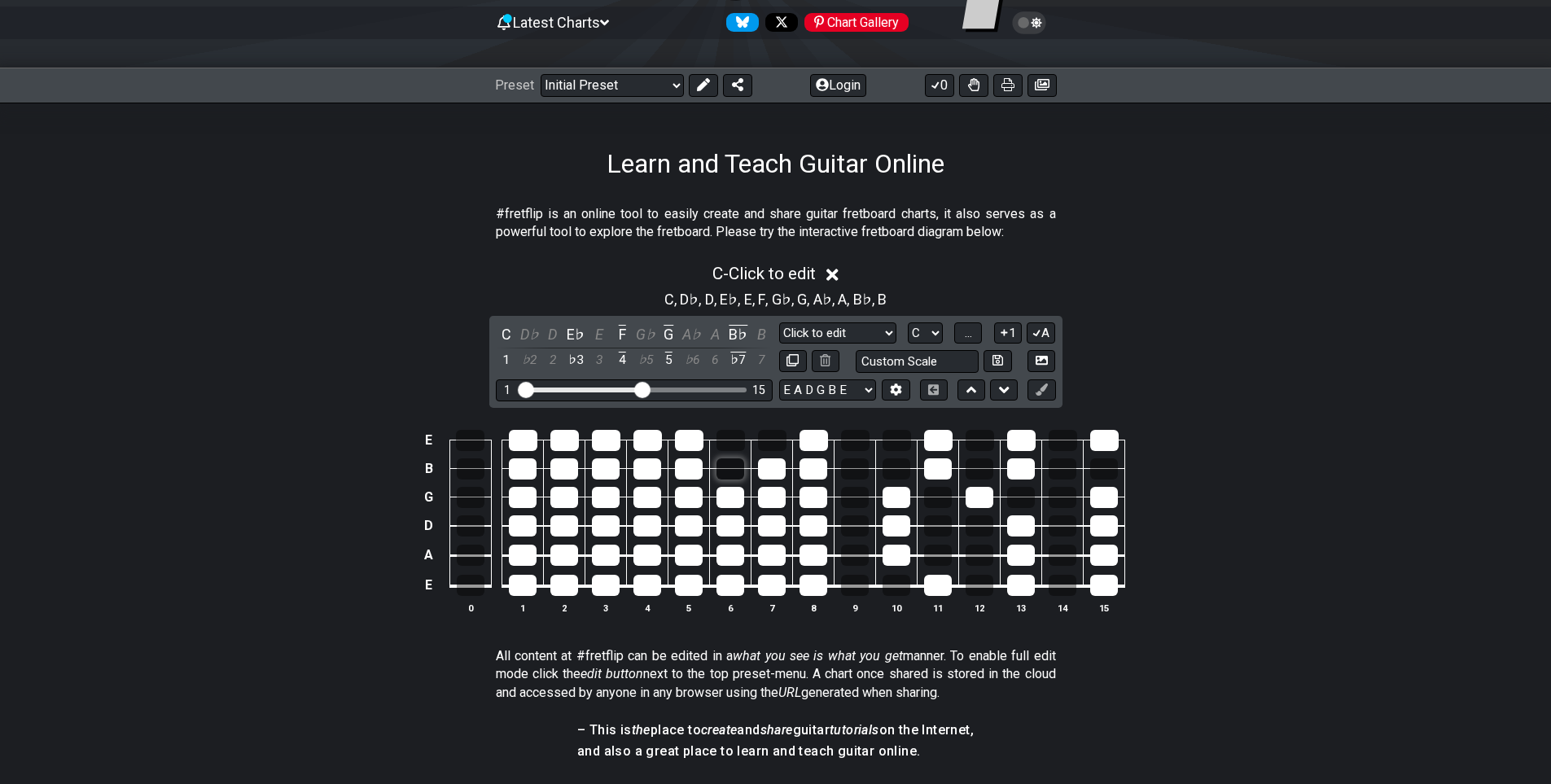
click at [736, 468] on div at bounding box center [729, 469] width 27 height 21
drag, startPoint x: 736, startPoint y: 451, endPoint x: 763, endPoint y: 444, distance: 27.9
click at [739, 450] on tbody "E B G D A E 0 1 2 3 4 5 6 7 8 9 10 11 12 13 14 15" at bounding box center [772, 507] width 706 height 192
click at [771, 442] on div at bounding box center [772, 440] width 28 height 21
click at [740, 440] on div at bounding box center [730, 440] width 28 height 21
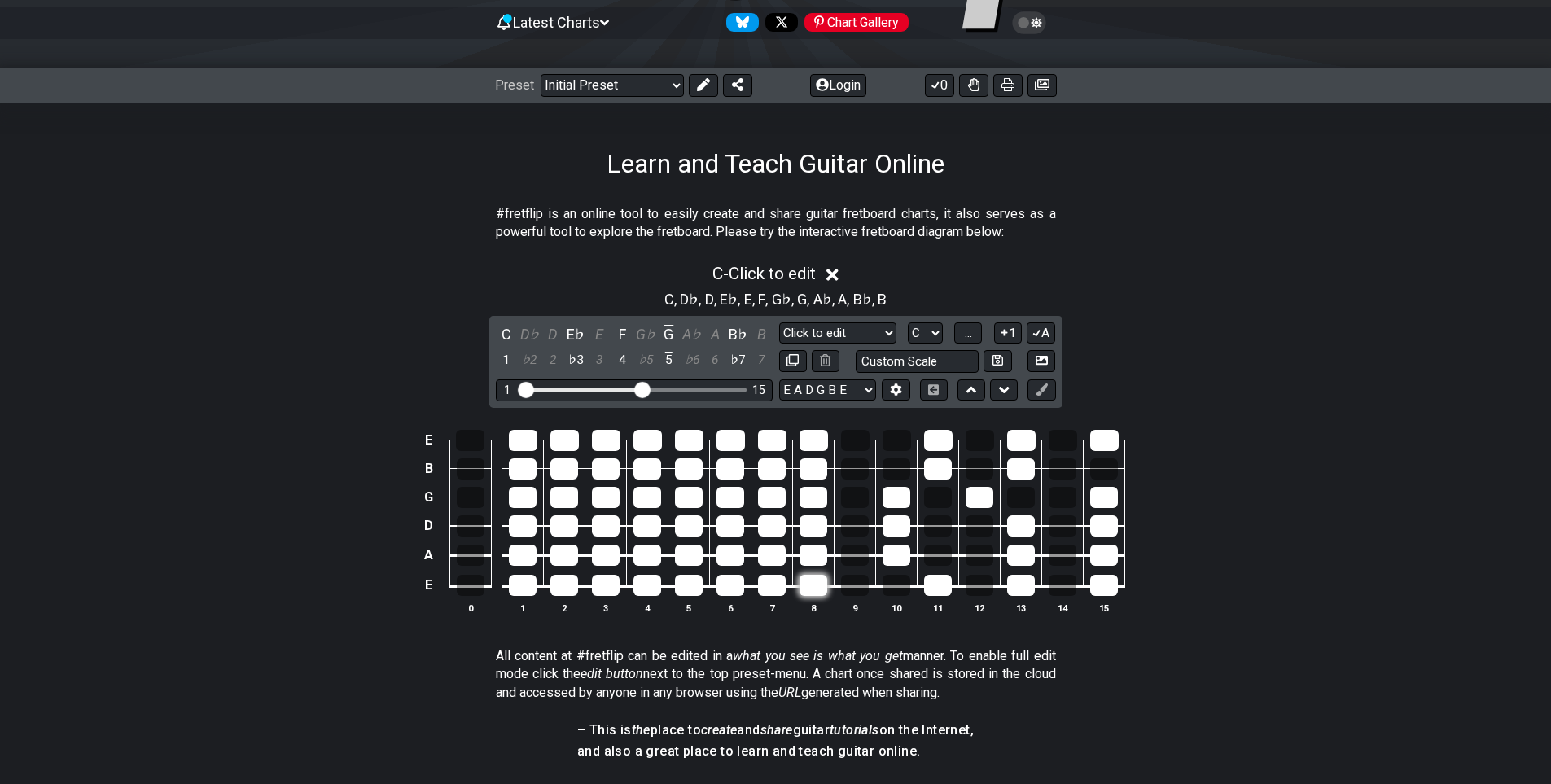
click at [810, 591] on div at bounding box center [812, 585] width 27 height 21
click at [807, 570] on td at bounding box center [813, 571] width 42 height 31
click at [809, 545] on div at bounding box center [812, 555] width 27 height 21
click at [813, 524] on div at bounding box center [812, 526] width 27 height 21
click at [813, 501] on div at bounding box center [812, 497] width 27 height 21
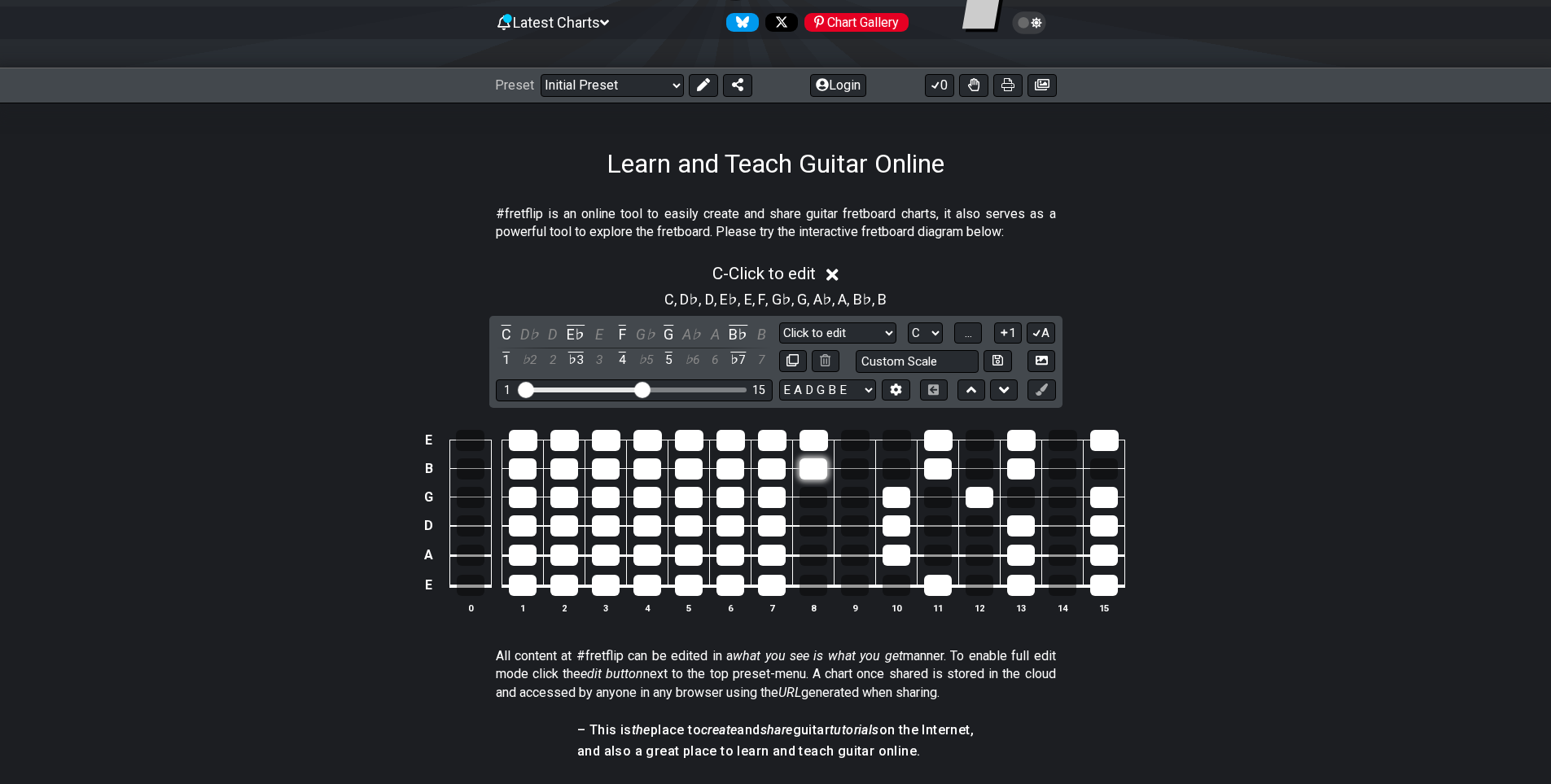
click at [816, 470] on div at bounding box center [812, 469] width 27 height 21
click at [816, 443] on div at bounding box center [813, 440] width 28 height 21
click at [895, 545] on div at bounding box center [895, 555] width 27 height 21
click at [893, 533] on div at bounding box center [895, 526] width 27 height 21
click at [897, 507] on div at bounding box center [895, 497] width 27 height 21
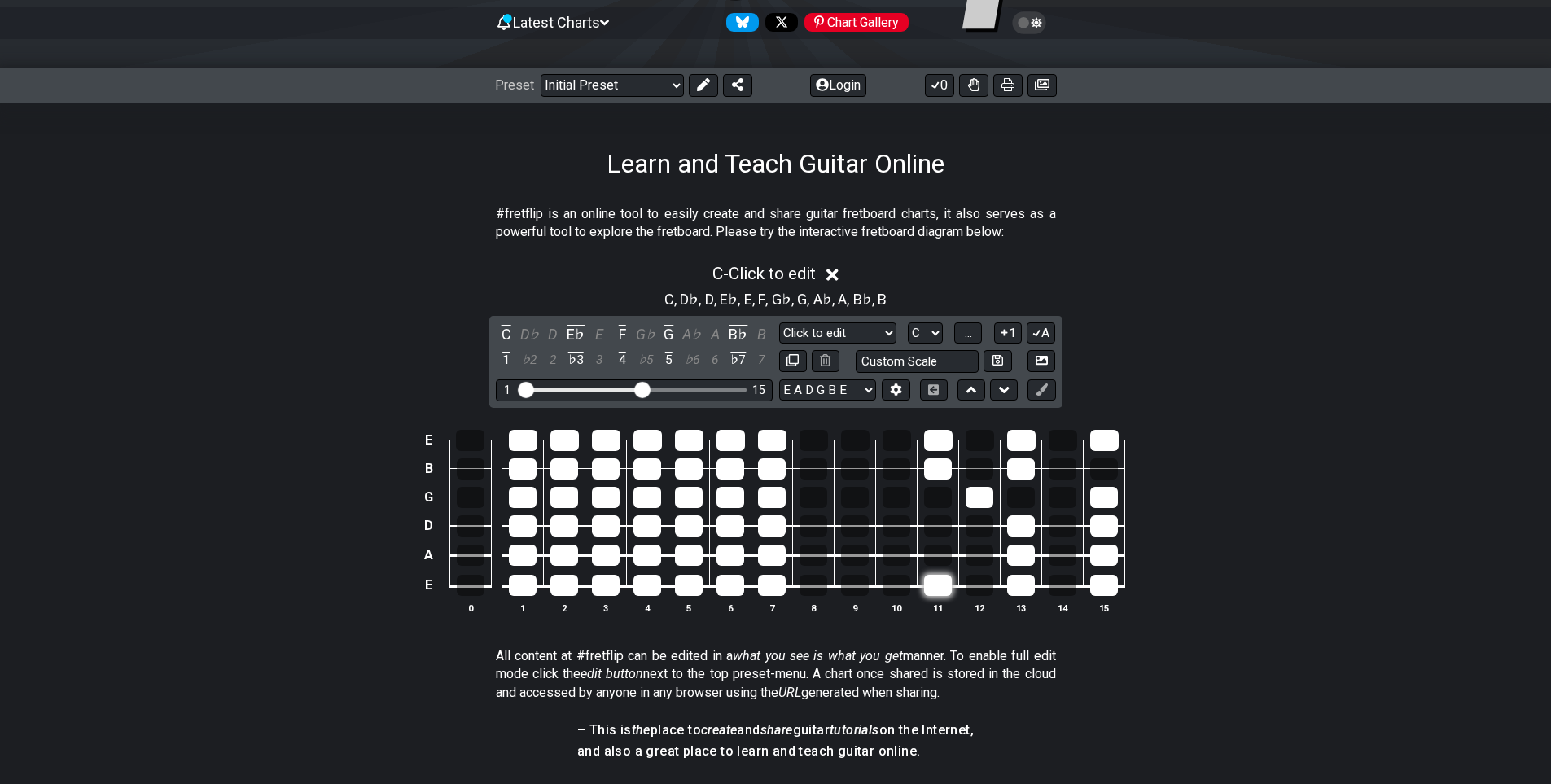
click at [929, 586] on div at bounding box center [937, 585] width 27 height 21
click at [929, 475] on div at bounding box center [937, 469] width 27 height 21
click at [931, 448] on div at bounding box center [938, 440] width 28 height 21
click at [992, 498] on div at bounding box center [979, 497] width 27 height 21
drag, startPoint x: 1017, startPoint y: 520, endPoint x: 1020, endPoint y: 535, distance: 15.3
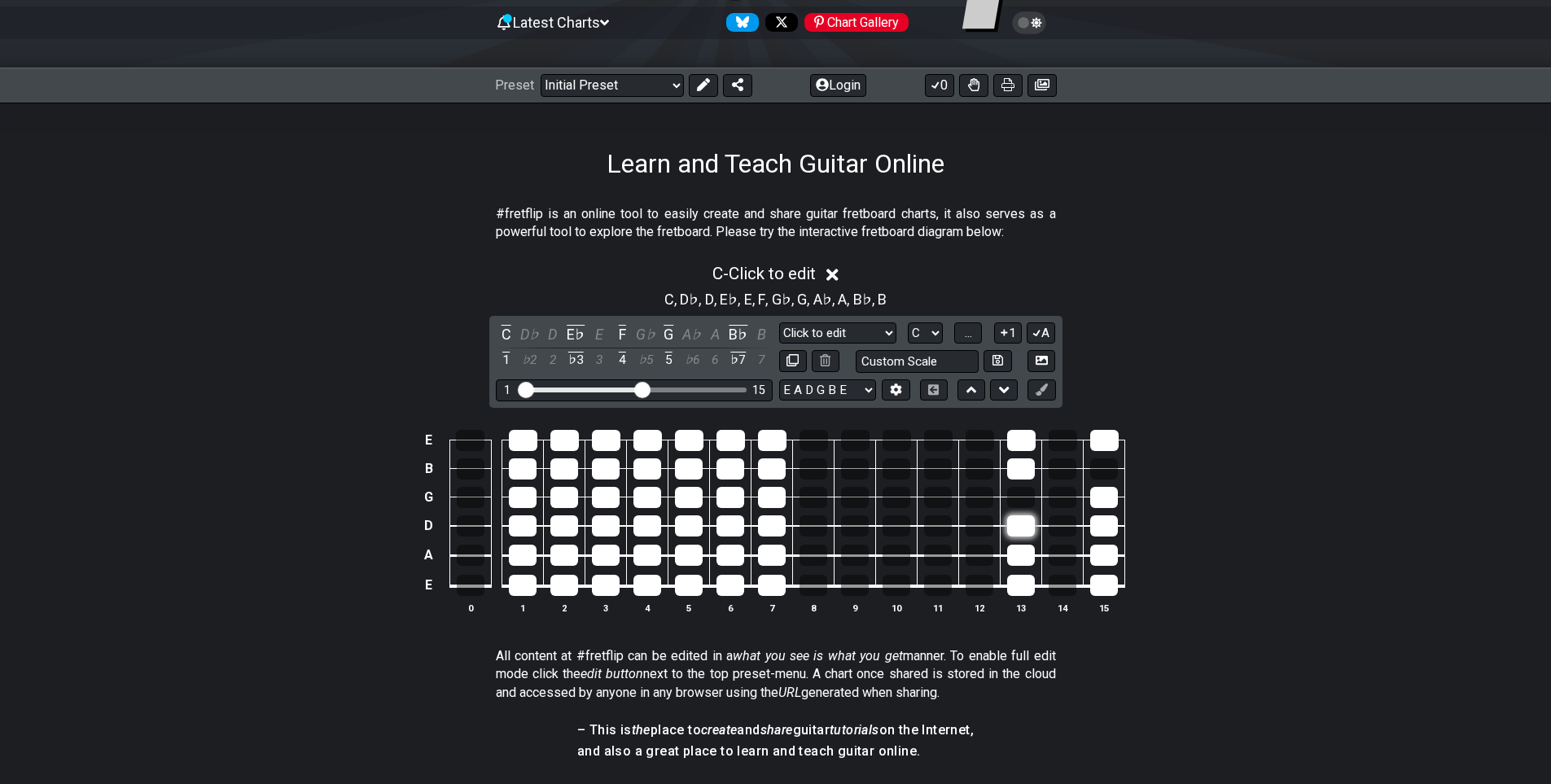
click at [1018, 522] on div at bounding box center [1020, 526] width 27 height 21
click at [1024, 550] on div at bounding box center [1020, 555] width 27 height 21
click at [1021, 580] on div at bounding box center [1020, 585] width 27 height 21
click at [1017, 470] on div at bounding box center [1020, 469] width 27 height 21
click at [1017, 438] on div at bounding box center [1021, 440] width 28 height 21
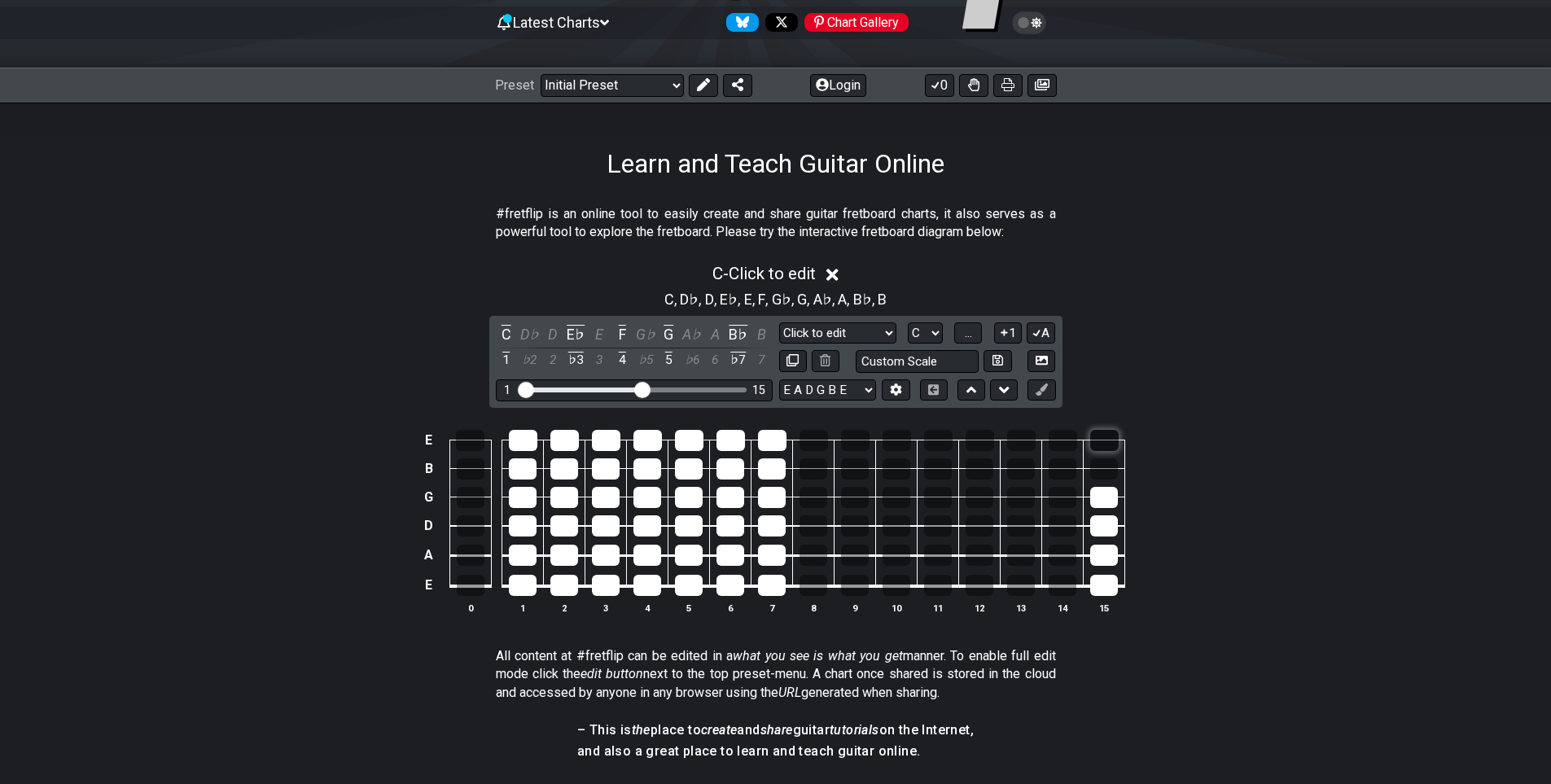
click at [1116, 445] on div at bounding box center [1104, 440] width 28 height 21
drag, startPoint x: 1109, startPoint y: 492, endPoint x: 1107, endPoint y: 513, distance: 21.1
click at [1109, 493] on div at bounding box center [1103, 497] width 27 height 21
drag, startPoint x: 1106, startPoint y: 525, endPoint x: 1104, endPoint y: 543, distance: 18.1
click at [1106, 531] on div at bounding box center [1103, 526] width 27 height 21
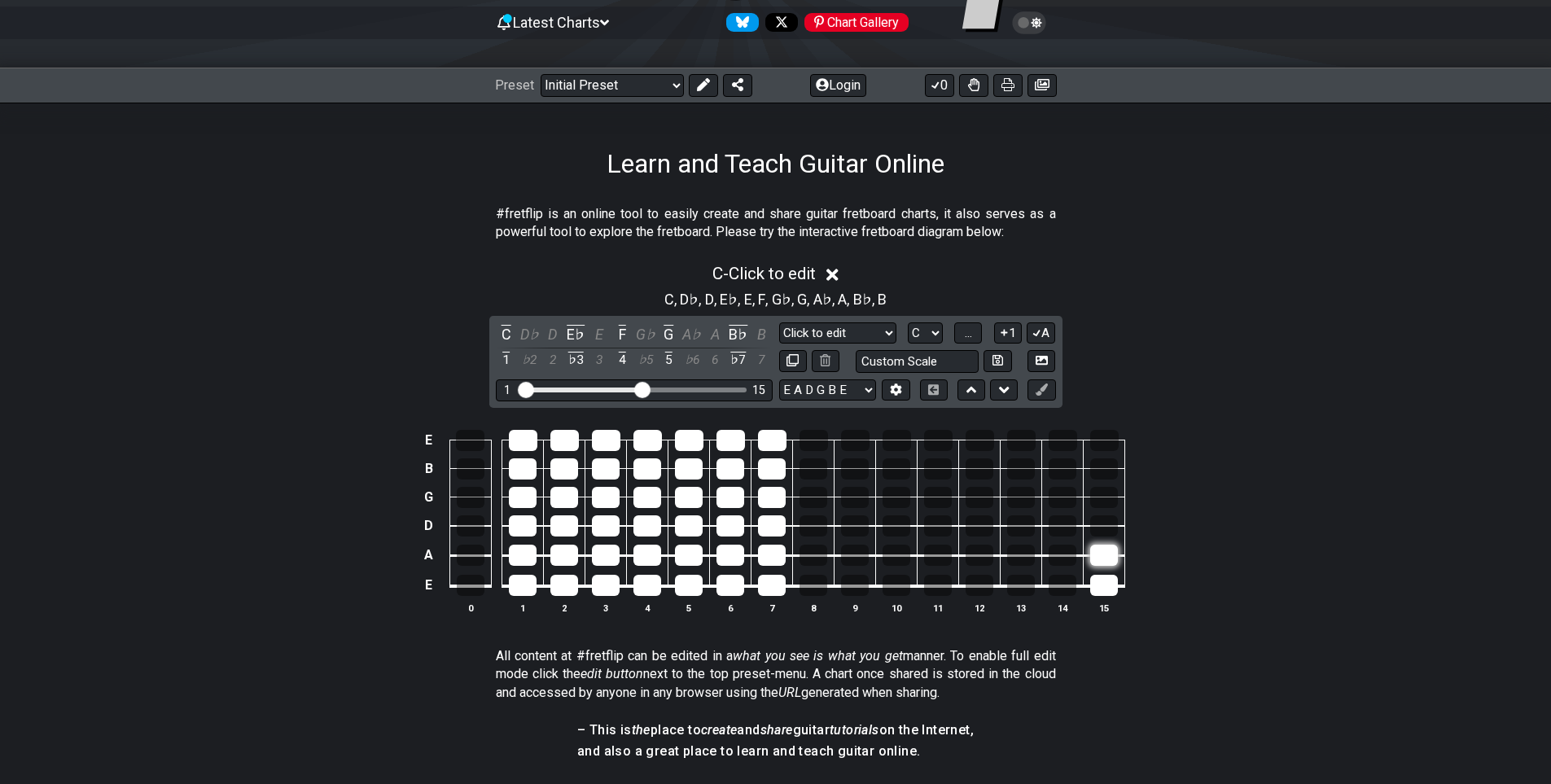
click at [1101, 556] on div at bounding box center [1103, 555] width 27 height 21
click at [1093, 597] on table "E B G D A E 0 1 2 3 4 5 6 7 8 9 10 11 12 13 14 15" at bounding box center [773, 507] width 707 height 192
click at [1099, 579] on div at bounding box center [1103, 585] width 27 height 21
click at [1011, 328] on button "1" at bounding box center [1007, 332] width 27 height 22
click at [599, 556] on div at bounding box center [605, 555] width 27 height 21
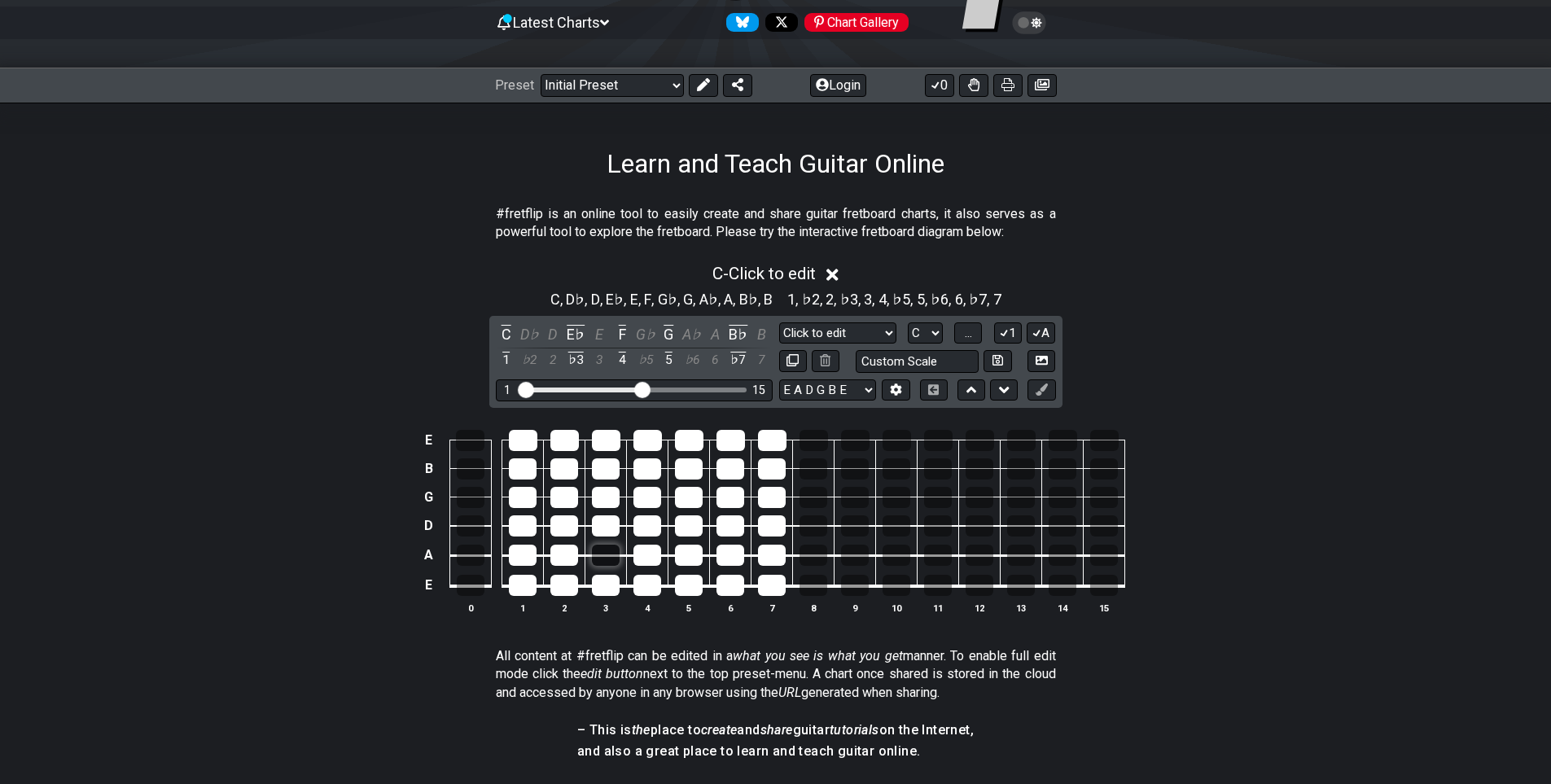
click at [600, 558] on div at bounding box center [605, 555] width 27 height 21
click at [468, 595] on div at bounding box center [469, 585] width 27 height 21
click at [861, 336] on select "Minor Pentatonic Click to edit Minor Pentatonic Major Pentatonic Minor Blues Ma…" at bounding box center [838, 332] width 117 height 22
click at [173, 462] on div "E B G D A E 0 1 2 3 4 5 6 7 8 9 10 11 12 13 14 15" at bounding box center [776, 523] width 1551 height 229
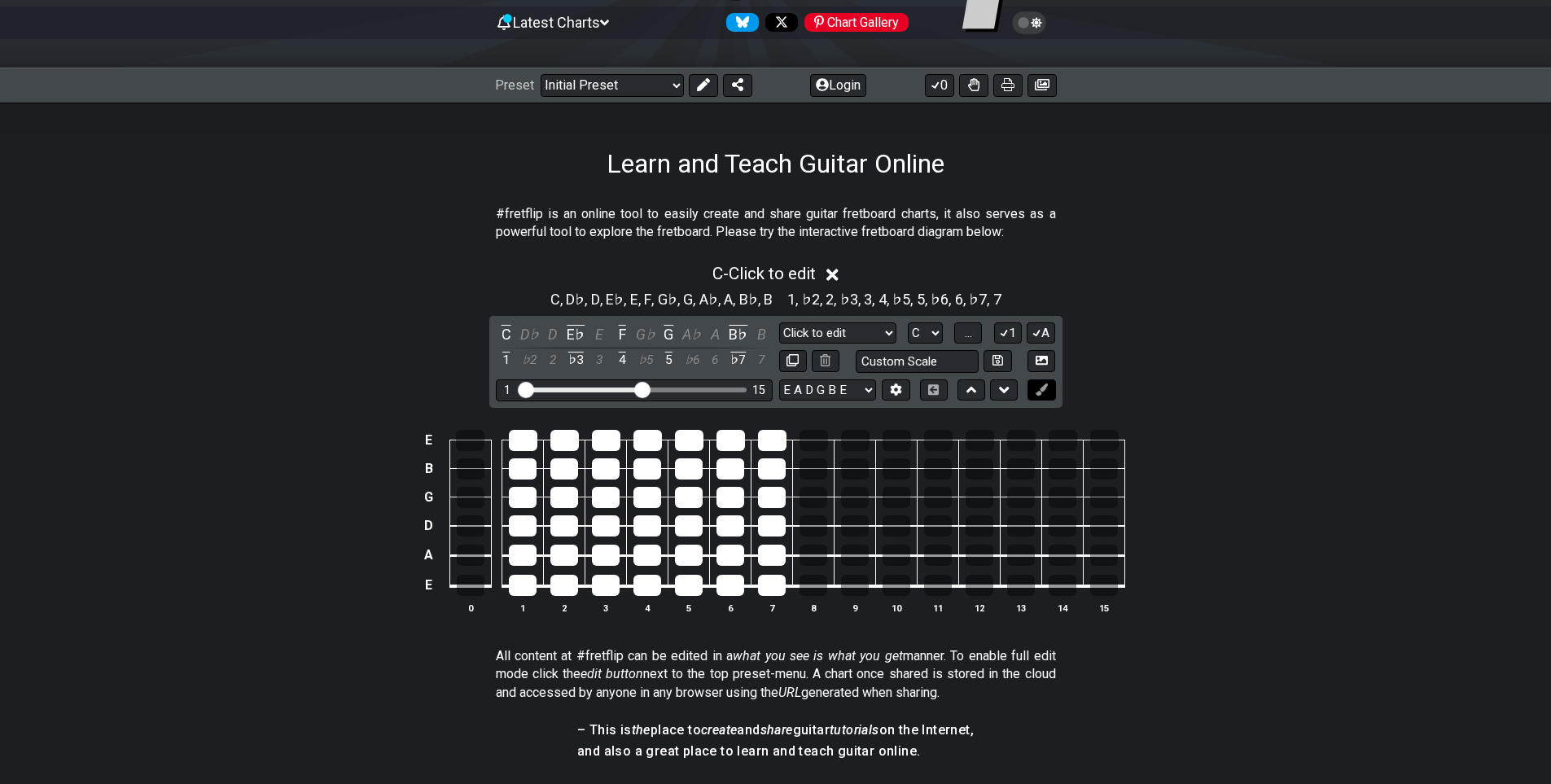
click at [1039, 392] on icon at bounding box center [1041, 389] width 12 height 12
click at [719, 500] on div at bounding box center [729, 497] width 27 height 21
click at [725, 500] on div at bounding box center [729, 497] width 27 height 21
click at [1035, 358] on icon at bounding box center [1041, 360] width 12 height 9
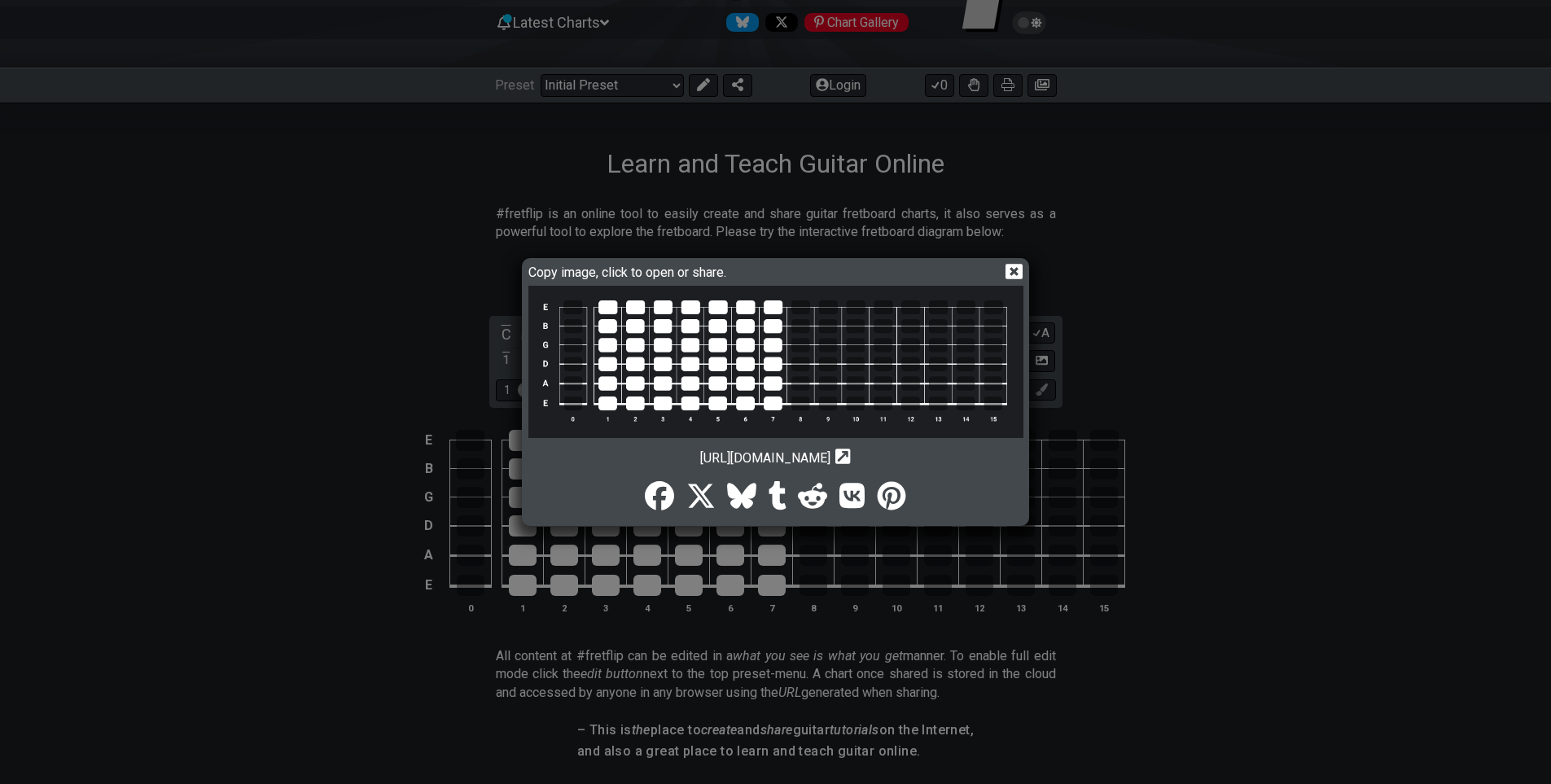
click at [851, 457] on icon at bounding box center [843, 456] width 15 height 15
click at [830, 454] on span "[URL][DOMAIN_NAME]" at bounding box center [765, 458] width 130 height 15
click at [851, 457] on icon at bounding box center [843, 456] width 15 height 15
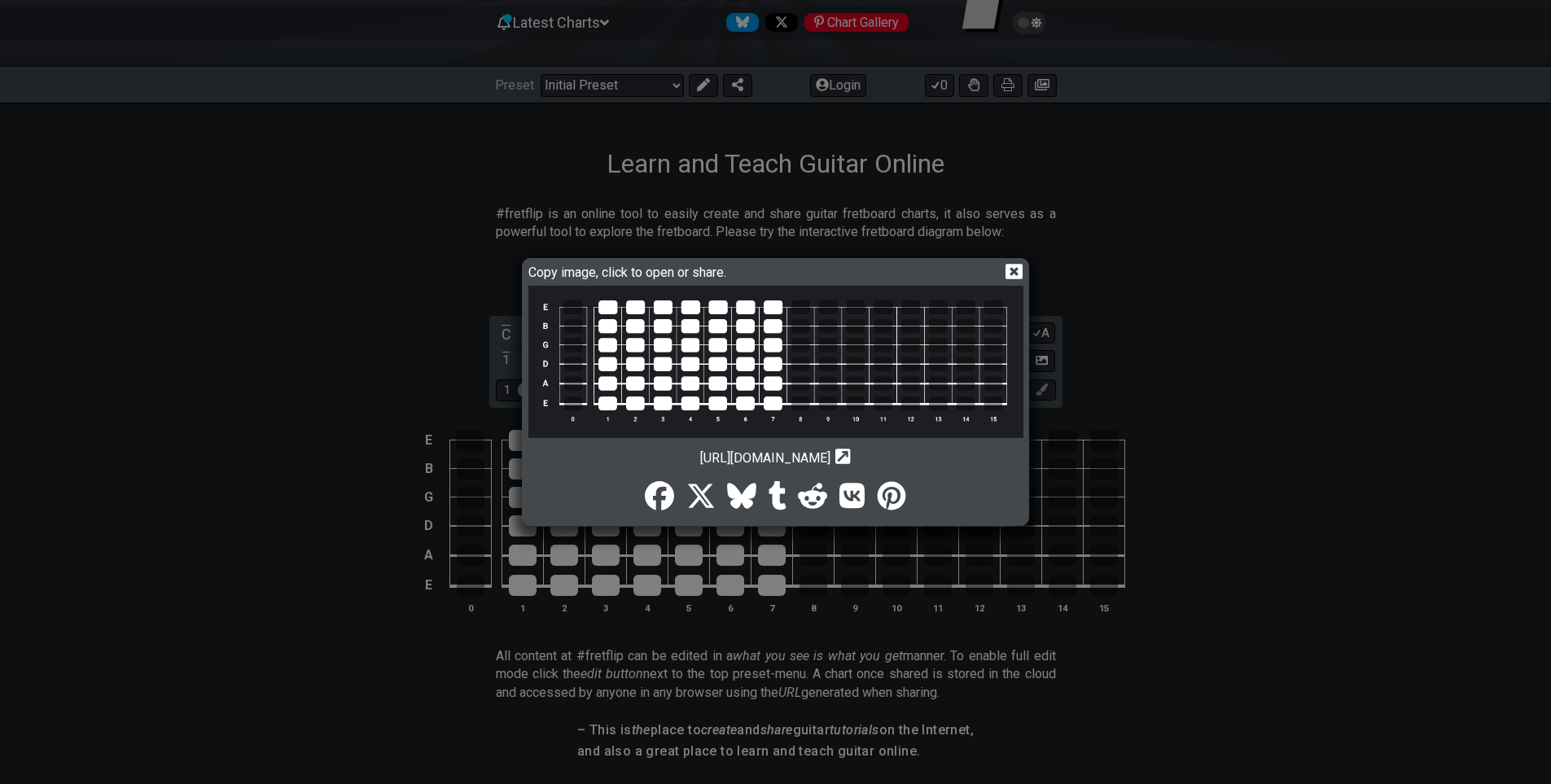
click at [851, 457] on icon at bounding box center [843, 456] width 15 height 15
click at [632, 329] on img at bounding box center [776, 361] width 495 height 152
click at [1017, 272] on icon at bounding box center [1014, 271] width 17 height 15
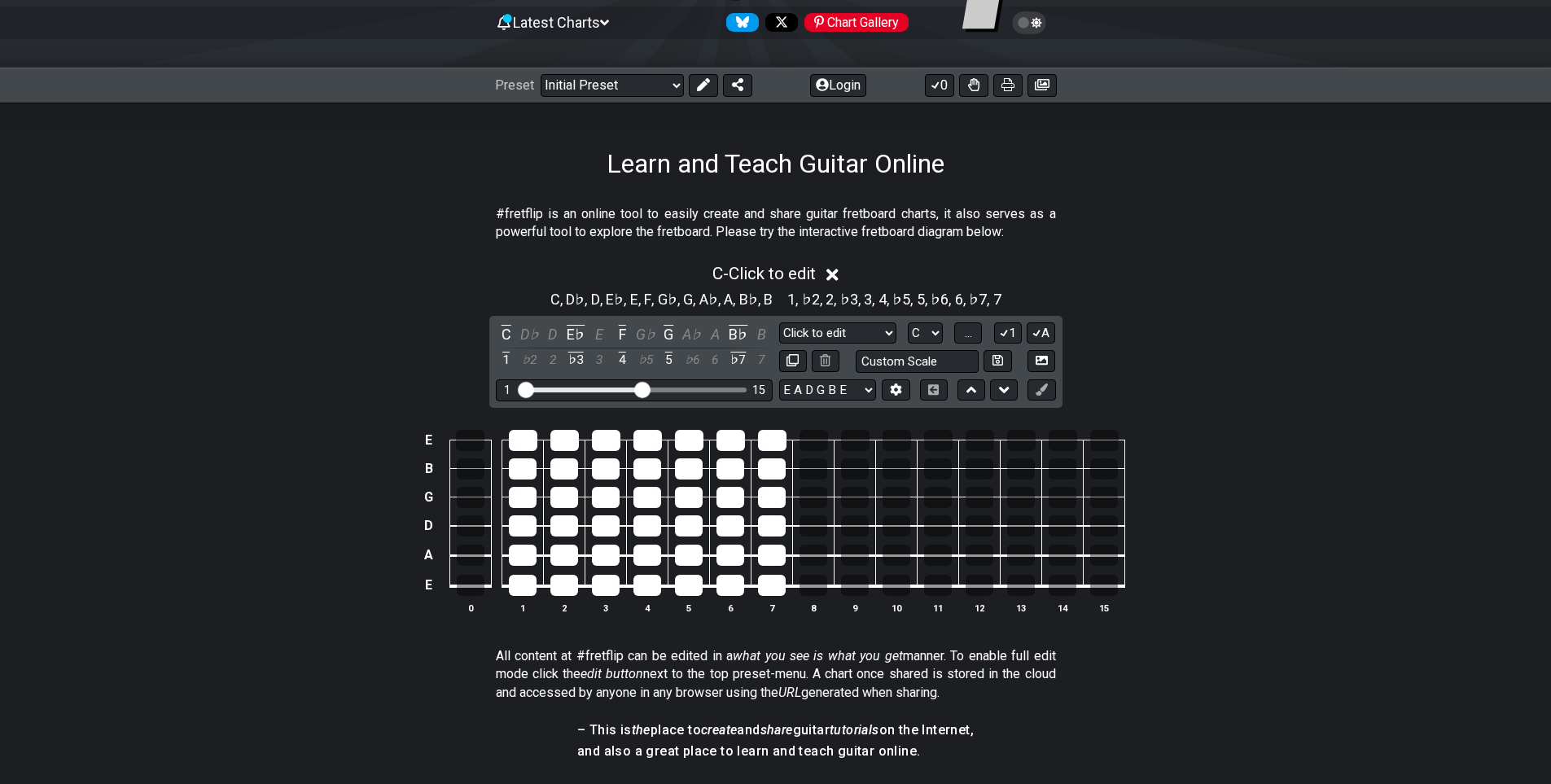
click at [1038, 26] on icon at bounding box center [1029, 23] width 34 height 23
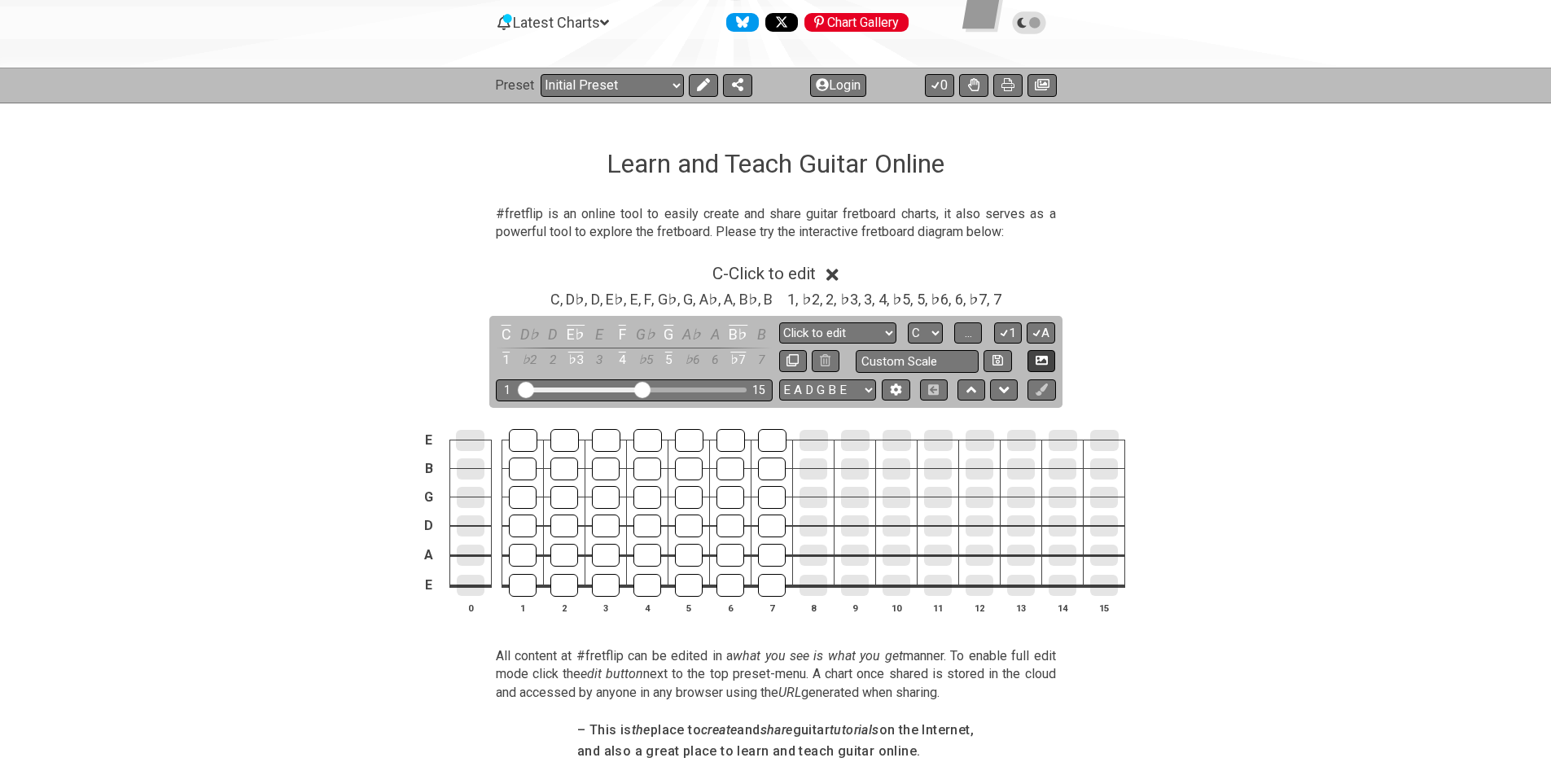
click at [1039, 358] on icon at bounding box center [1041, 360] width 12 height 12
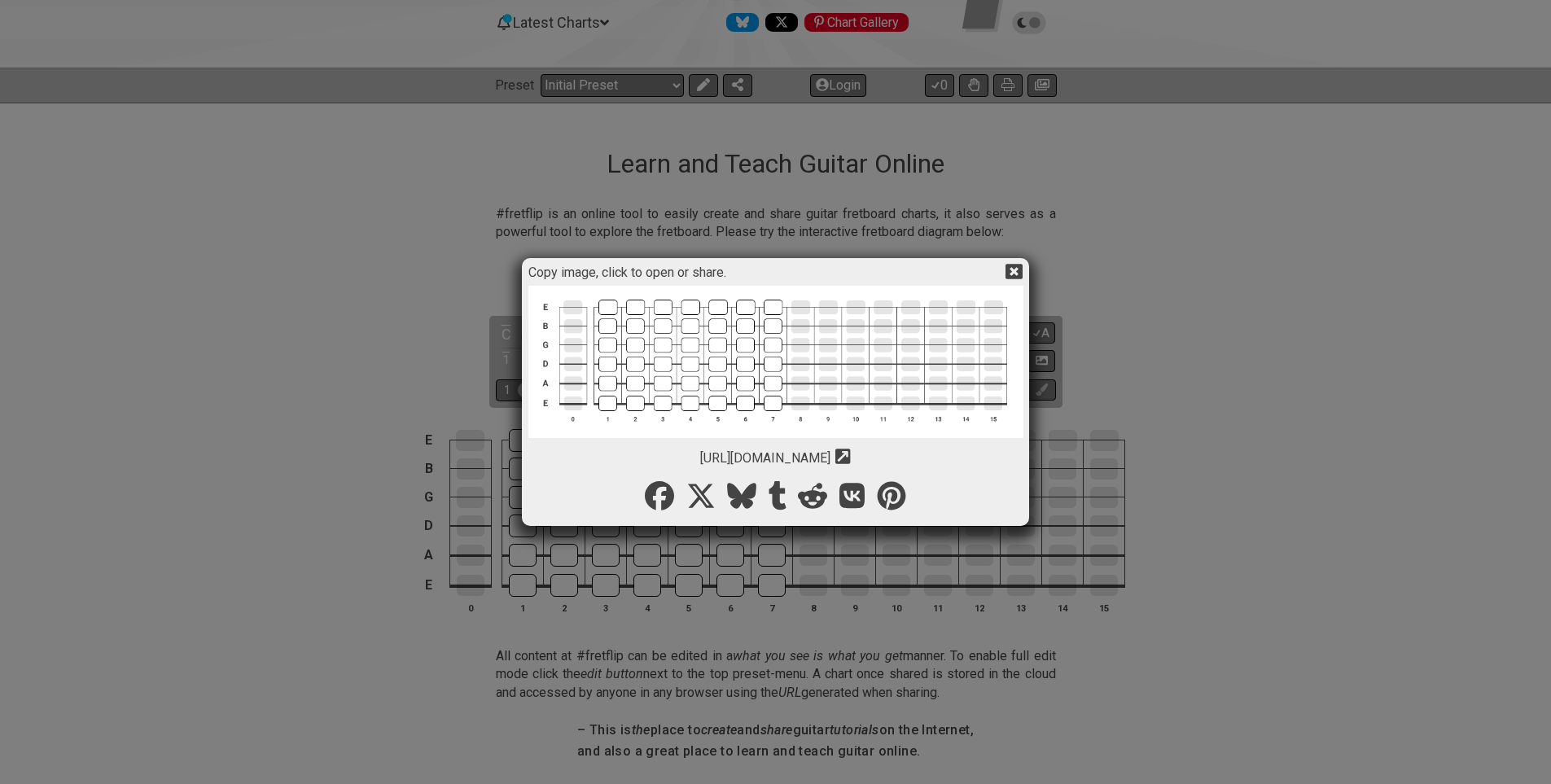
click at [830, 457] on span "[URL][DOMAIN_NAME]" at bounding box center [765, 458] width 130 height 15
click at [798, 372] on img at bounding box center [776, 361] width 495 height 152
click at [1010, 274] on icon at bounding box center [1014, 271] width 17 height 17
